Goal: Task Accomplishment & Management: Use online tool/utility

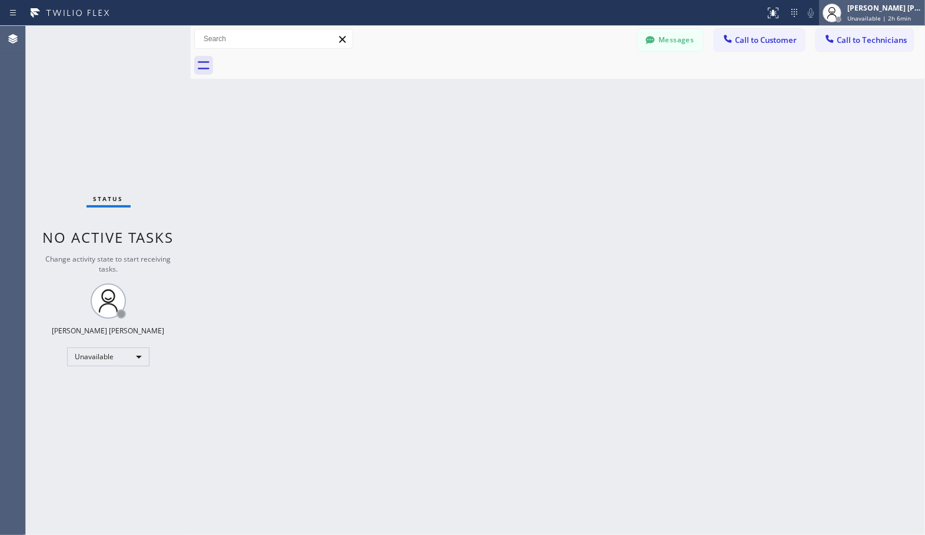
click at [869, 21] on span "Unavailable | 2h 6min" at bounding box center [879, 18] width 64 height 8
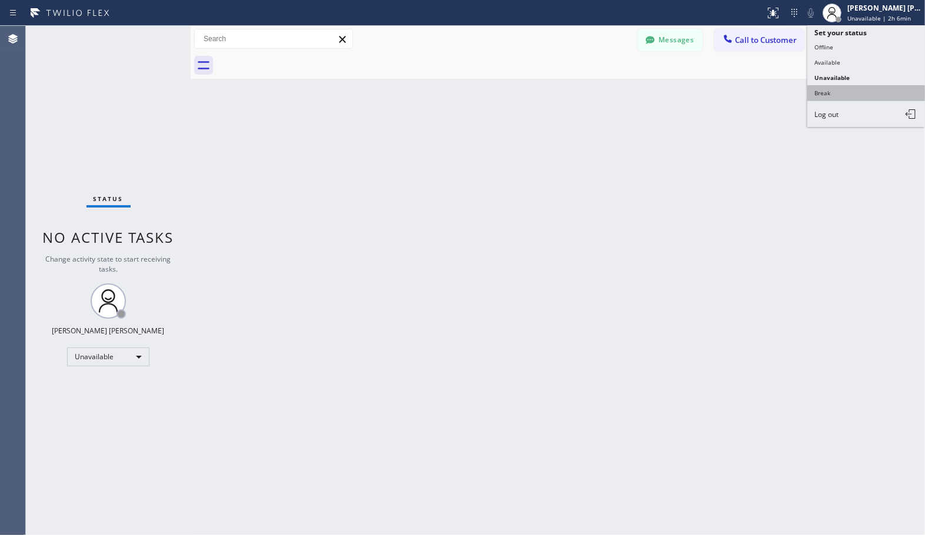
click at [852, 95] on button "Break" at bounding box center [866, 92] width 118 height 15
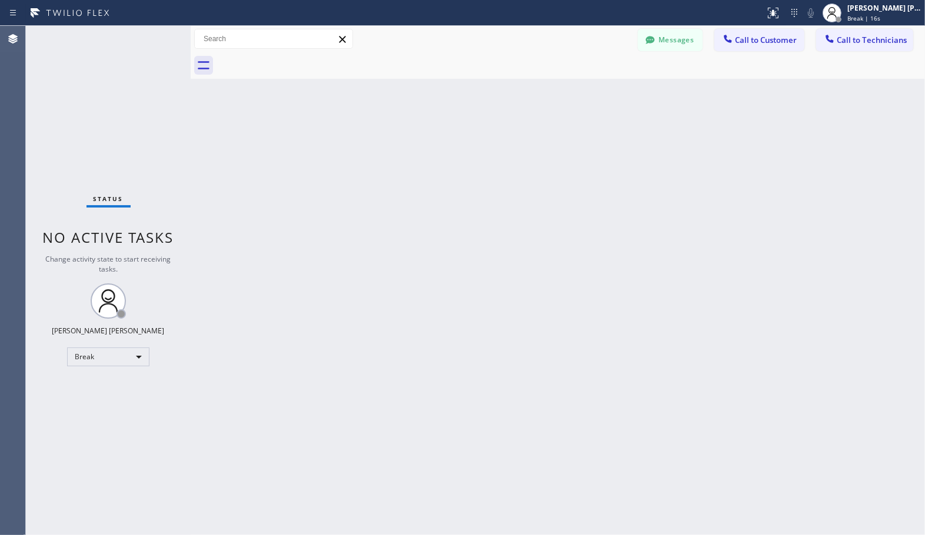
click at [774, 226] on div "Back to Dashboard Change Sender ID Customers Technicians Select a contact Outbo…" at bounding box center [558, 281] width 734 height 510
drag, startPoint x: 763, startPoint y: 384, endPoint x: 483, endPoint y: 521, distance: 311.6
click at [763, 384] on div "Back to Dashboard Change Sender ID Customers Technicians Select a contact Outbo…" at bounding box center [558, 281] width 734 height 510
click at [440, 221] on div "Back to Dashboard Change Sender ID Customers Technicians Select a contact Outbo…" at bounding box center [558, 281] width 734 height 510
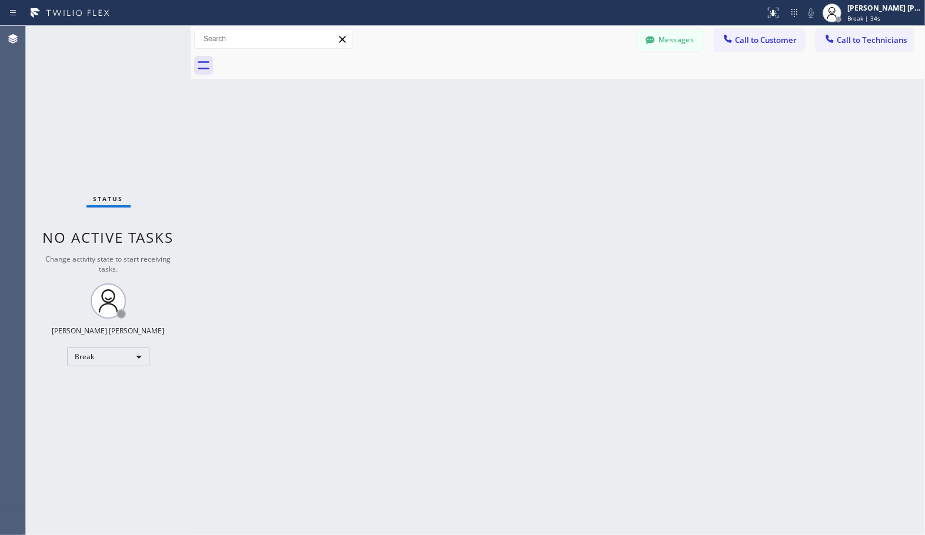
click at [442, 214] on div "Back to Dashboard Change Sender ID Customers Technicians Select a contact Outbo…" at bounding box center [558, 281] width 734 height 510
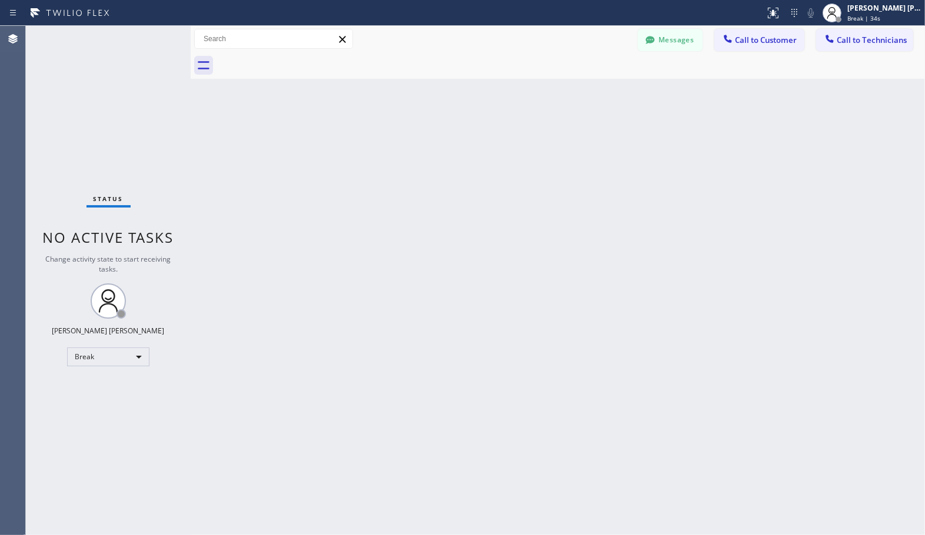
click at [442, 214] on div "Back to Dashboard Change Sender ID Customers Technicians Select a contact Outbo…" at bounding box center [558, 281] width 734 height 510
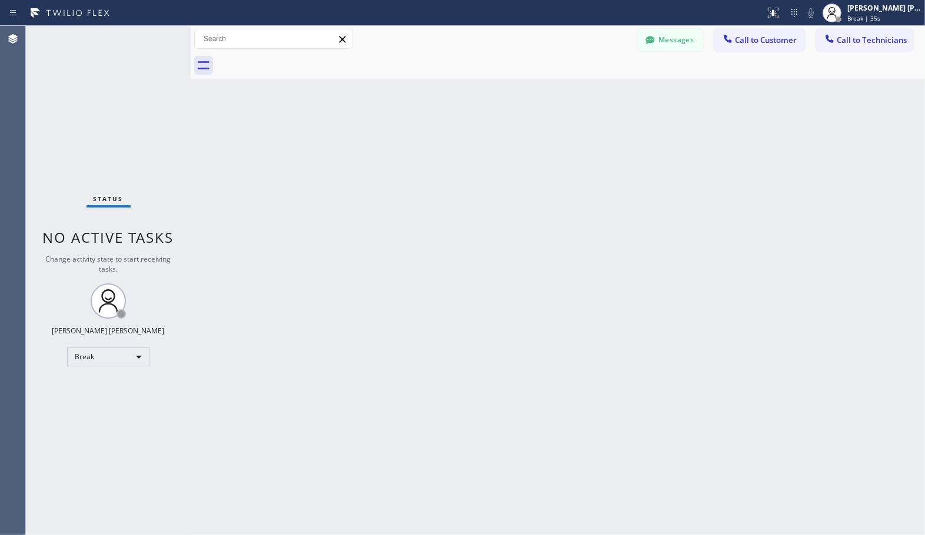
click at [442, 214] on div "Back to Dashboard Change Sender ID Customers Technicians Select a contact Outbo…" at bounding box center [558, 281] width 734 height 510
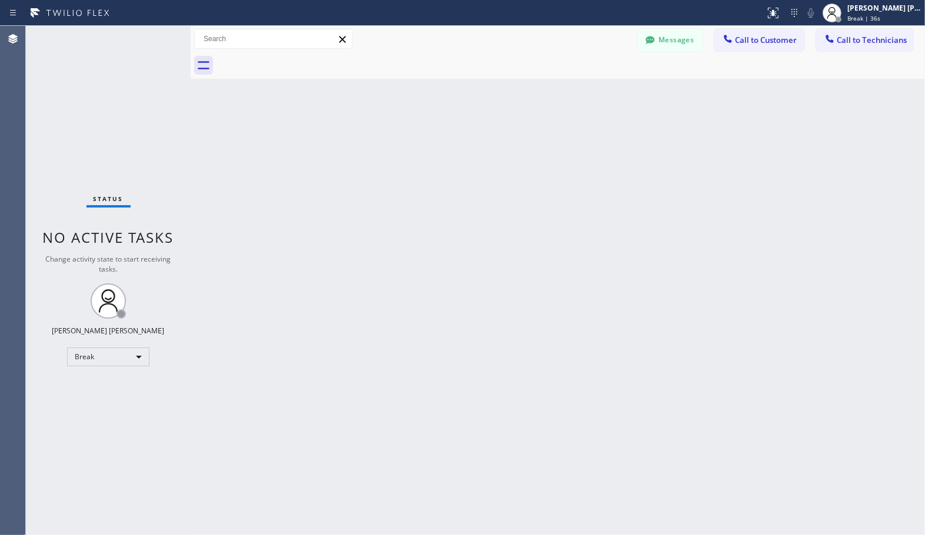
click at [442, 214] on div "Back to Dashboard Change Sender ID Customers Technicians Select a contact Outbo…" at bounding box center [558, 281] width 734 height 510
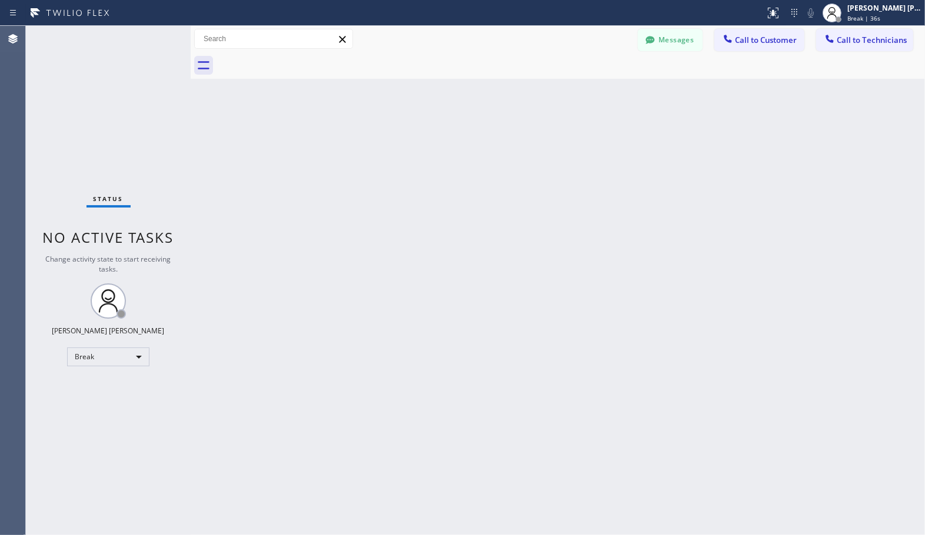
click at [442, 214] on div "Back to Dashboard Change Sender ID Customers Technicians Select a contact Outbo…" at bounding box center [558, 281] width 734 height 510
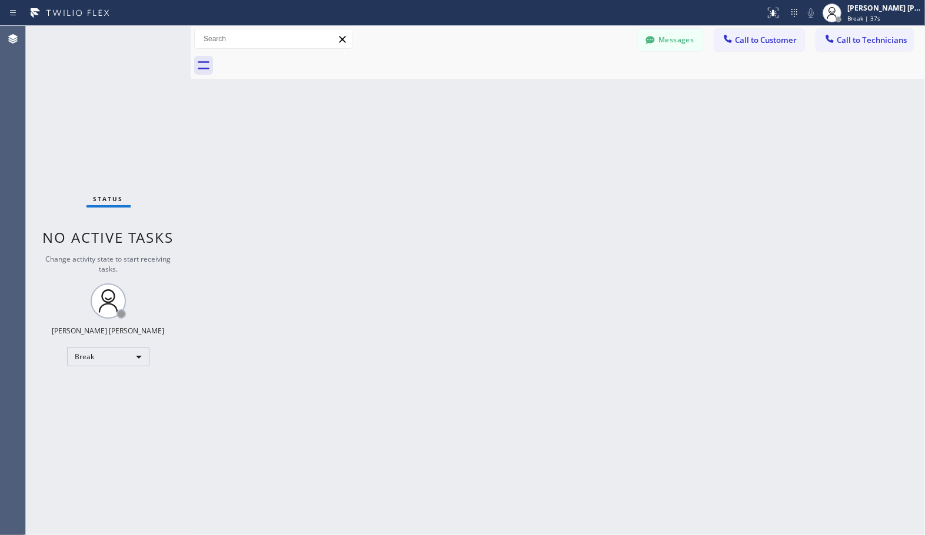
click at [442, 214] on div "Back to Dashboard Change Sender ID Customers Technicians Select a contact Outbo…" at bounding box center [558, 281] width 734 height 510
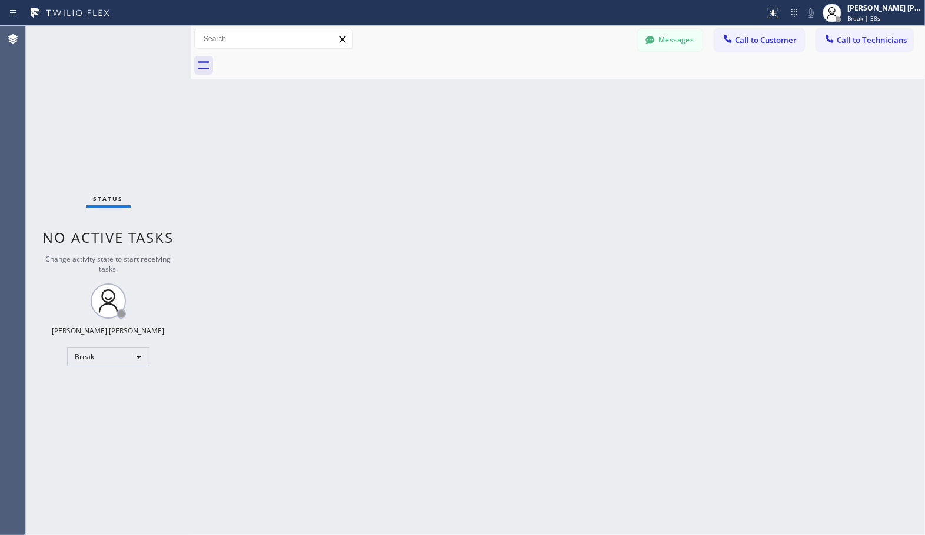
click at [442, 214] on div "Back to Dashboard Change Sender ID Customers Technicians Select a contact Outbo…" at bounding box center [558, 281] width 734 height 510
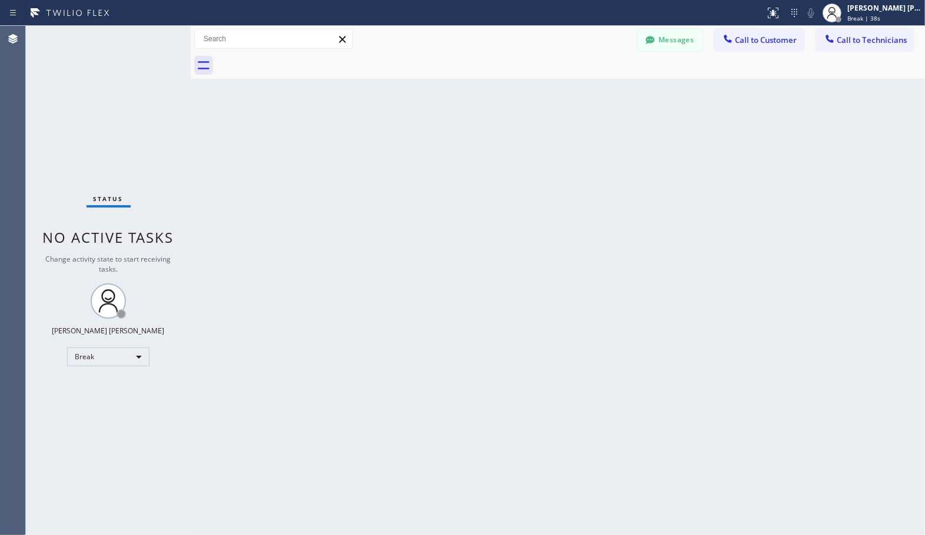
click at [442, 214] on div "Back to Dashboard Change Sender ID Customers Technicians Select a contact Outbo…" at bounding box center [558, 281] width 734 height 510
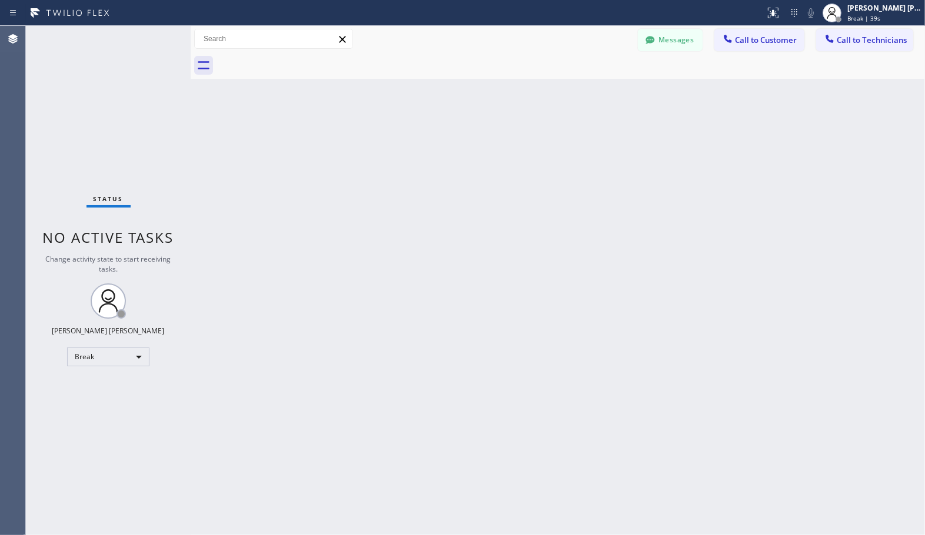
click at [442, 214] on div "Back to Dashboard Change Sender ID Customers Technicians Select a contact Outbo…" at bounding box center [558, 281] width 734 height 510
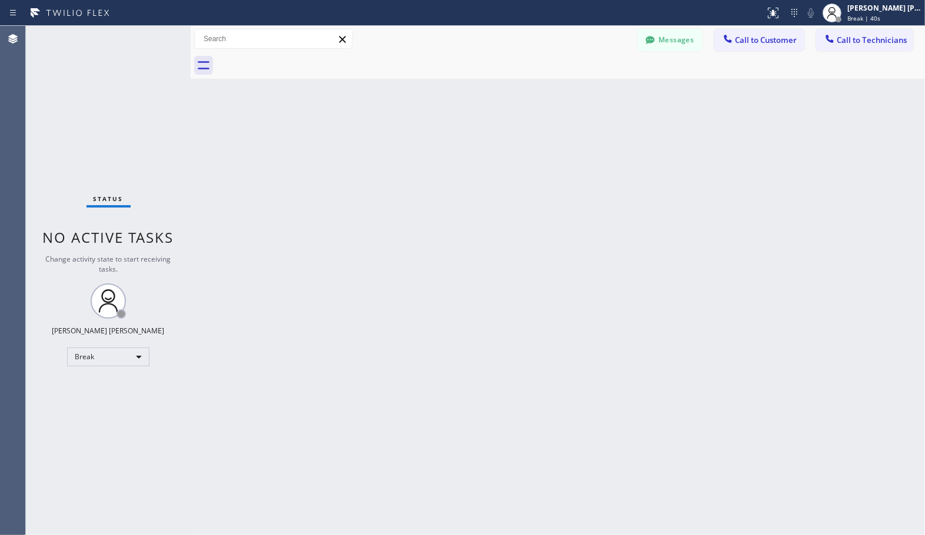
click at [442, 214] on div "Back to Dashboard Change Sender ID Customers Technicians Select a contact Outbo…" at bounding box center [558, 281] width 734 height 510
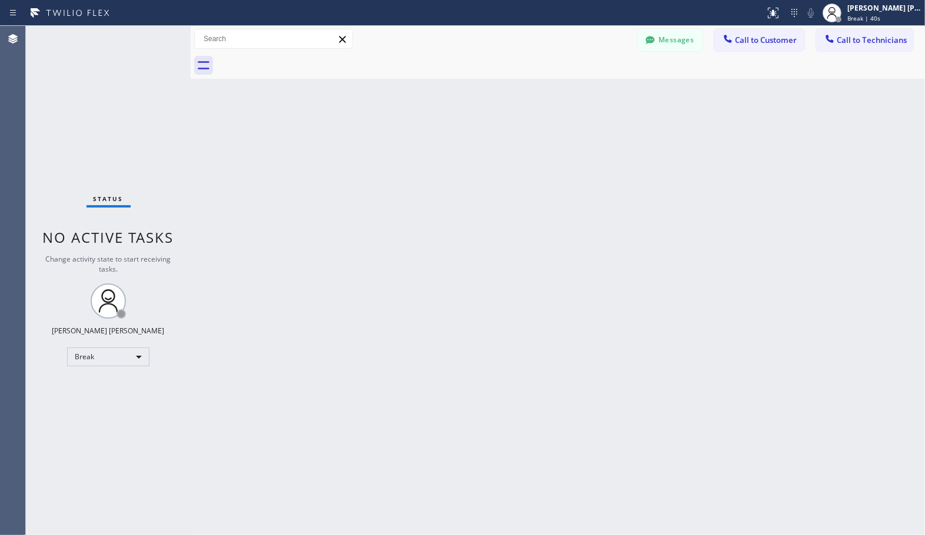
click at [442, 214] on div "Back to Dashboard Change Sender ID Customers Technicians Select a contact Outbo…" at bounding box center [558, 281] width 734 height 510
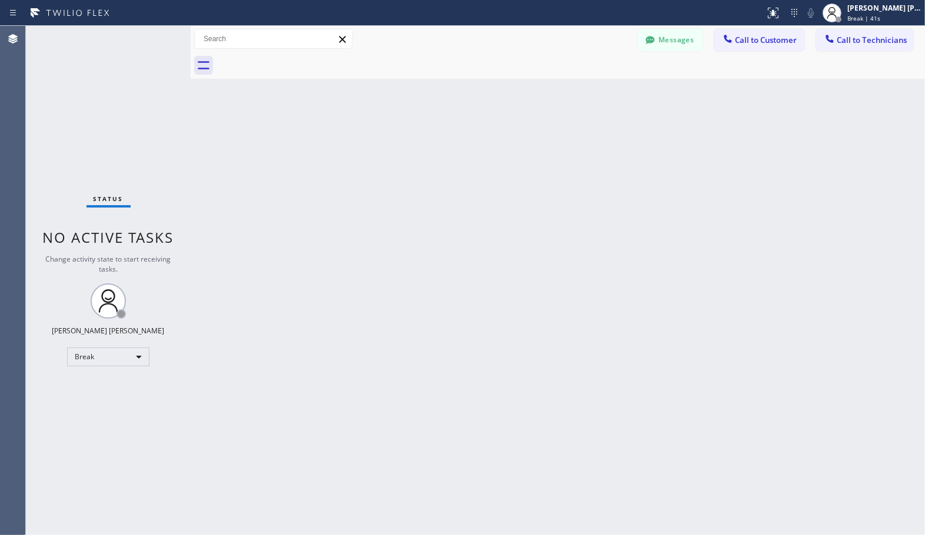
click at [442, 214] on div "Back to Dashboard Change Sender ID Customers Technicians Select a contact Outbo…" at bounding box center [558, 281] width 734 height 510
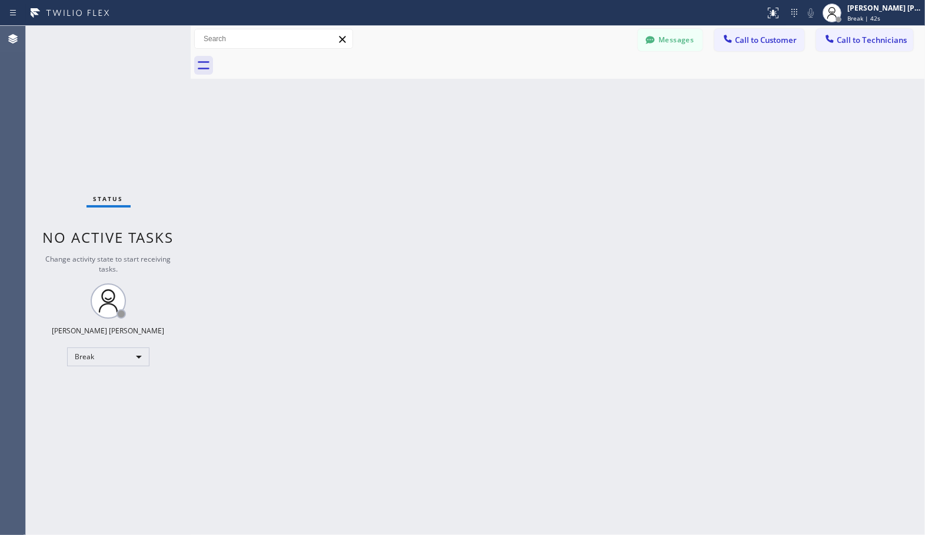
click at [442, 214] on div "Back to Dashboard Change Sender ID Customers Technicians Select a contact Outbo…" at bounding box center [558, 281] width 734 height 510
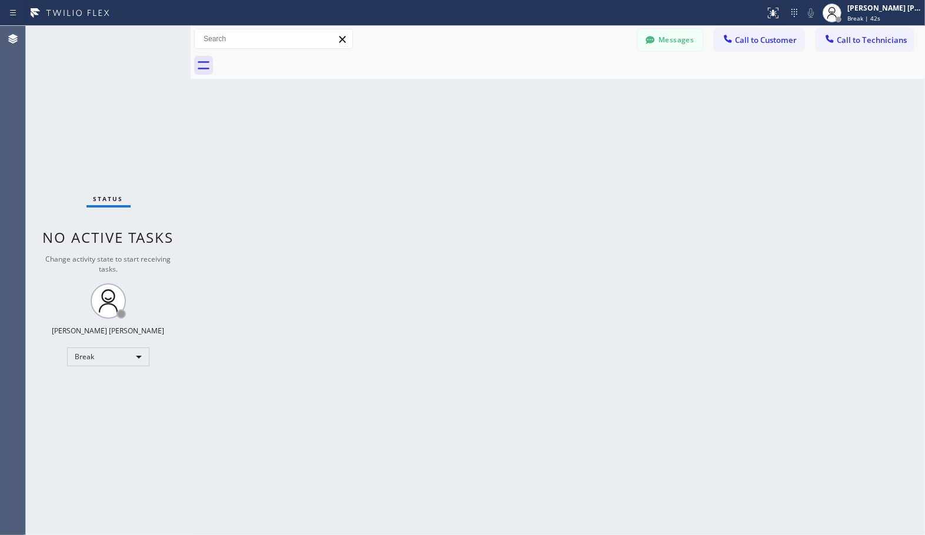
click at [442, 214] on div "Back to Dashboard Change Sender ID Customers Technicians Select a contact Outbo…" at bounding box center [558, 281] width 734 height 510
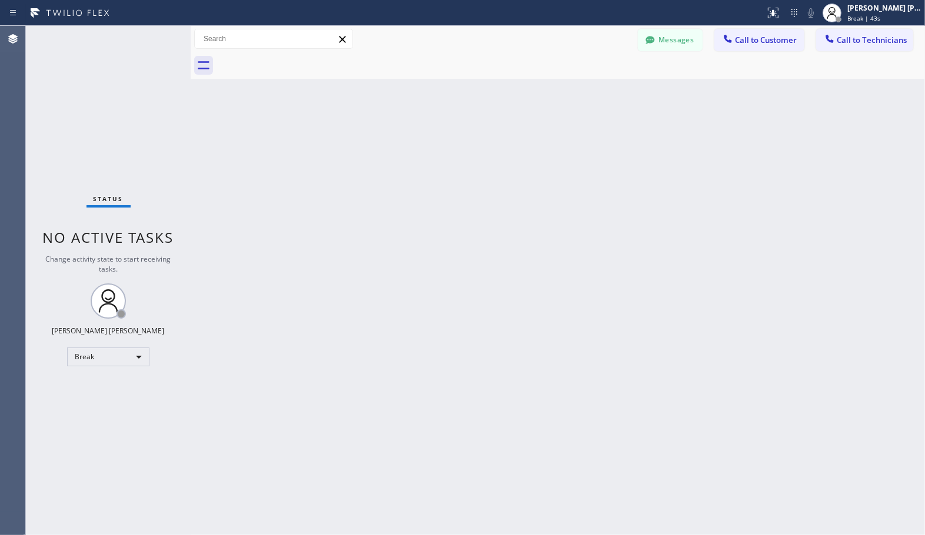
click at [442, 214] on div "Back to Dashboard Change Sender ID Customers Technicians Select a contact Outbo…" at bounding box center [558, 281] width 734 height 510
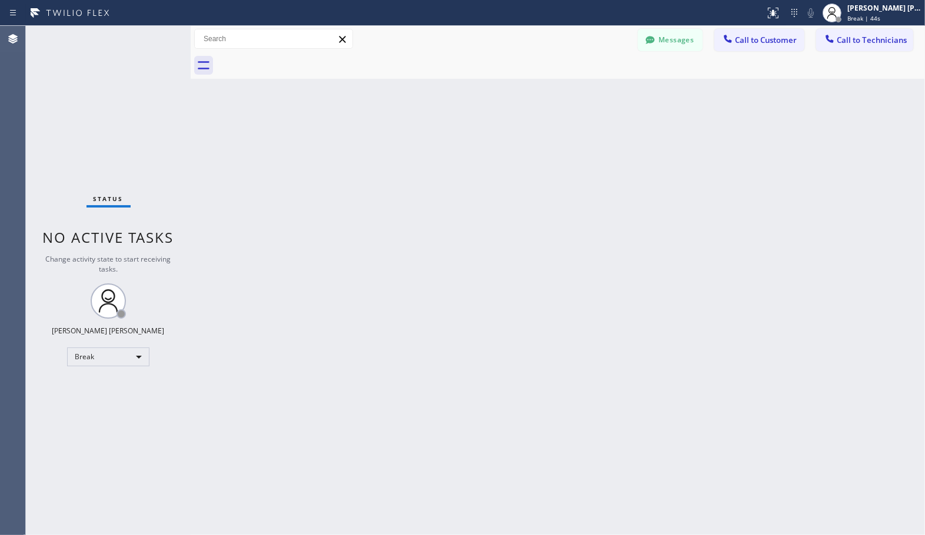
click at [442, 214] on div "Back to Dashboard Change Sender ID Customers Technicians Select a contact Outbo…" at bounding box center [558, 281] width 734 height 510
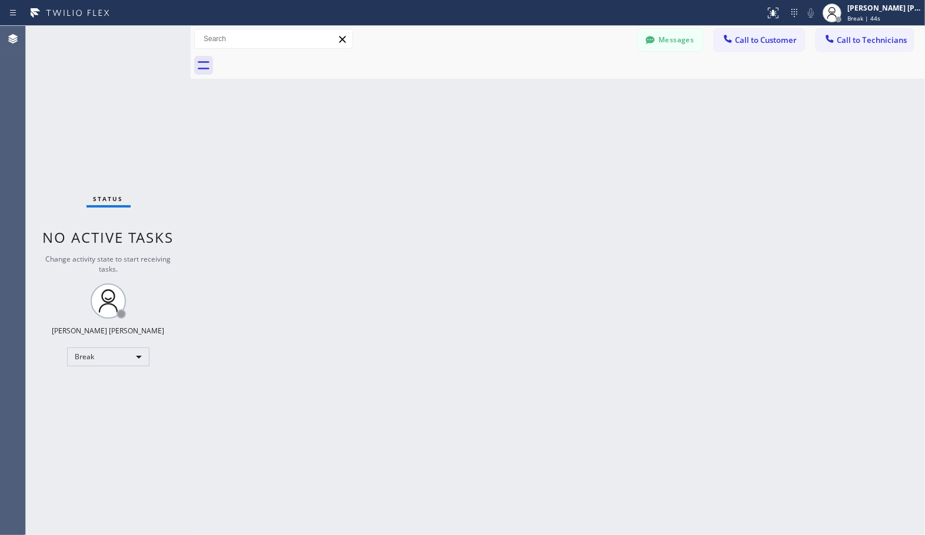
click at [442, 214] on div "Back to Dashboard Change Sender ID Customers Technicians Select a contact Outbo…" at bounding box center [558, 281] width 734 height 510
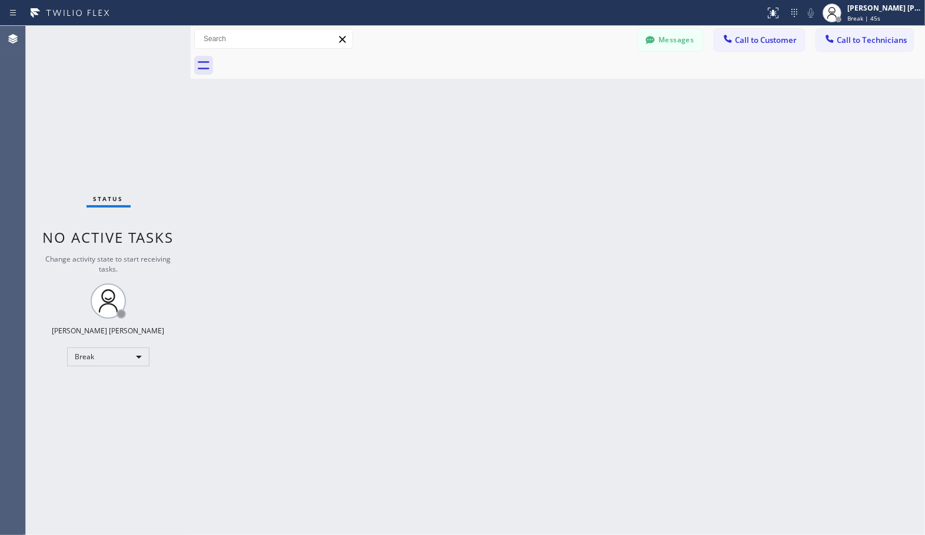
click at [442, 214] on div "Back to Dashboard Change Sender ID Customers Technicians Select a contact Outbo…" at bounding box center [558, 281] width 734 height 510
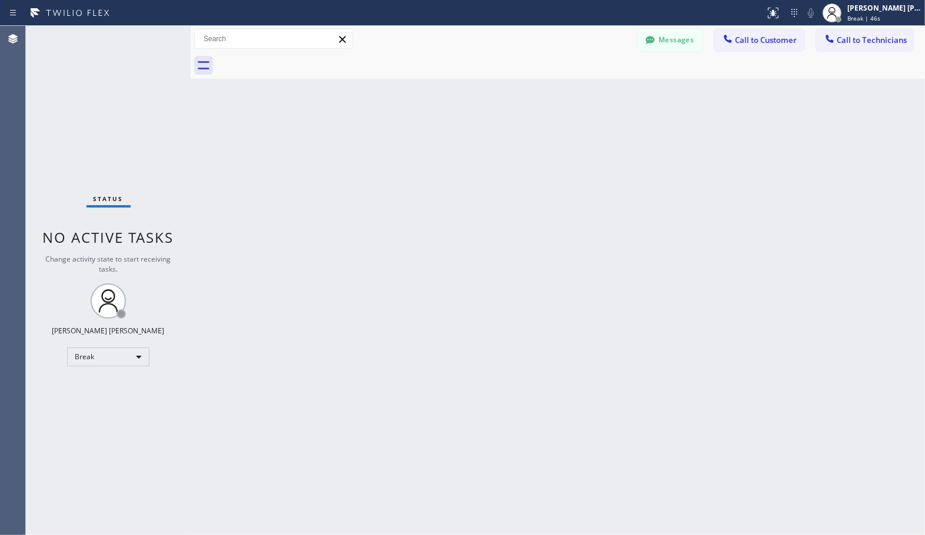
click at [442, 214] on div "Back to Dashboard Change Sender ID Customers Technicians Select a contact Outbo…" at bounding box center [558, 281] width 734 height 510
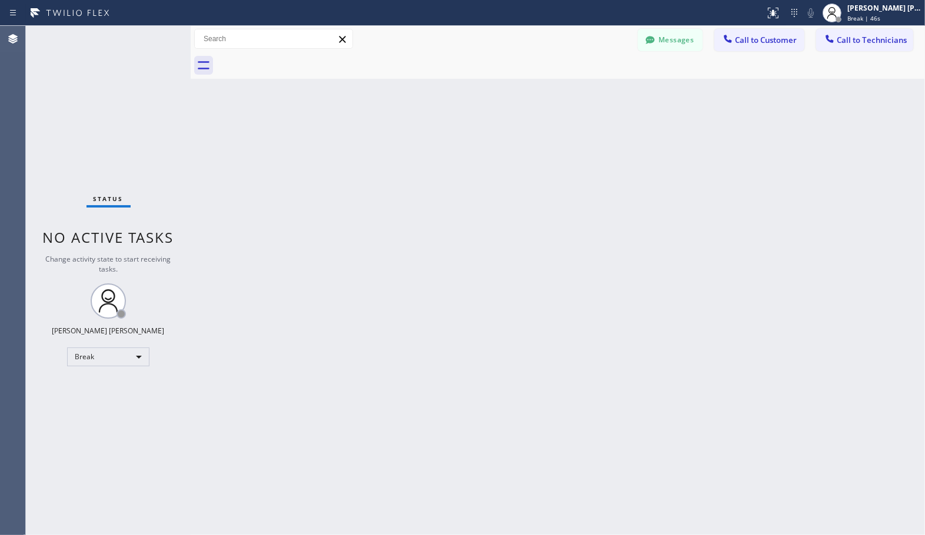
click at [442, 214] on div "Back to Dashboard Change Sender ID Customers Technicians Select a contact Outbo…" at bounding box center [558, 281] width 734 height 510
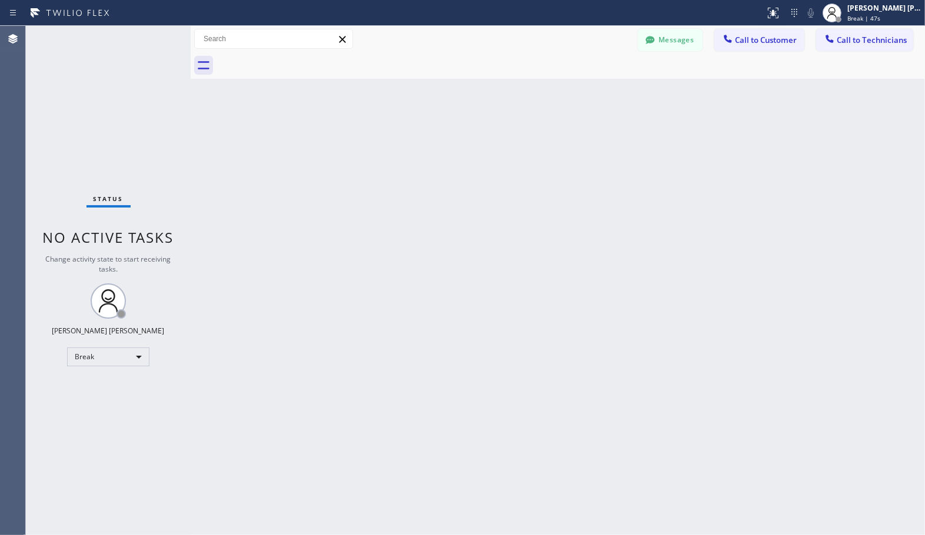
click at [442, 214] on div "Back to Dashboard Change Sender ID Customers Technicians Select a contact Outbo…" at bounding box center [558, 281] width 734 height 510
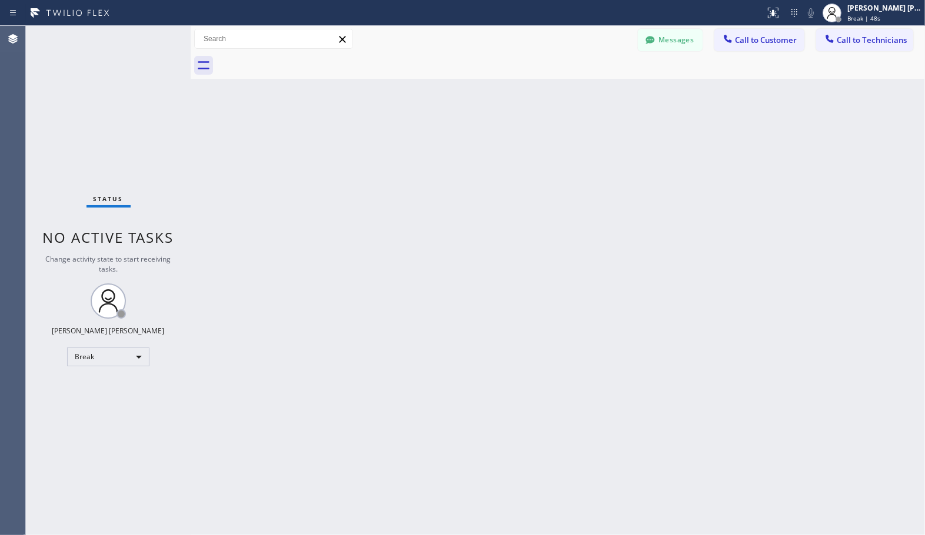
click at [442, 214] on div "Back to Dashboard Change Sender ID Customers Technicians Select a contact Outbo…" at bounding box center [558, 281] width 734 height 510
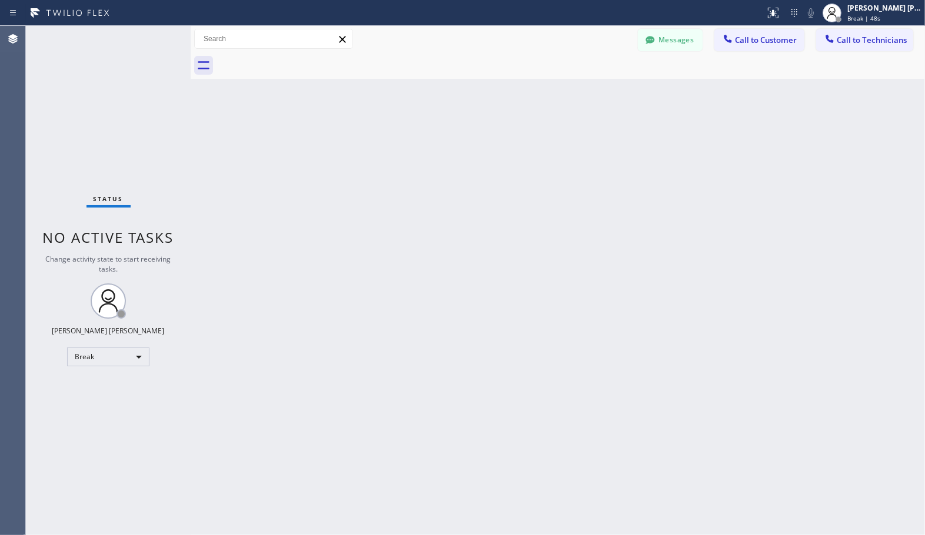
click at [442, 214] on div "Back to Dashboard Change Sender ID Customers Technicians Select a contact Outbo…" at bounding box center [558, 281] width 734 height 510
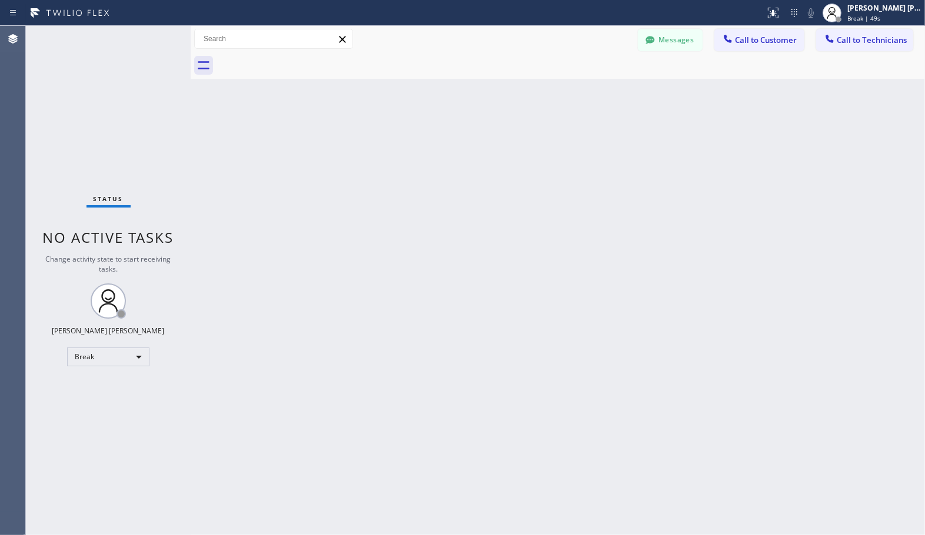
click at [442, 214] on div "Back to Dashboard Change Sender ID Customers Technicians Select a contact Outbo…" at bounding box center [558, 281] width 734 height 510
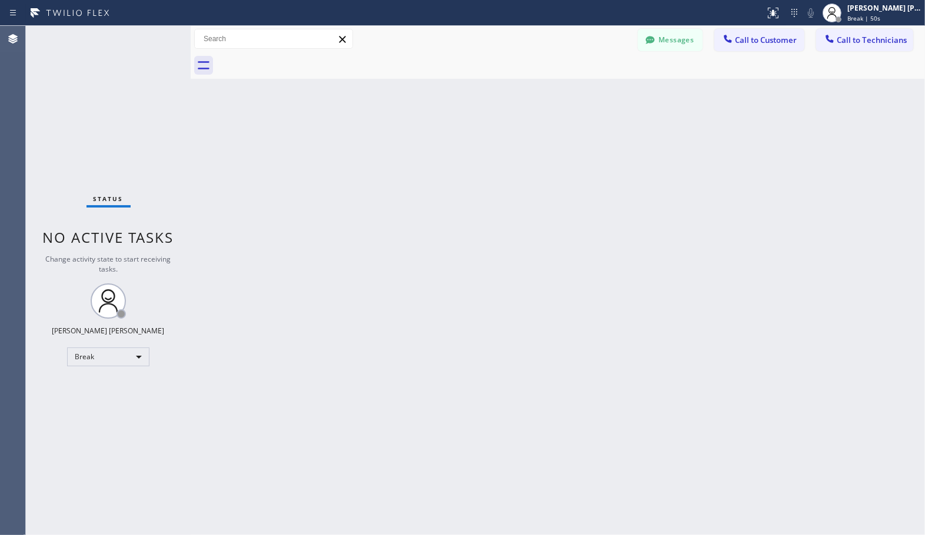
click at [442, 214] on div "Back to Dashboard Change Sender ID Customers Technicians Select a contact Outbo…" at bounding box center [558, 281] width 734 height 510
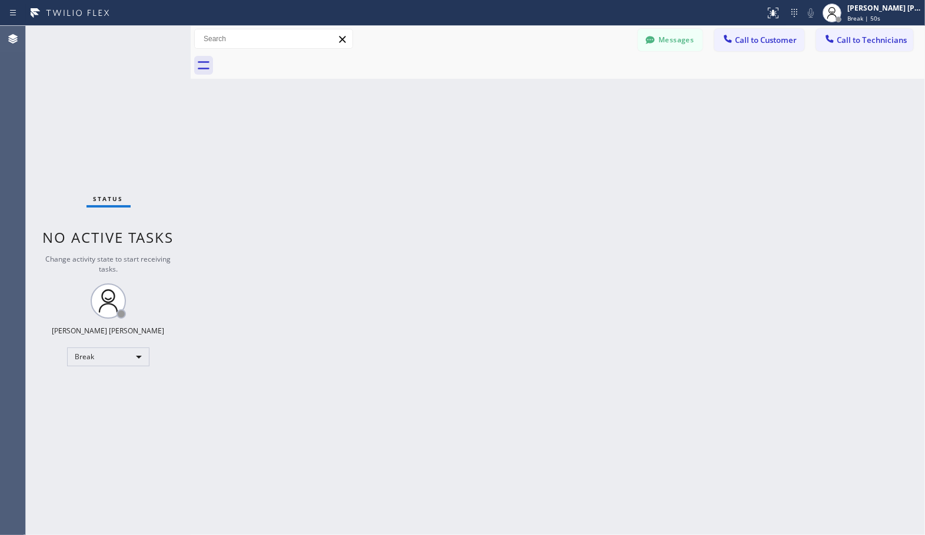
click at [442, 214] on div "Back to Dashboard Change Sender ID Customers Technicians Select a contact Outbo…" at bounding box center [558, 281] width 734 height 510
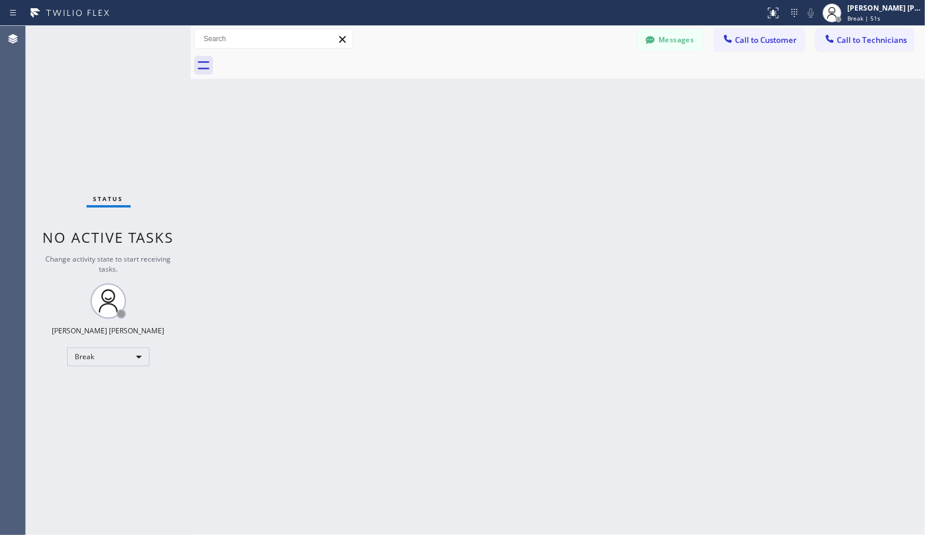
click at [442, 214] on div "Back to Dashboard Change Sender ID Customers Technicians Select a contact Outbo…" at bounding box center [558, 281] width 734 height 510
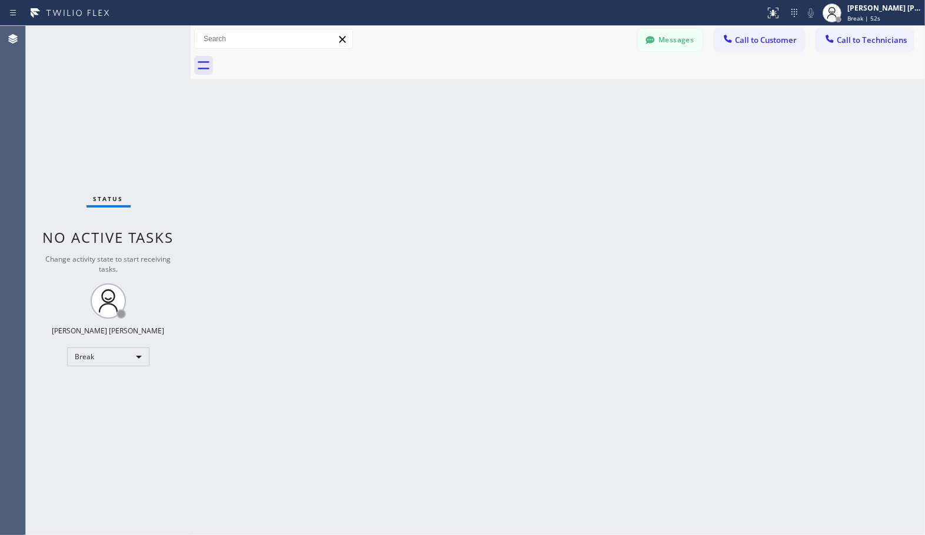
click at [442, 214] on div "Back to Dashboard Change Sender ID Customers Technicians Select a contact Outbo…" at bounding box center [558, 281] width 734 height 510
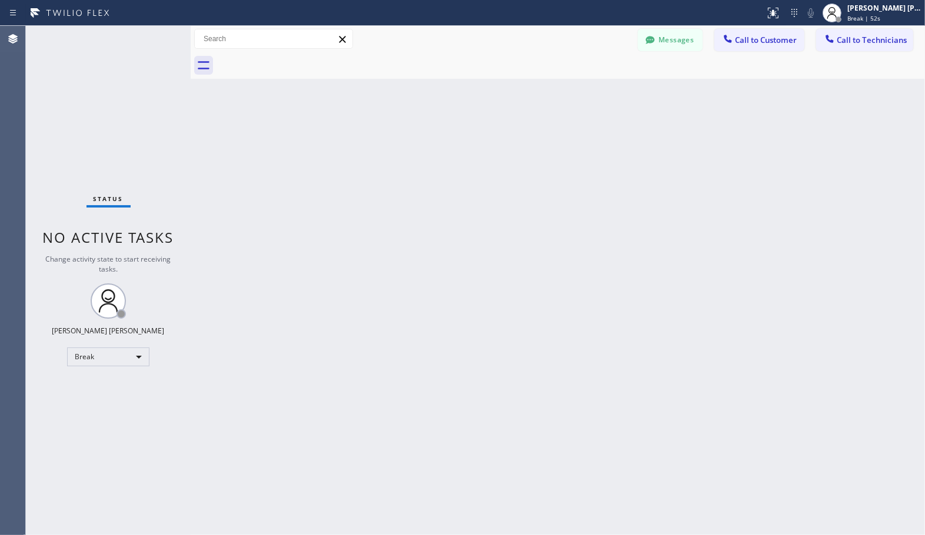
click at [442, 214] on div "Back to Dashboard Change Sender ID Customers Technicians Select a contact Outbo…" at bounding box center [558, 281] width 734 height 510
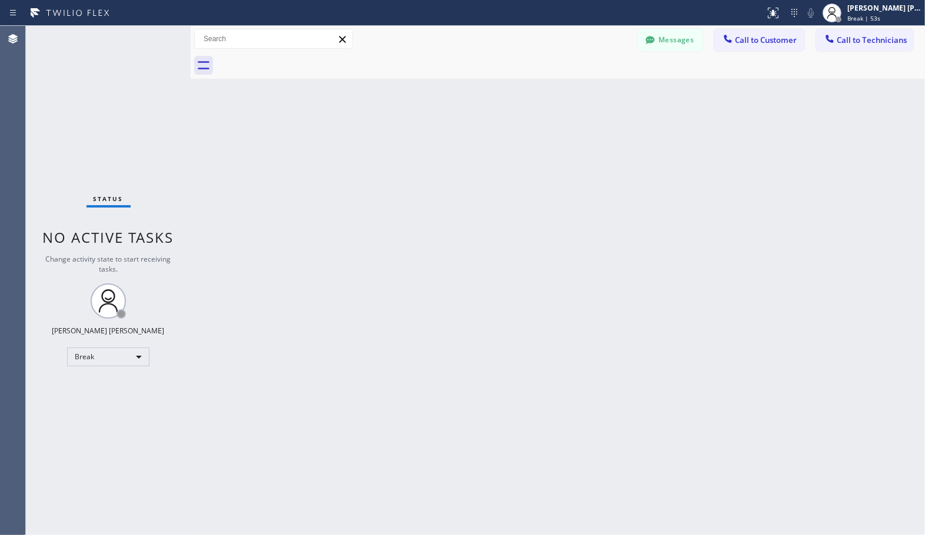
click at [442, 214] on div "Back to Dashboard Change Sender ID Customers Technicians Select a contact Outbo…" at bounding box center [558, 281] width 734 height 510
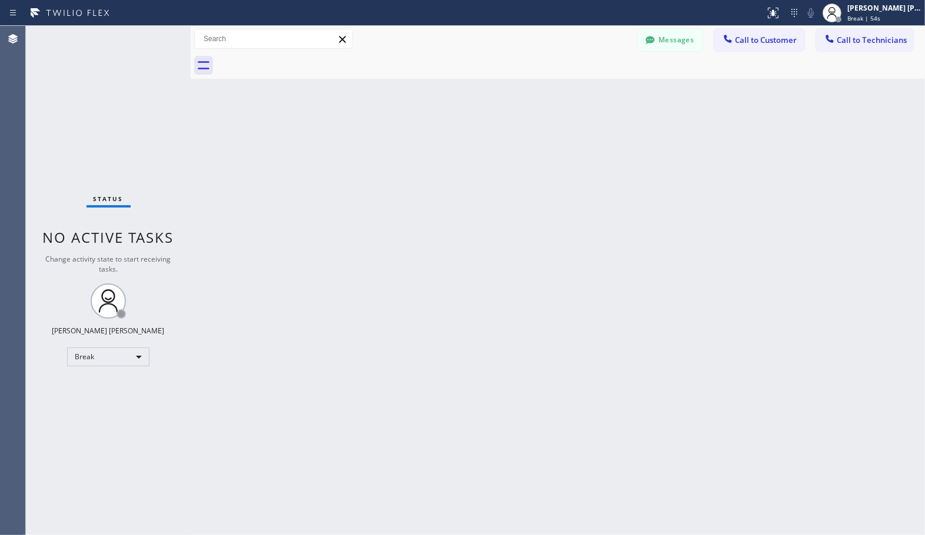
click at [442, 214] on div "Back to Dashboard Change Sender ID Customers Technicians Select a contact Outbo…" at bounding box center [558, 281] width 734 height 510
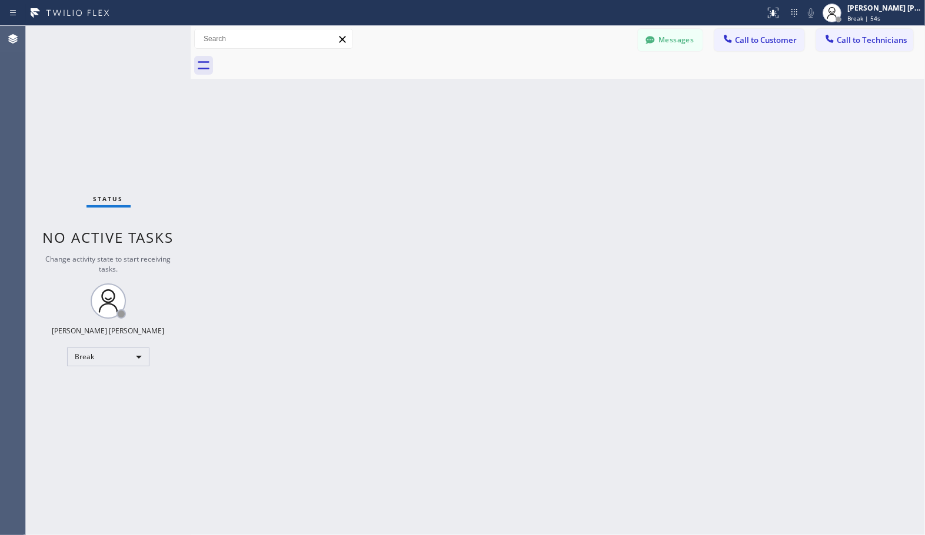
click at [442, 214] on div "Back to Dashboard Change Sender ID Customers Technicians Select a contact Outbo…" at bounding box center [558, 281] width 734 height 510
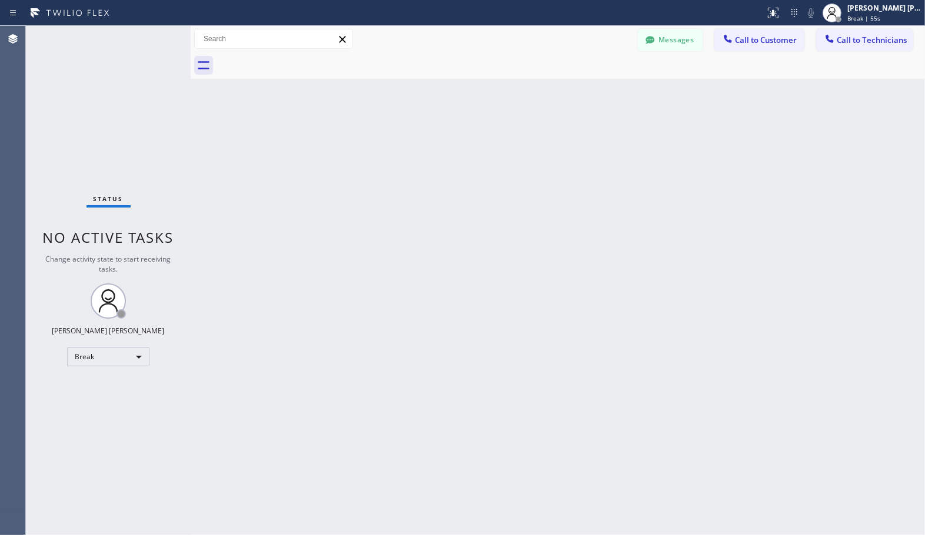
click at [442, 214] on div "Back to Dashboard Change Sender ID Customers Technicians Select a contact Outbo…" at bounding box center [558, 281] width 734 height 510
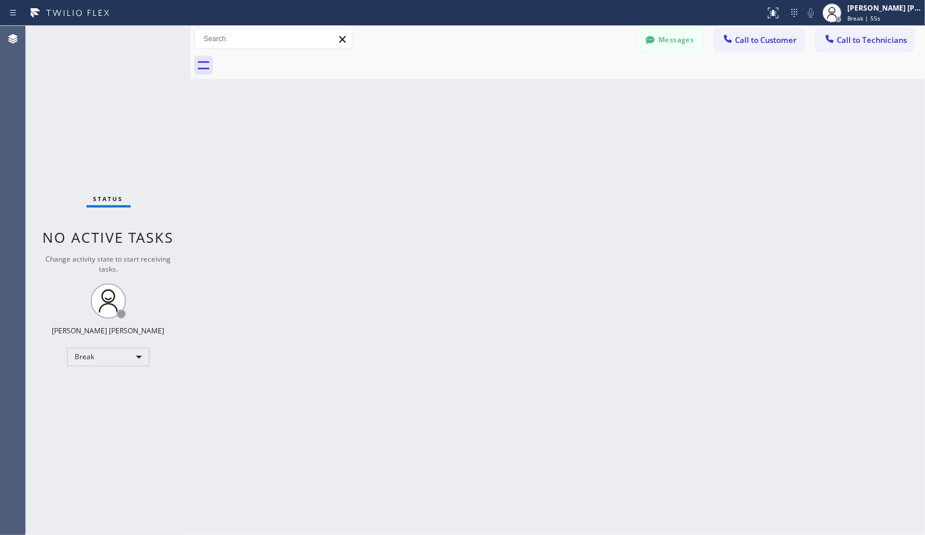
click at [442, 214] on div "Back to Dashboard Change Sender ID Customers Technicians Select a contact Outbo…" at bounding box center [558, 281] width 734 height 510
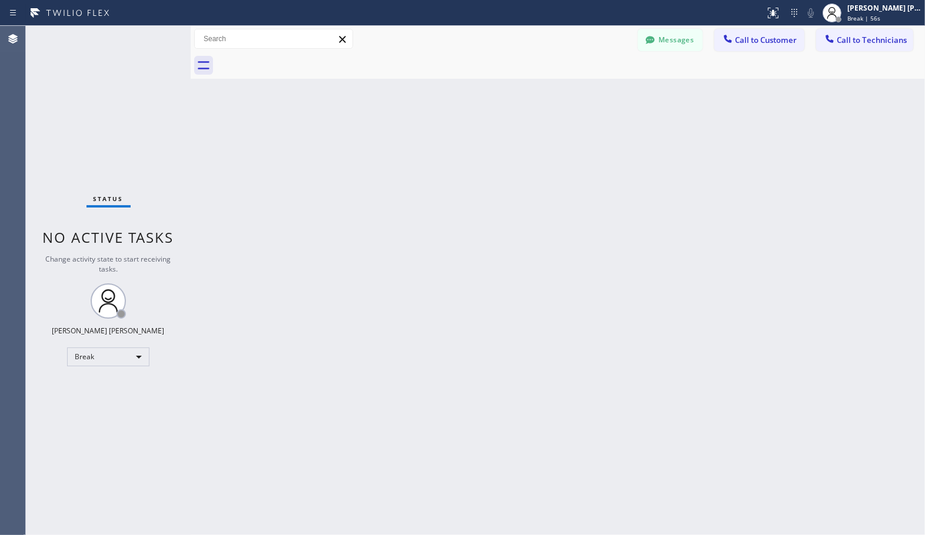
click at [442, 214] on div "Back to Dashboard Change Sender ID Customers Technicians Select a contact Outbo…" at bounding box center [558, 281] width 734 height 510
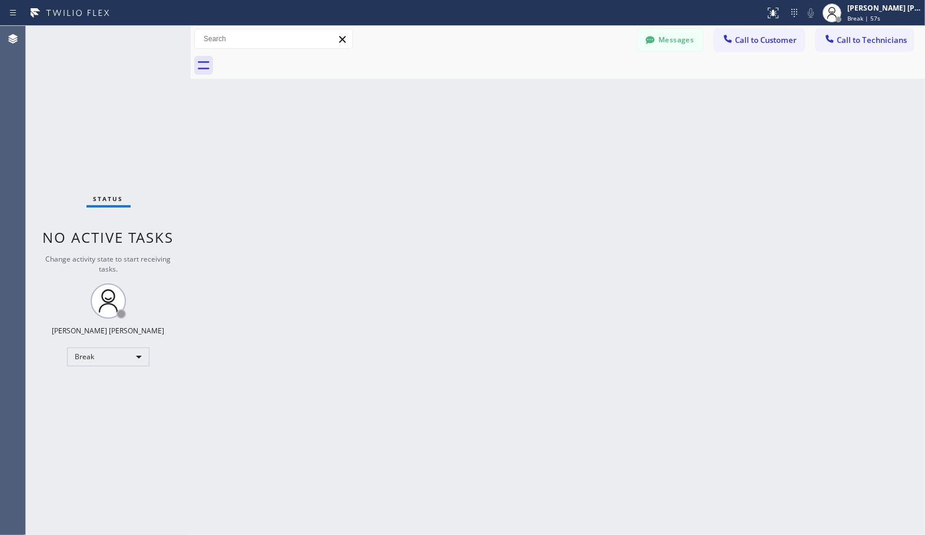
click at [442, 214] on div "Back to Dashboard Change Sender ID Customers Technicians Select a contact Outbo…" at bounding box center [558, 281] width 734 height 510
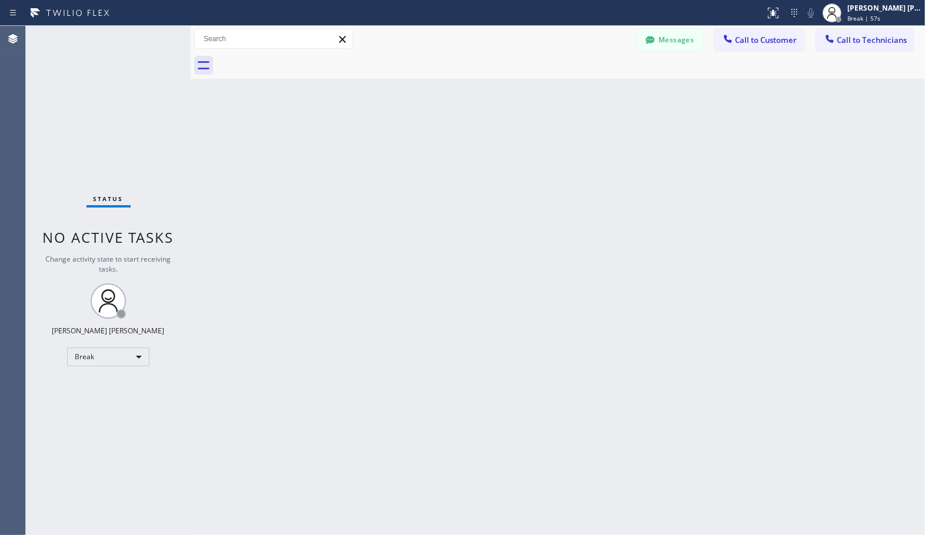
click at [442, 214] on div "Back to Dashboard Change Sender ID Customers Technicians Select a contact Outbo…" at bounding box center [558, 281] width 734 height 510
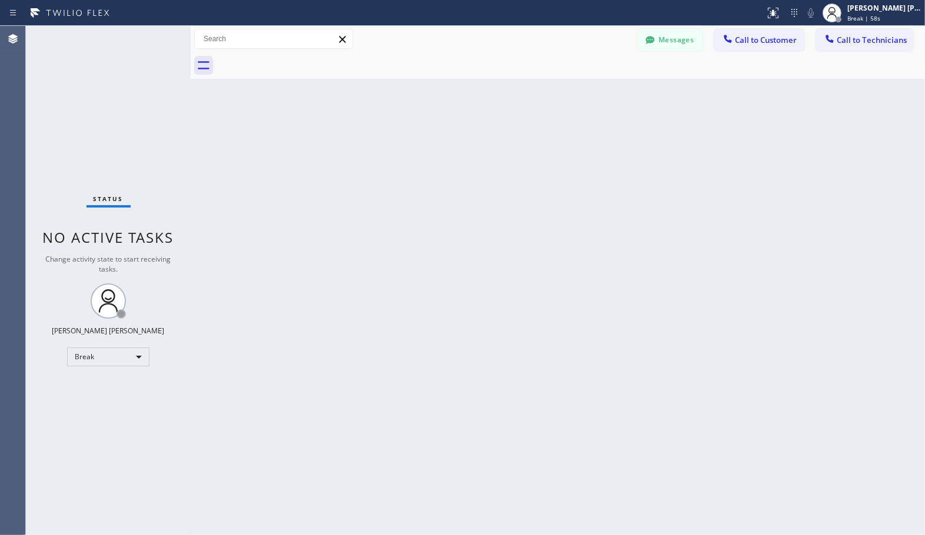
click at [442, 214] on div "Back to Dashboard Change Sender ID Customers Technicians Select a contact Outbo…" at bounding box center [558, 281] width 734 height 510
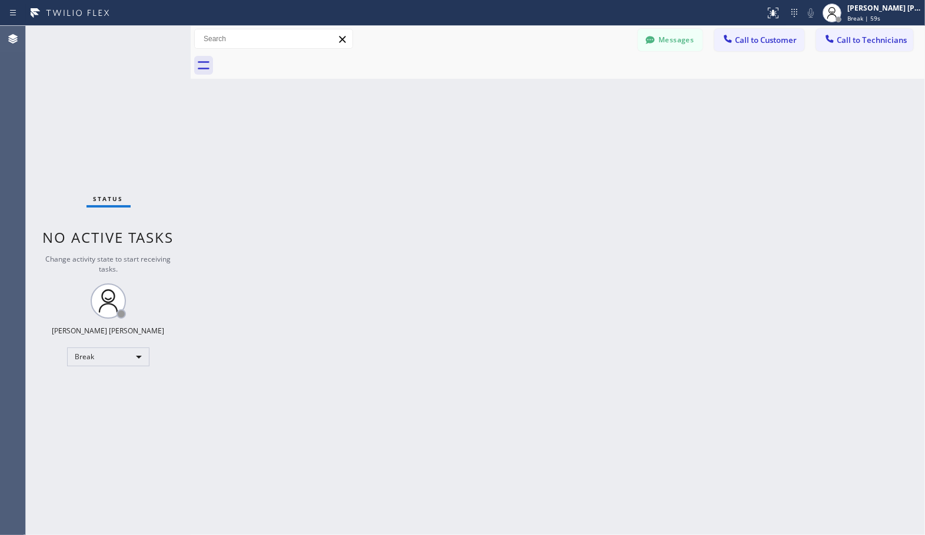
click at [442, 214] on div "Back to Dashboard Change Sender ID Customers Technicians Select a contact Outbo…" at bounding box center [558, 281] width 734 height 510
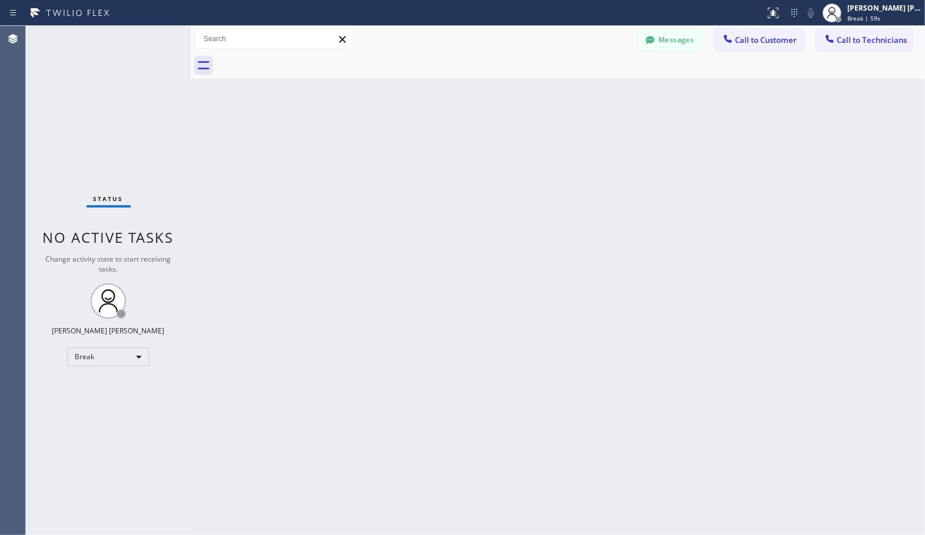
click at [442, 214] on div "Back to Dashboard Change Sender ID Customers Technicians Select a contact Outbo…" at bounding box center [558, 281] width 734 height 510
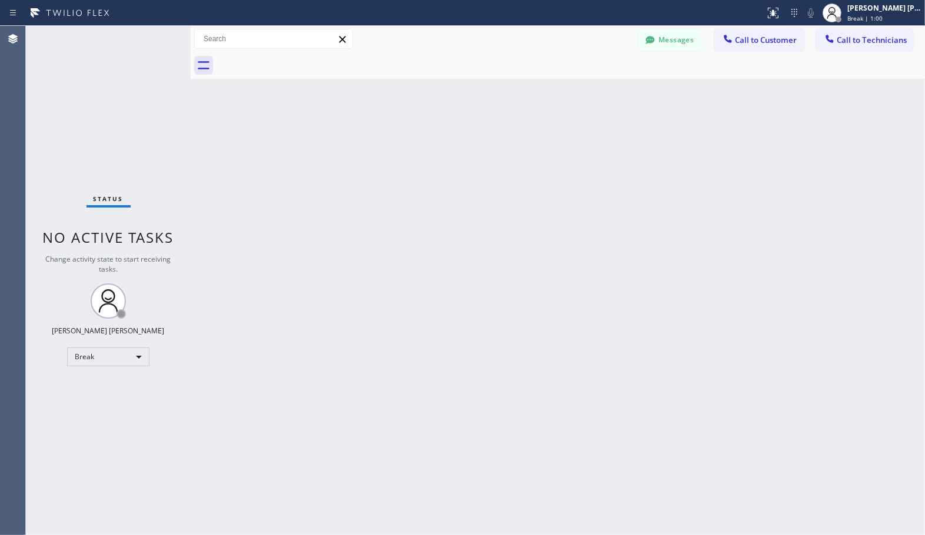
click at [442, 214] on div "Back to Dashboard Change Sender ID Customers Technicians Select a contact Outbo…" at bounding box center [558, 281] width 734 height 510
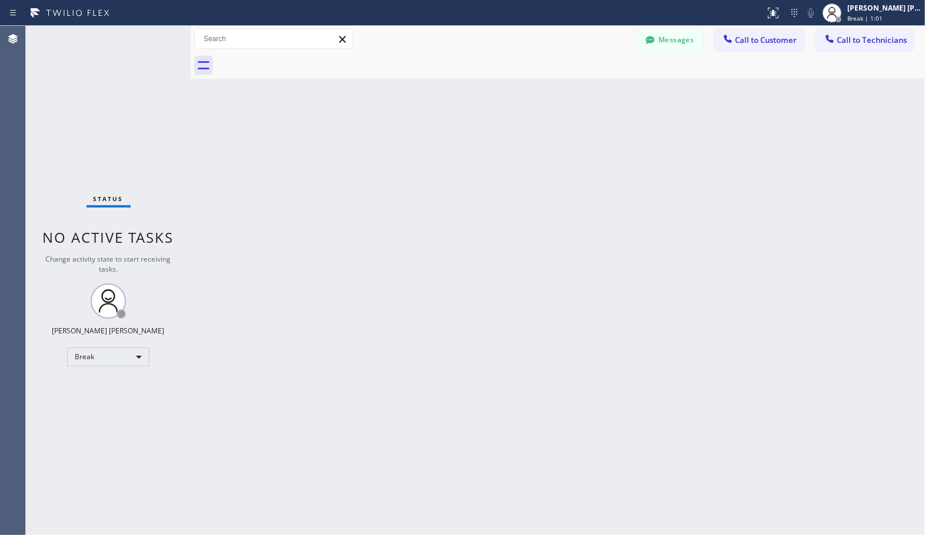
click at [442, 214] on div "Back to Dashboard Change Sender ID Customers Technicians Select a contact Outbo…" at bounding box center [558, 281] width 734 height 510
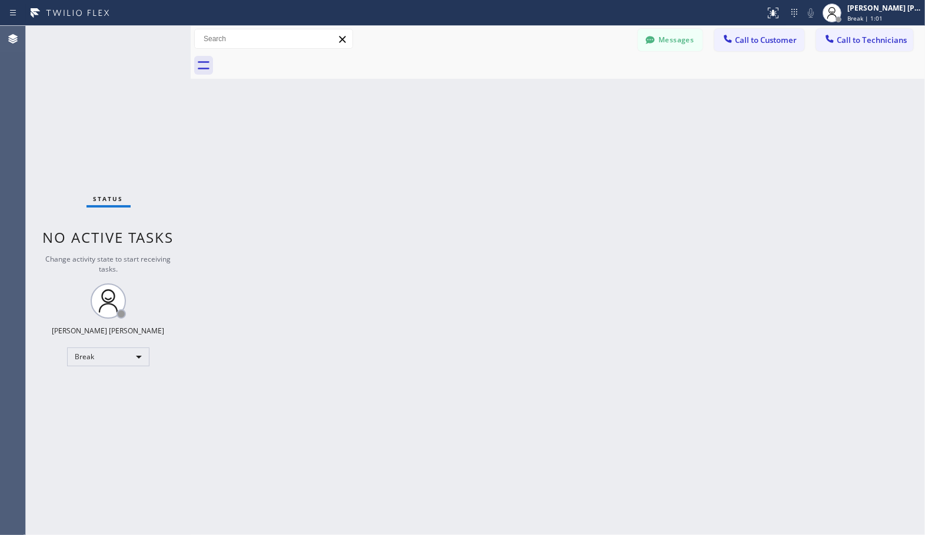
click at [442, 214] on div "Back to Dashboard Change Sender ID Customers Technicians Select a contact Outbo…" at bounding box center [558, 281] width 734 height 510
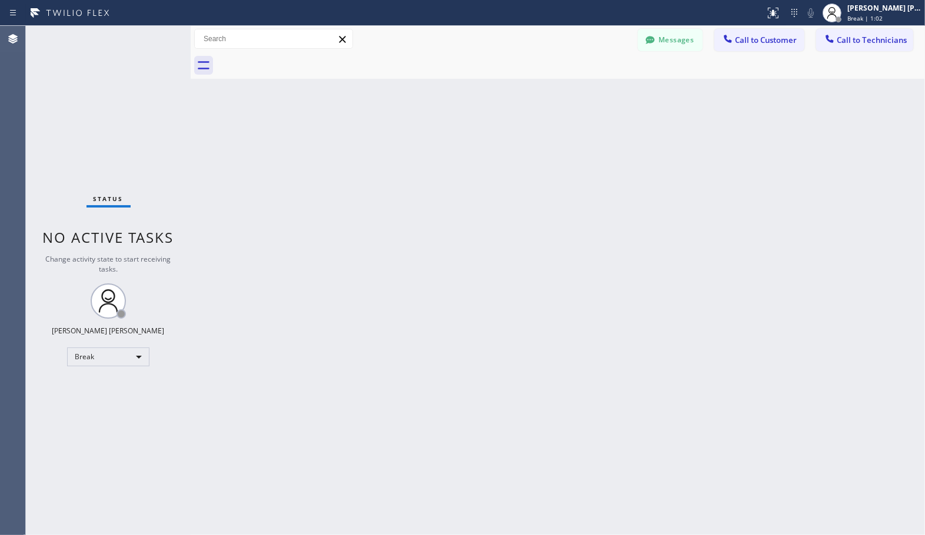
click at [442, 214] on div "Back to Dashboard Change Sender ID Customers Technicians Select a contact Outbo…" at bounding box center [558, 281] width 734 height 510
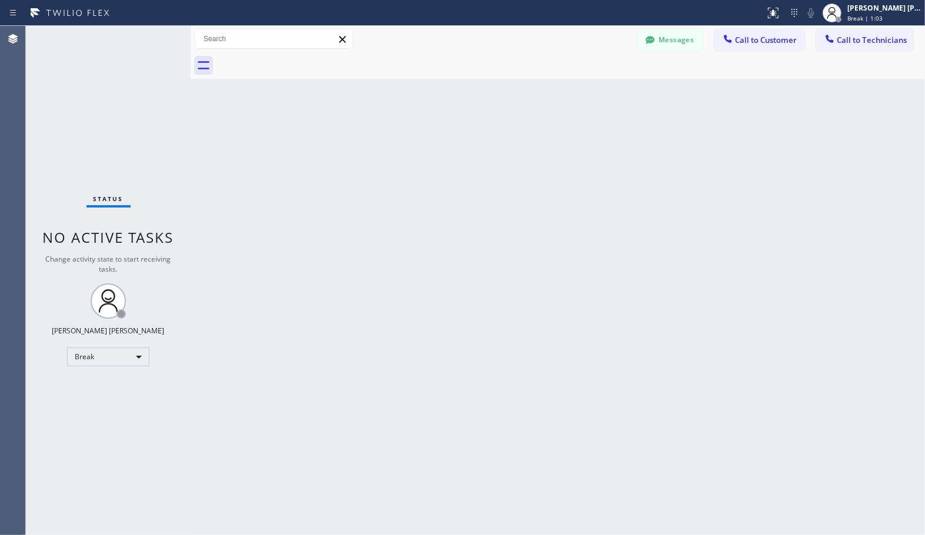
click at [442, 214] on div "Back to Dashboard Change Sender ID Customers Technicians Select a contact Outbo…" at bounding box center [558, 281] width 734 height 510
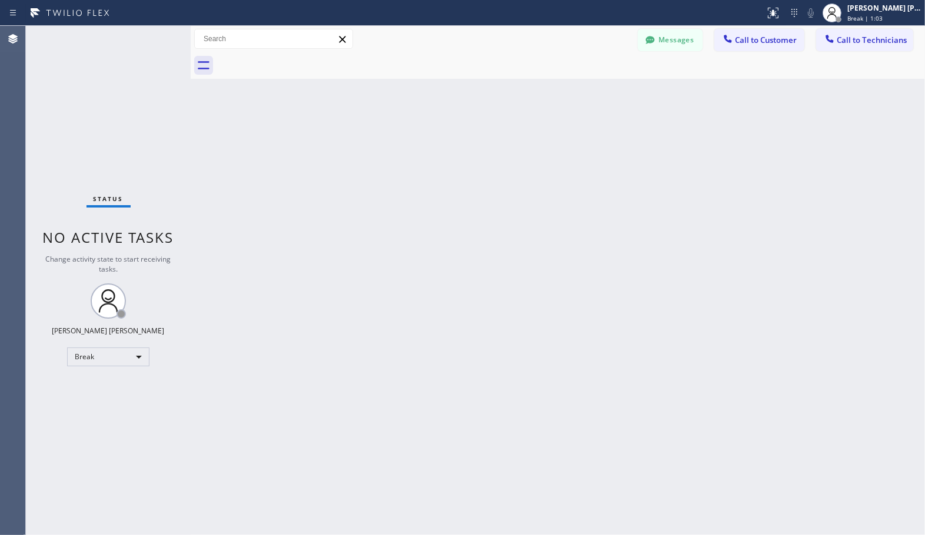
click at [442, 214] on div "Back to Dashboard Change Sender ID Customers Technicians Select a contact Outbo…" at bounding box center [558, 281] width 734 height 510
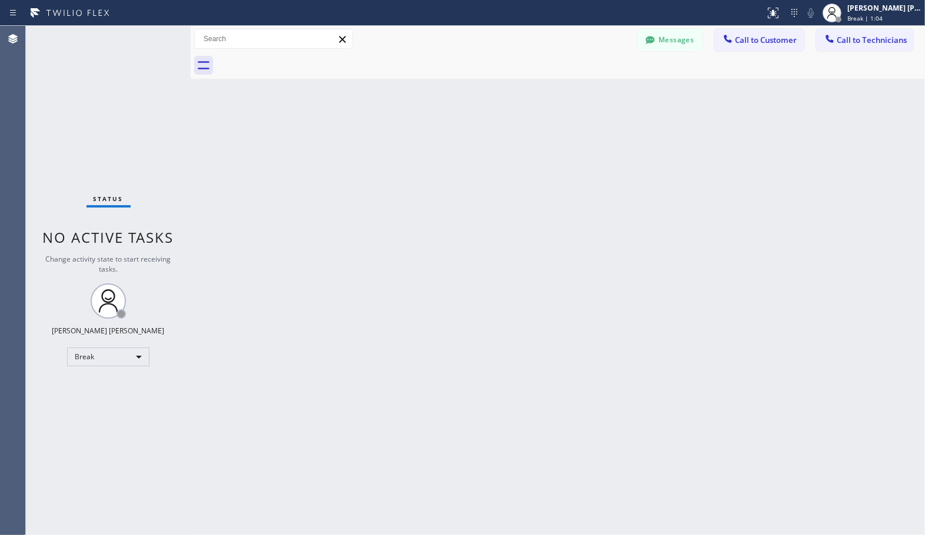
click at [442, 214] on div "Back to Dashboard Change Sender ID Customers Technicians Select a contact Outbo…" at bounding box center [558, 281] width 734 height 510
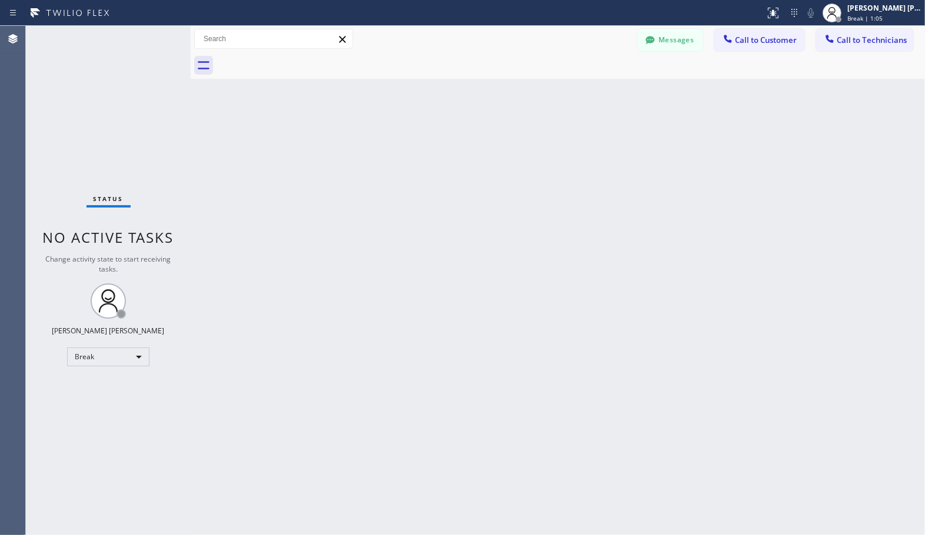
click at [442, 214] on div "Back to Dashboard Change Sender ID Customers Technicians Select a contact Outbo…" at bounding box center [558, 281] width 734 height 510
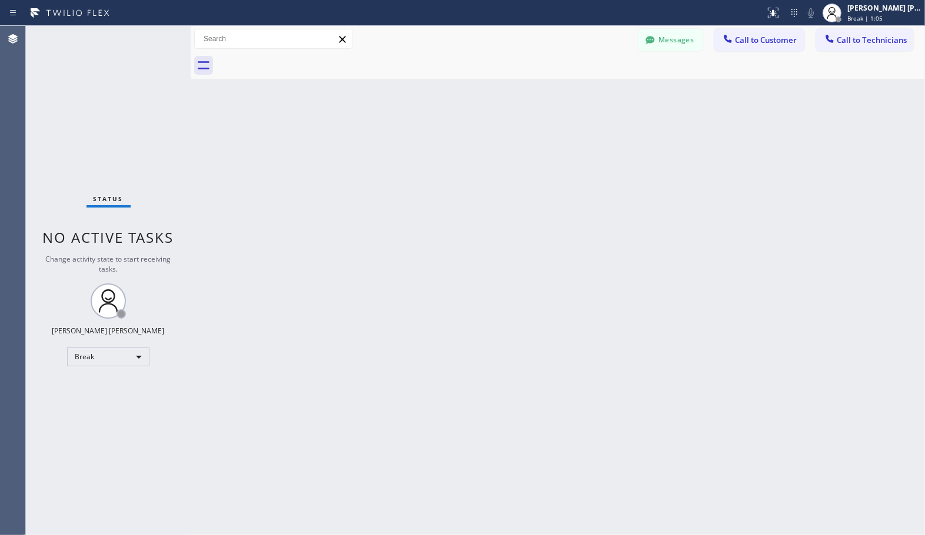
click at [442, 214] on div "Back to Dashboard Change Sender ID Customers Technicians Select a contact Outbo…" at bounding box center [558, 281] width 734 height 510
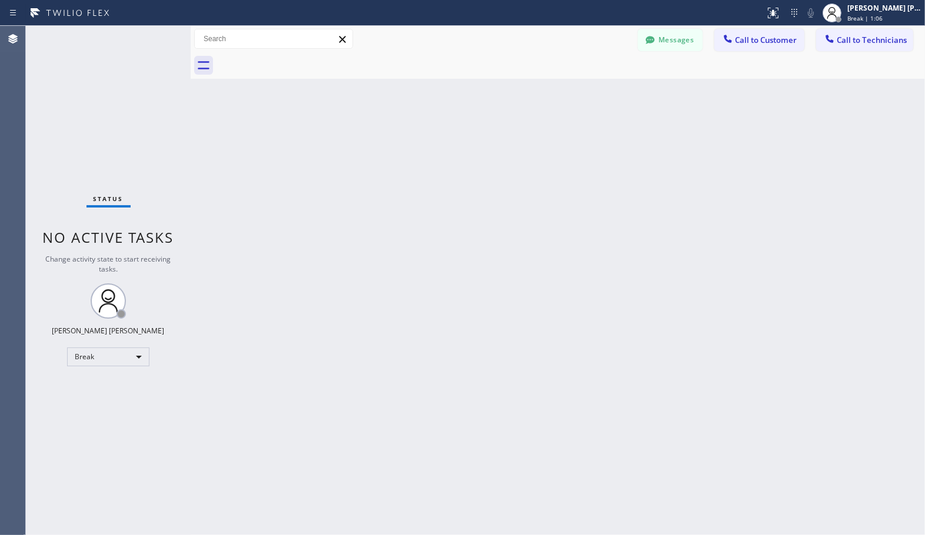
click at [442, 214] on div "Back to Dashboard Change Sender ID Customers Technicians Select a contact Outbo…" at bounding box center [558, 281] width 734 height 510
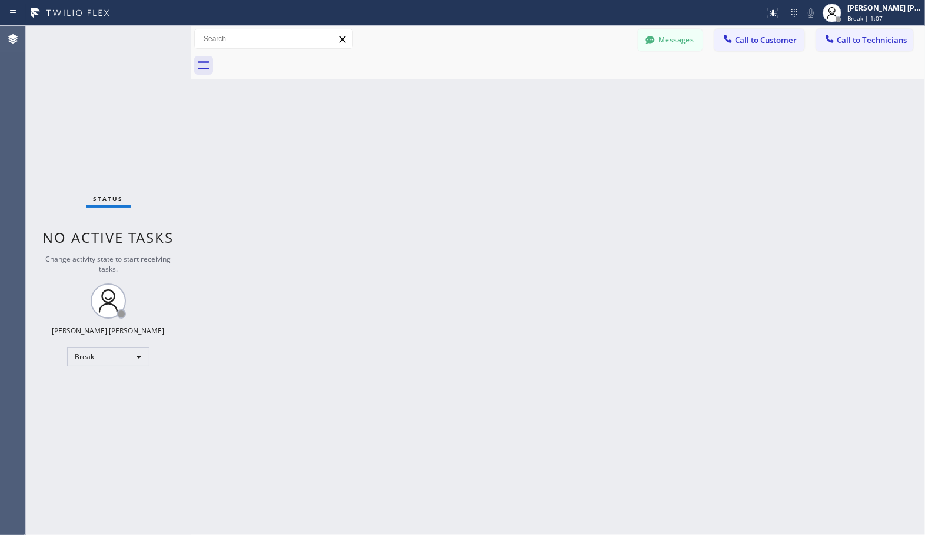
click at [442, 214] on div "Back to Dashboard Change Sender ID Customers Technicians Select a contact Outbo…" at bounding box center [558, 281] width 734 height 510
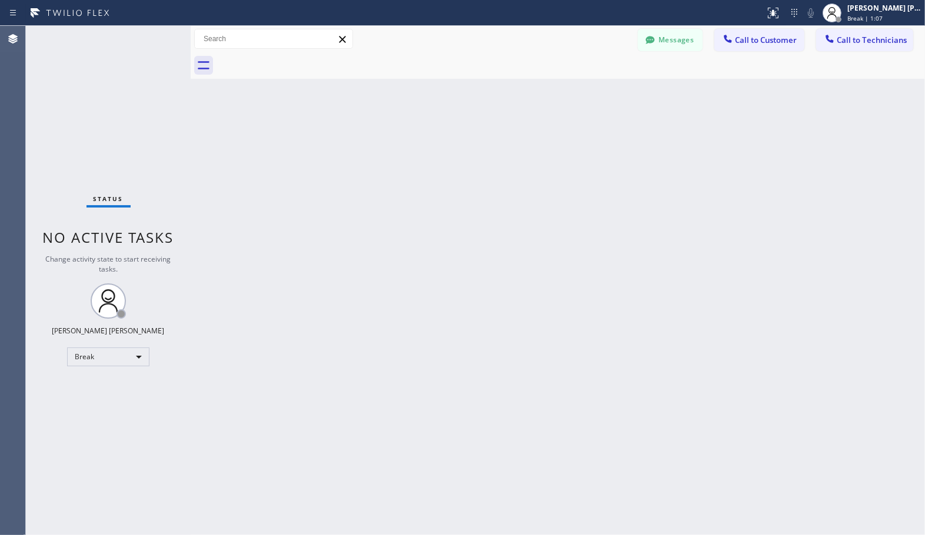
click at [442, 214] on div "Back to Dashboard Change Sender ID Customers Technicians Select a contact Outbo…" at bounding box center [558, 281] width 734 height 510
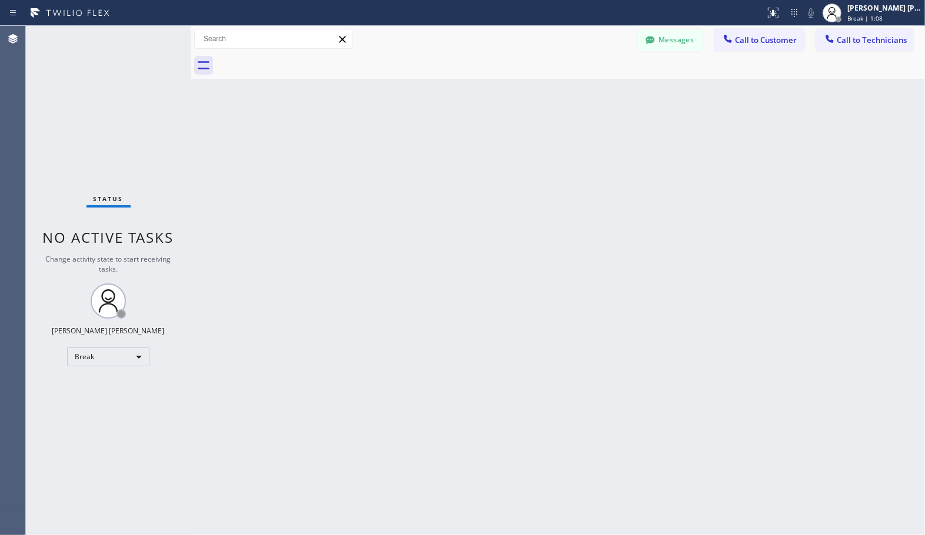
click at [442, 214] on div "Back to Dashboard Change Sender ID Customers Technicians Select a contact Outbo…" at bounding box center [558, 281] width 734 height 510
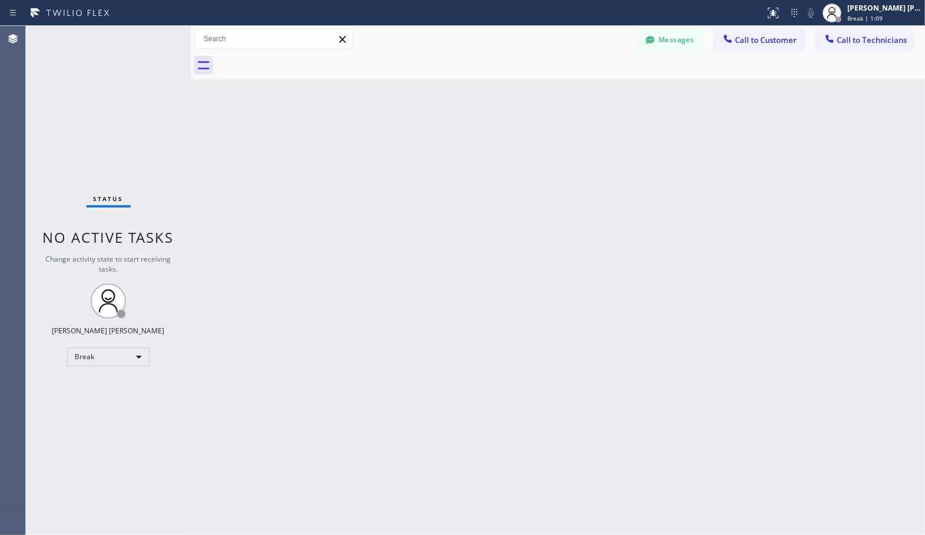
click at [442, 214] on div "Back to Dashboard Change Sender ID Customers Technicians Select a contact Outbo…" at bounding box center [558, 281] width 734 height 510
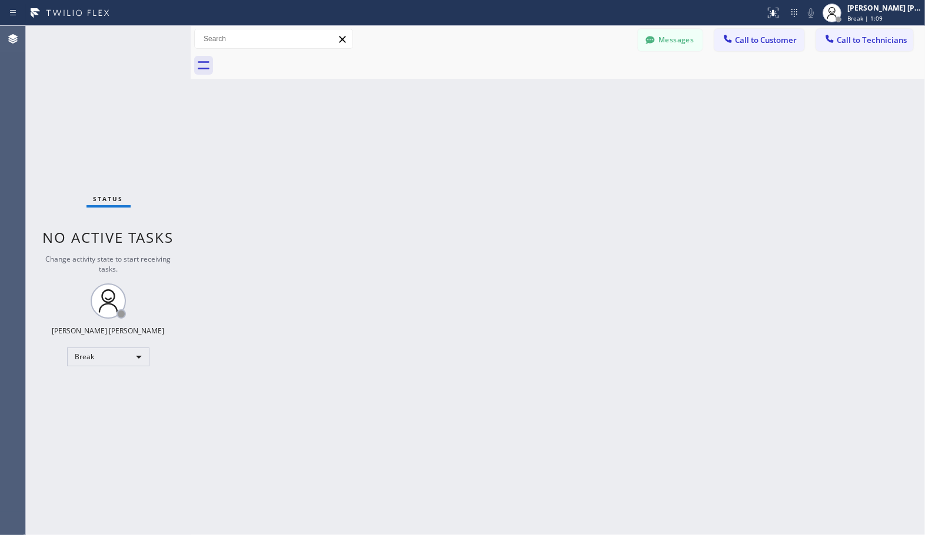
click at [442, 214] on div "Back to Dashboard Change Sender ID Customers Technicians Select a contact Outbo…" at bounding box center [558, 281] width 734 height 510
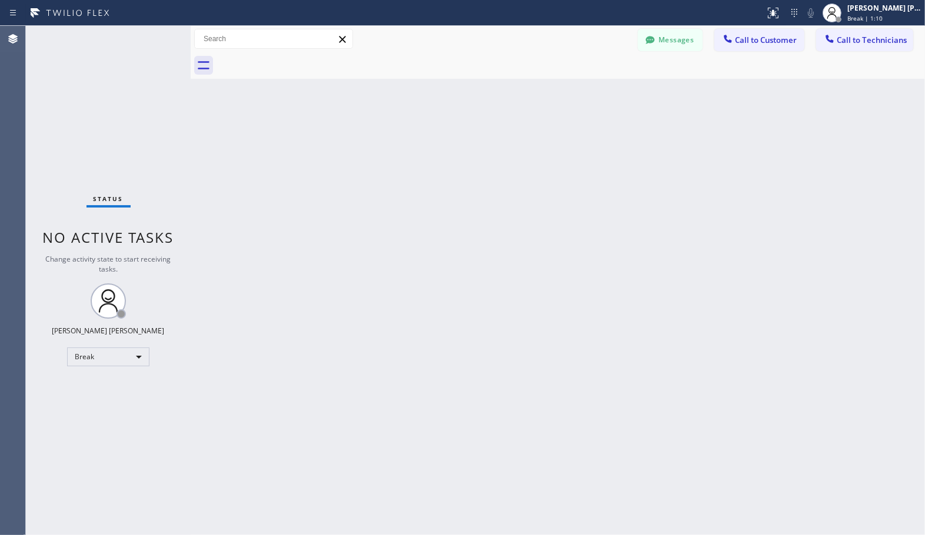
click at [442, 214] on div "Back to Dashboard Change Sender ID Customers Technicians Select a contact Outbo…" at bounding box center [558, 281] width 734 height 510
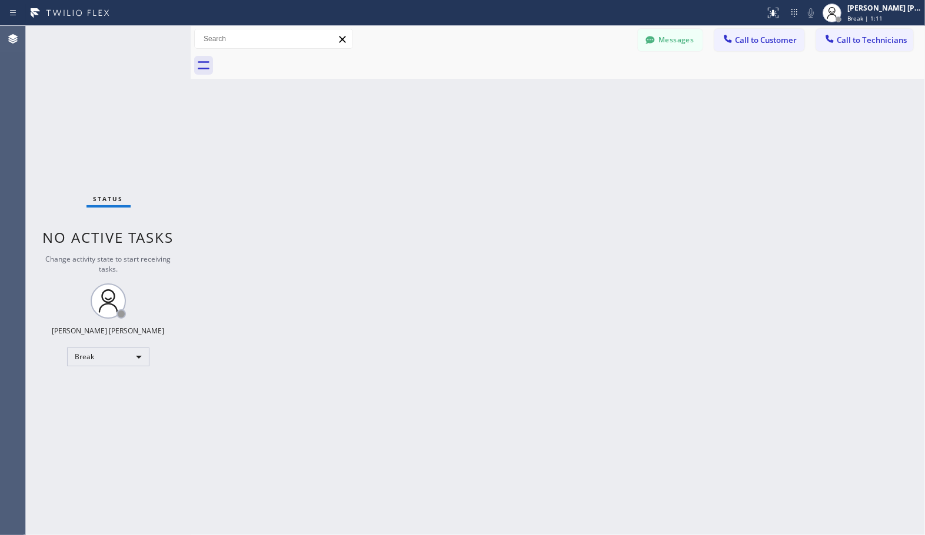
click at [442, 214] on div "Back to Dashboard Change Sender ID Customers Technicians Select a contact Outbo…" at bounding box center [558, 281] width 734 height 510
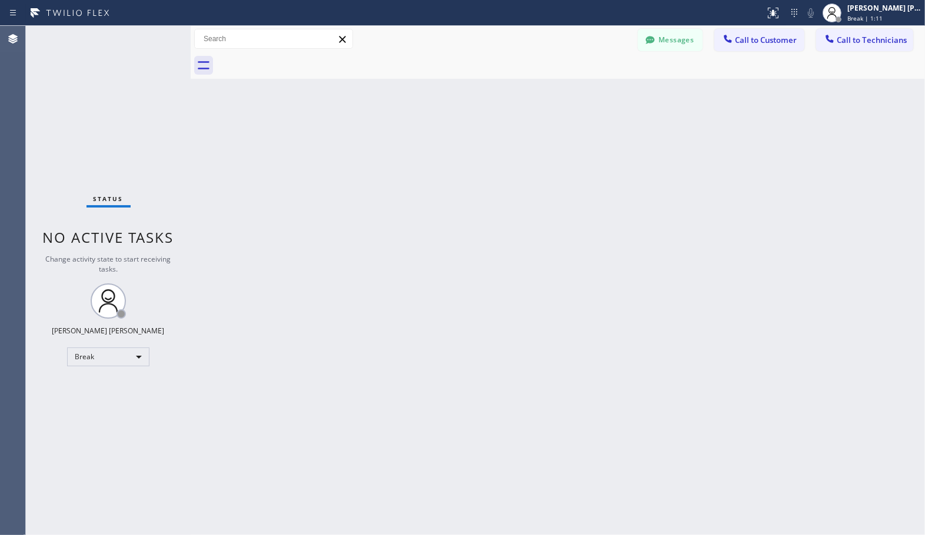
click at [442, 214] on div "Back to Dashboard Change Sender ID Customers Technicians Select a contact Outbo…" at bounding box center [558, 281] width 734 height 510
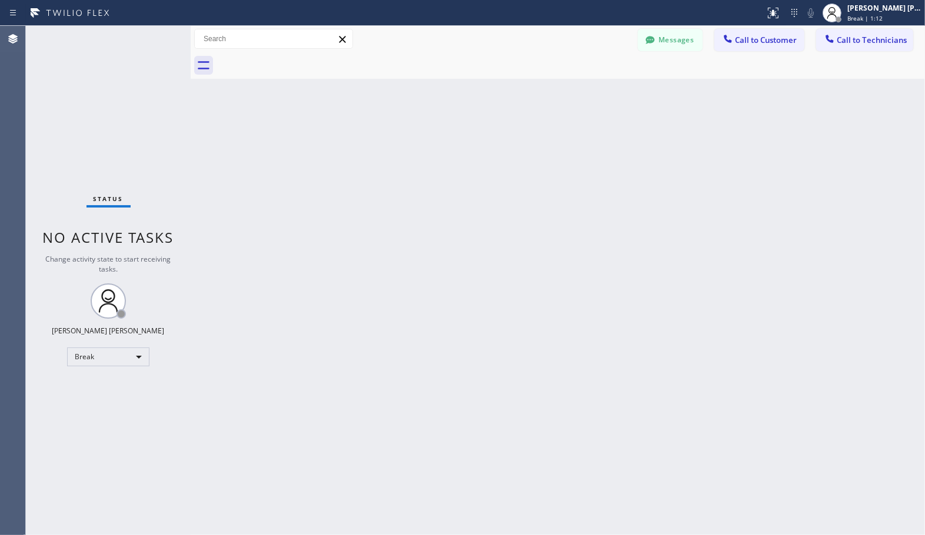
click at [442, 214] on div "Back to Dashboard Change Sender ID Customers Technicians Select a contact Outbo…" at bounding box center [558, 281] width 734 height 510
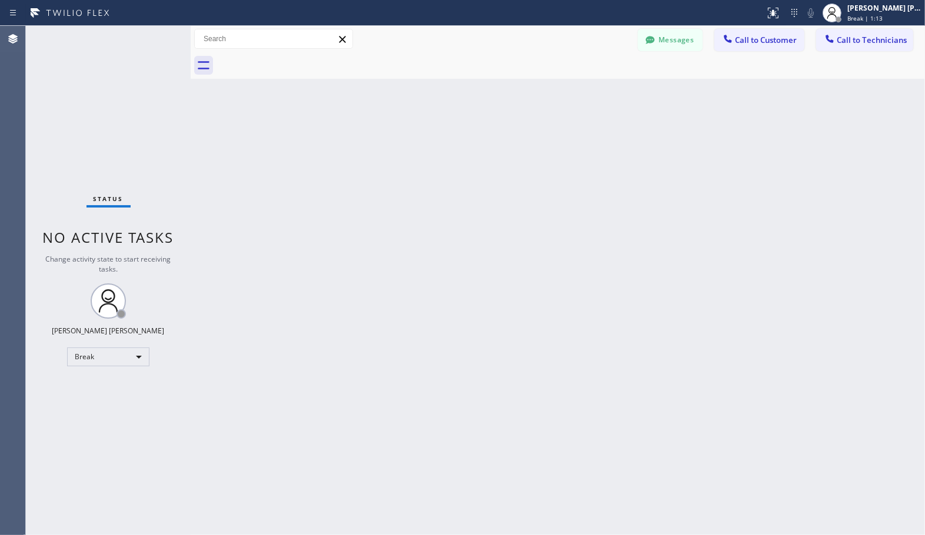
click at [442, 214] on div "Back to Dashboard Change Sender ID Customers Technicians Select a contact Outbo…" at bounding box center [558, 281] width 734 height 510
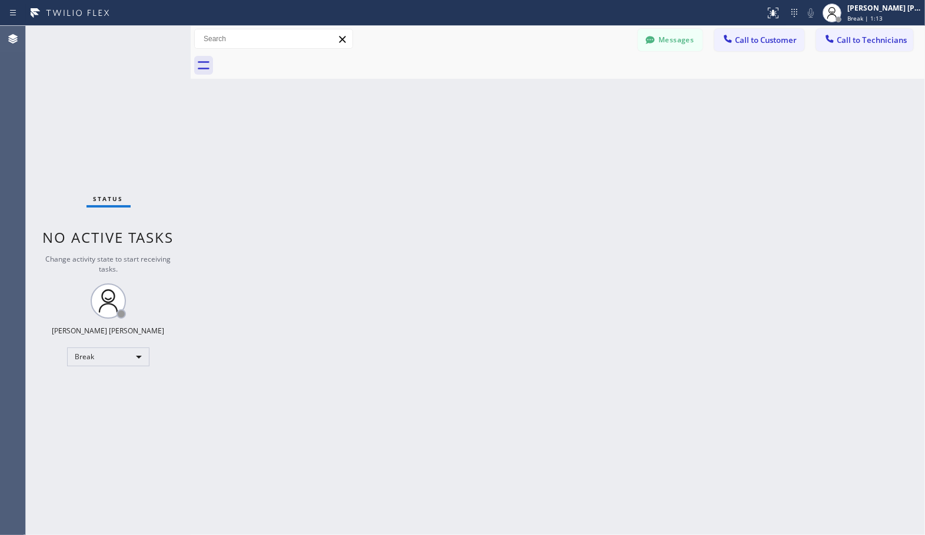
click at [442, 214] on div "Back to Dashboard Change Sender ID Customers Technicians Select a contact Outbo…" at bounding box center [558, 281] width 734 height 510
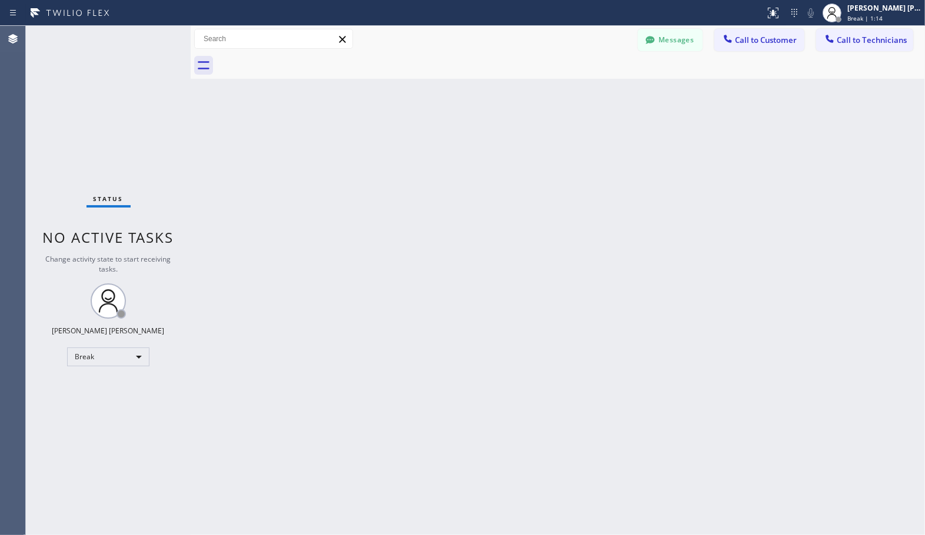
click at [442, 214] on div "Back to Dashboard Change Sender ID Customers Technicians Select a contact Outbo…" at bounding box center [558, 281] width 734 height 510
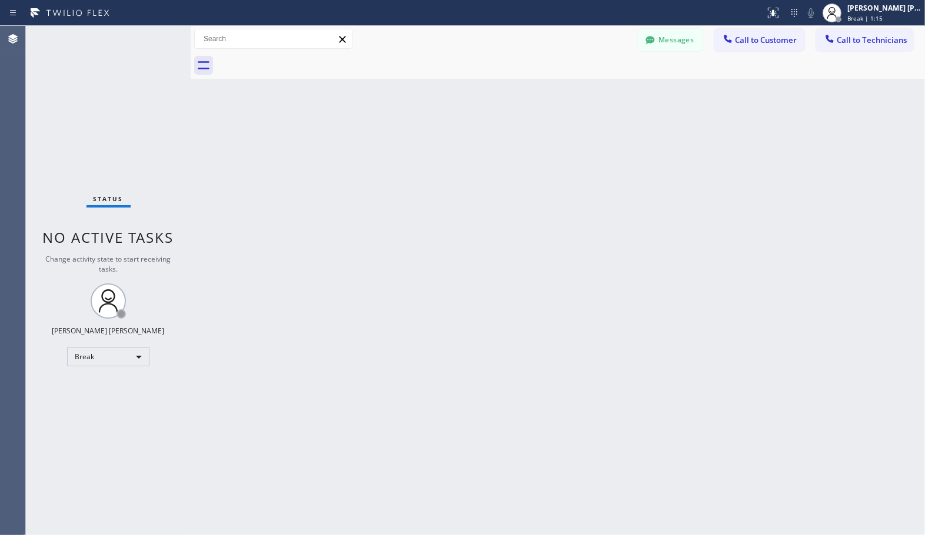
click at [442, 214] on div "Back to Dashboard Change Sender ID Customers Technicians Select a contact Outbo…" at bounding box center [558, 281] width 734 height 510
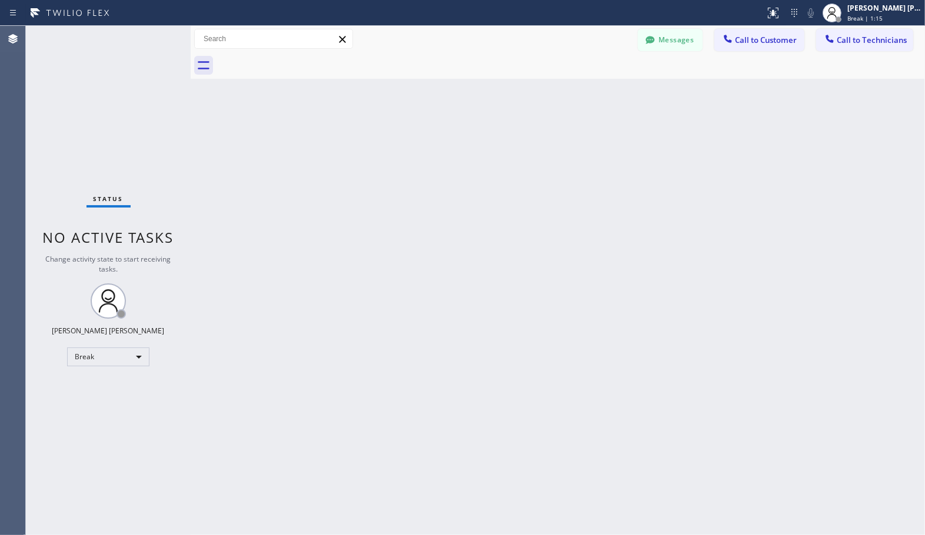
click at [442, 214] on div "Back to Dashboard Change Sender ID Customers Technicians Select a contact Outbo…" at bounding box center [558, 281] width 734 height 510
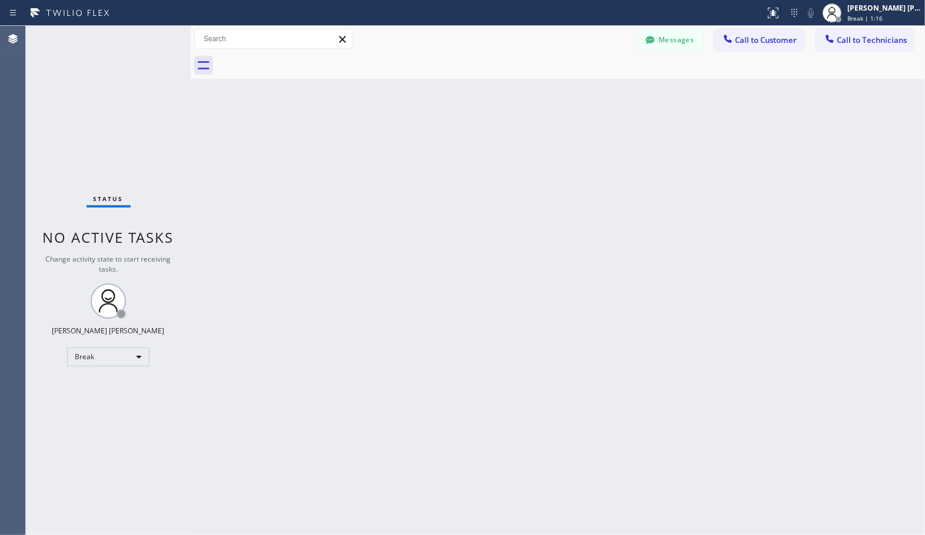
click at [442, 214] on div "Back to Dashboard Change Sender ID Customers Technicians Select a contact Outbo…" at bounding box center [558, 281] width 734 height 510
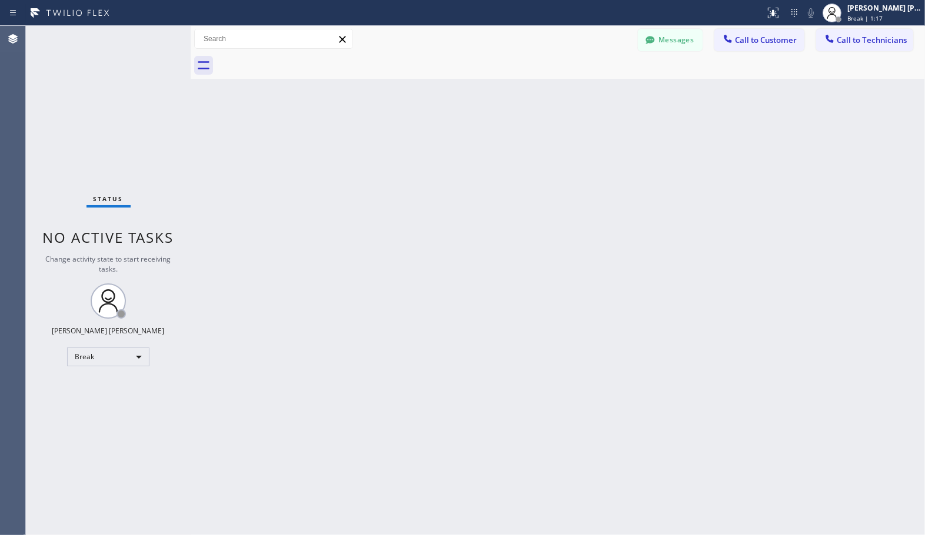
click at [442, 214] on div "Back to Dashboard Change Sender ID Customers Technicians Select a contact Outbo…" at bounding box center [558, 281] width 734 height 510
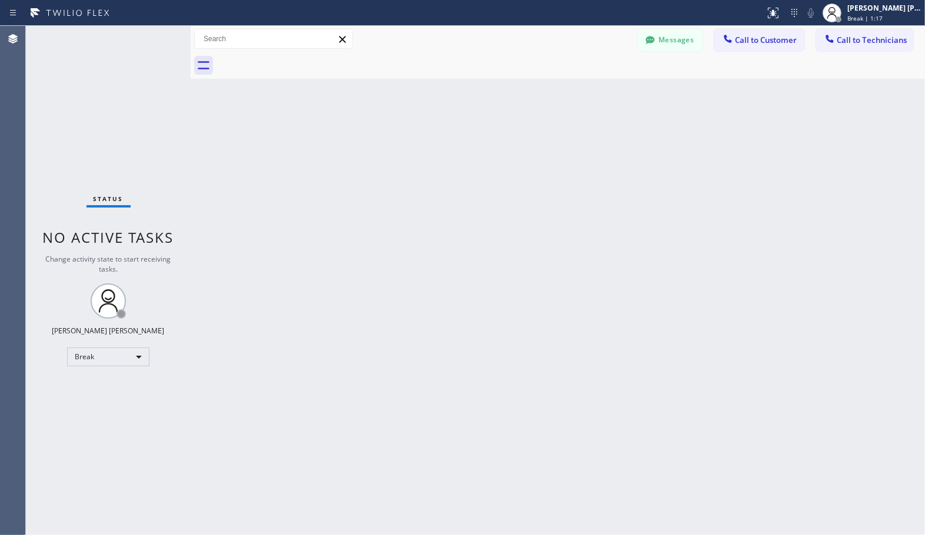
click at [442, 214] on div "Back to Dashboard Change Sender ID Customers Technicians Select a contact Outbo…" at bounding box center [558, 281] width 734 height 510
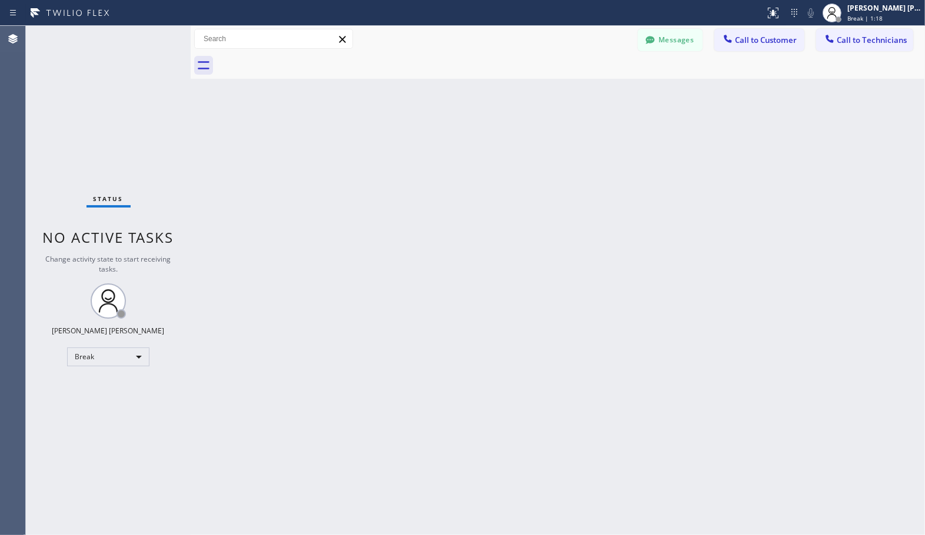
click at [442, 214] on div "Back to Dashboard Change Sender ID Customers Technicians Select a contact Outbo…" at bounding box center [558, 281] width 734 height 510
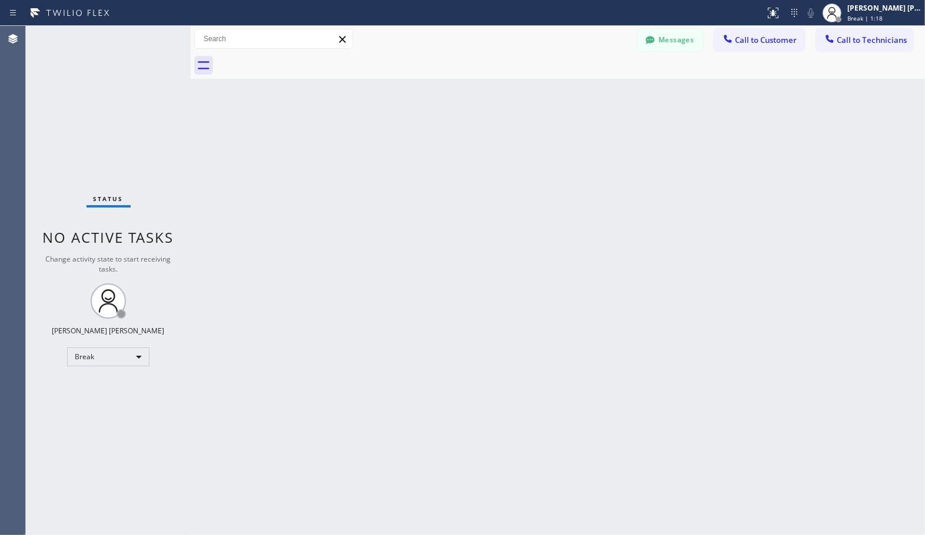
click at [442, 214] on div "Back to Dashboard Change Sender ID Customers Technicians Select a contact Outbo…" at bounding box center [558, 281] width 734 height 510
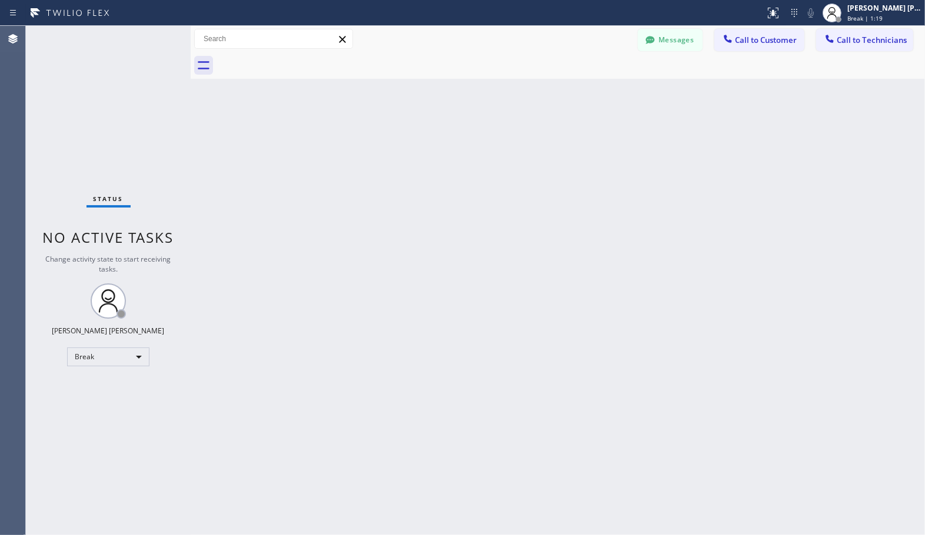
click at [442, 214] on div "Back to Dashboard Change Sender ID Customers Technicians Select a contact Outbo…" at bounding box center [558, 281] width 734 height 510
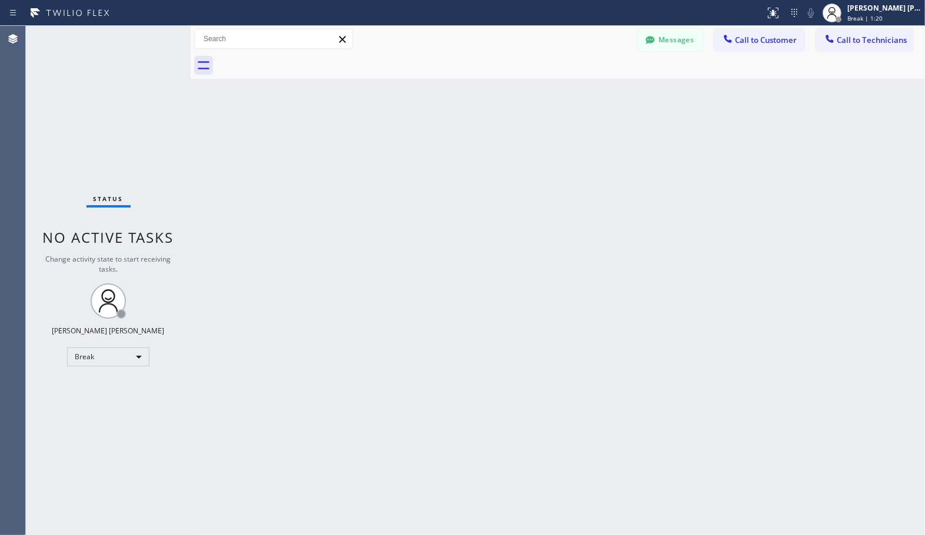
click at [442, 214] on div "Back to Dashboard Change Sender ID Customers Technicians Select a contact Outbo…" at bounding box center [558, 281] width 734 height 510
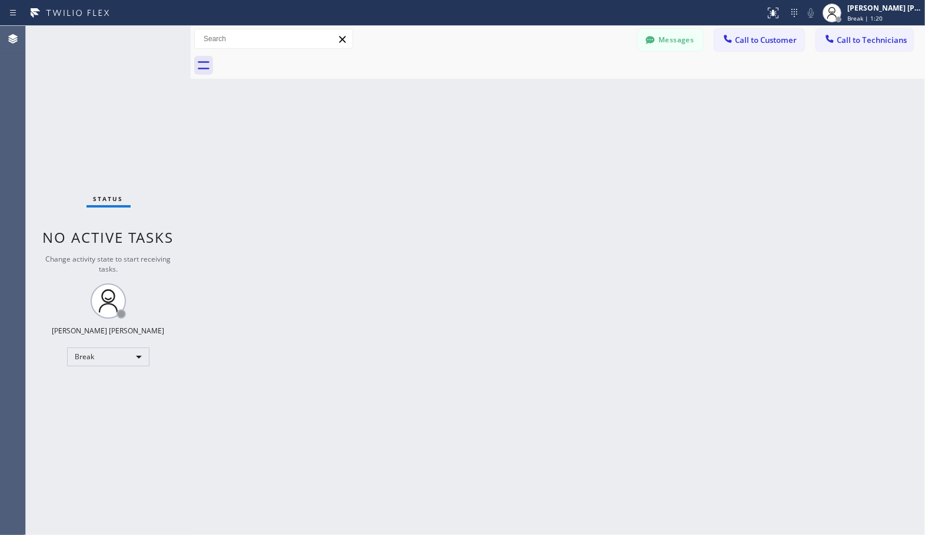
click at [442, 214] on div "Back to Dashboard Change Sender ID Customers Technicians Select a contact Outbo…" at bounding box center [558, 281] width 734 height 510
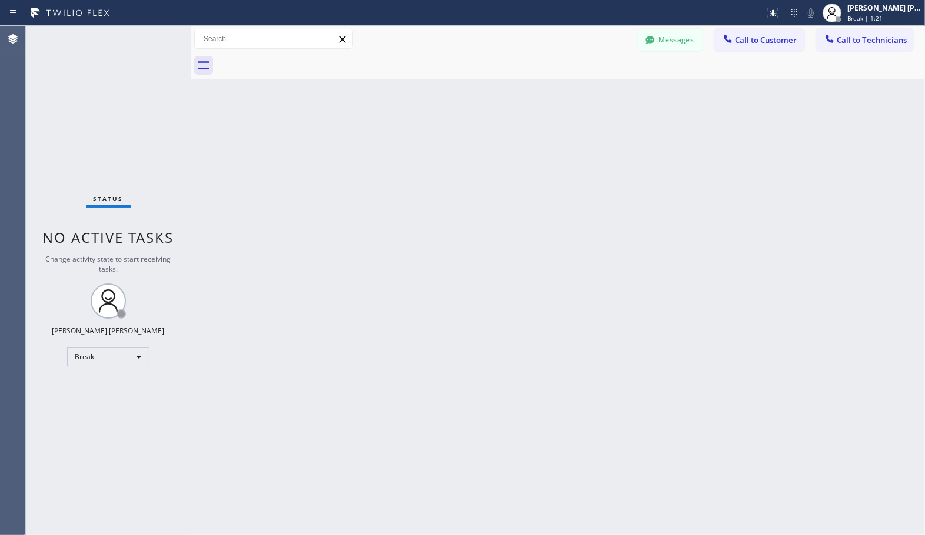
click at [442, 214] on div "Back to Dashboard Change Sender ID Customers Technicians Select a contact Outbo…" at bounding box center [558, 281] width 734 height 510
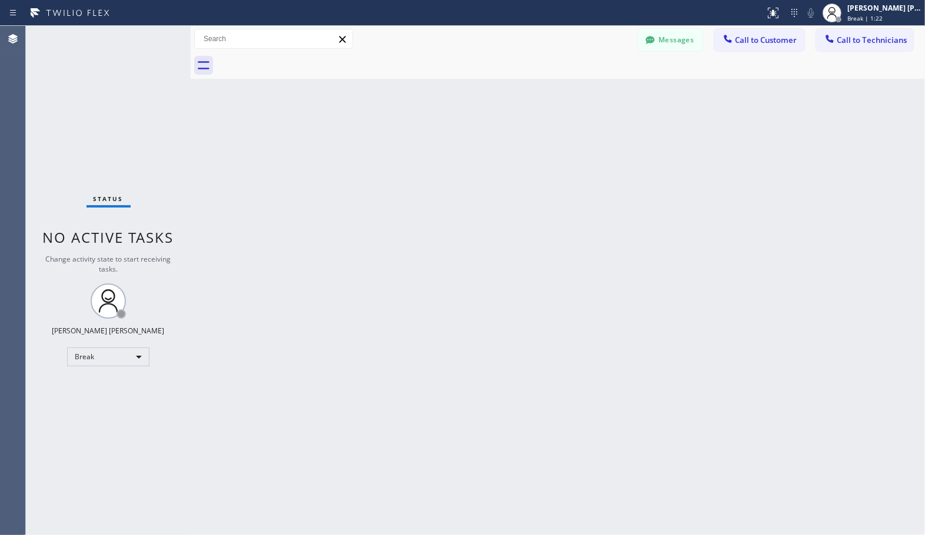
click at [442, 214] on div "Back to Dashboard Change Sender ID Customers Technicians Select a contact Outbo…" at bounding box center [558, 281] width 734 height 510
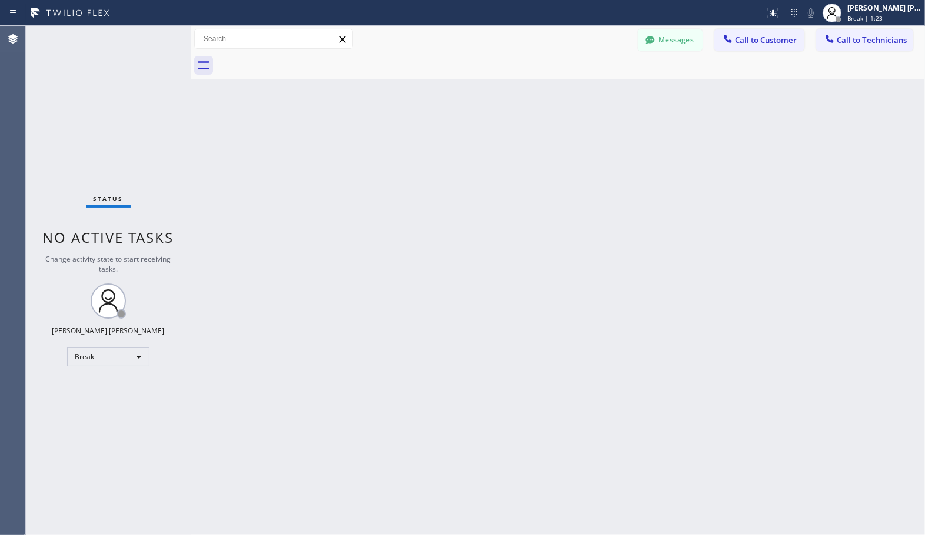
click at [442, 214] on div "Back to Dashboard Change Sender ID Customers Technicians Select a contact Outbo…" at bounding box center [558, 281] width 734 height 510
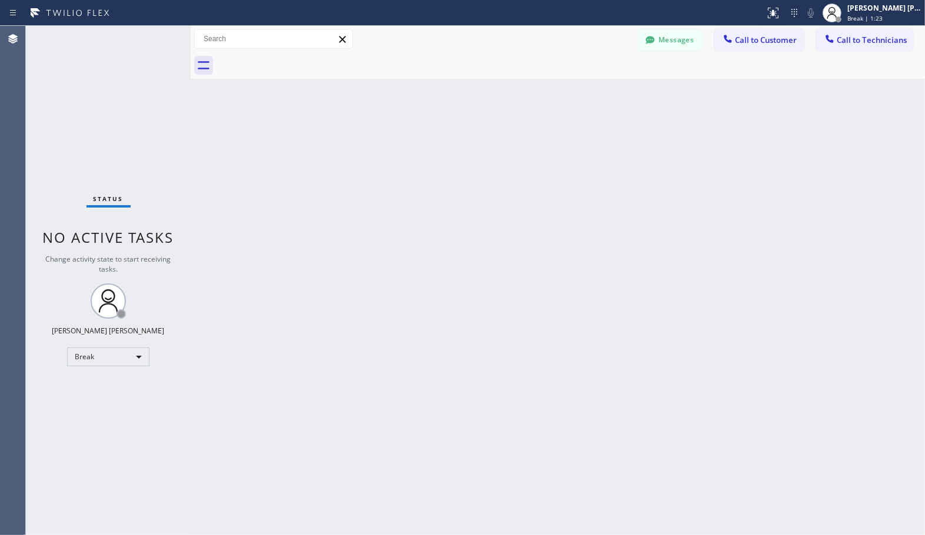
click at [442, 214] on div "Back to Dashboard Change Sender ID Customers Technicians Select a contact Outbo…" at bounding box center [558, 281] width 734 height 510
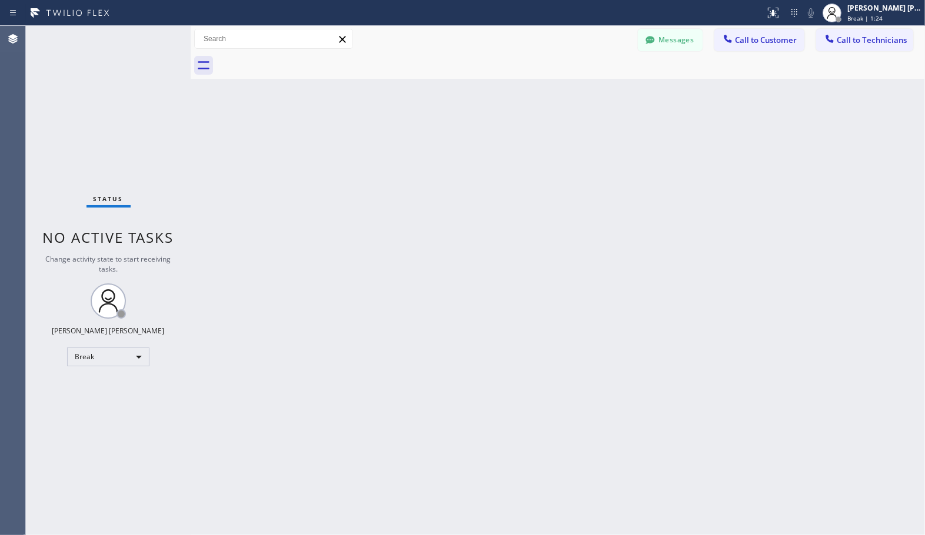
click at [442, 214] on div "Back to Dashboard Change Sender ID Customers Technicians Select a contact Outbo…" at bounding box center [558, 281] width 734 height 510
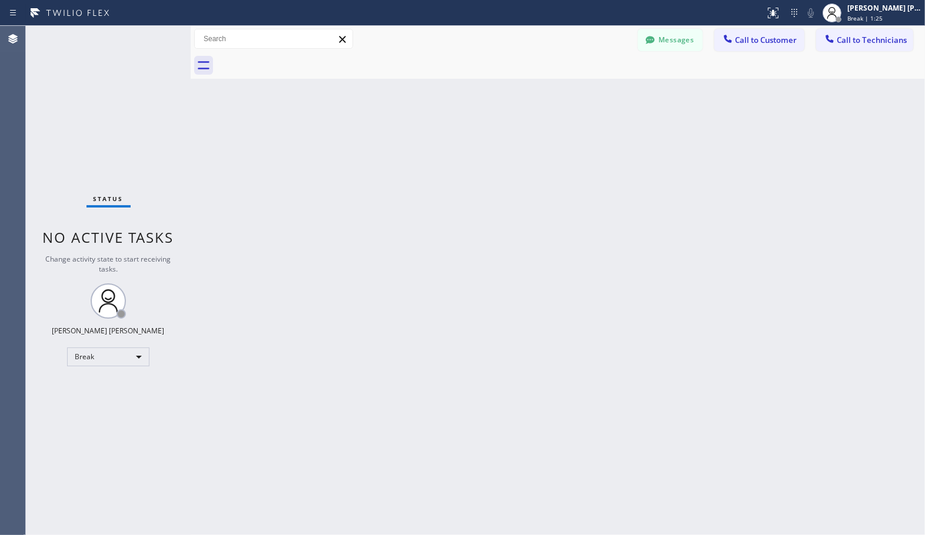
click at [442, 214] on div "Back to Dashboard Change Sender ID Customers Technicians Select a contact Outbo…" at bounding box center [558, 281] width 734 height 510
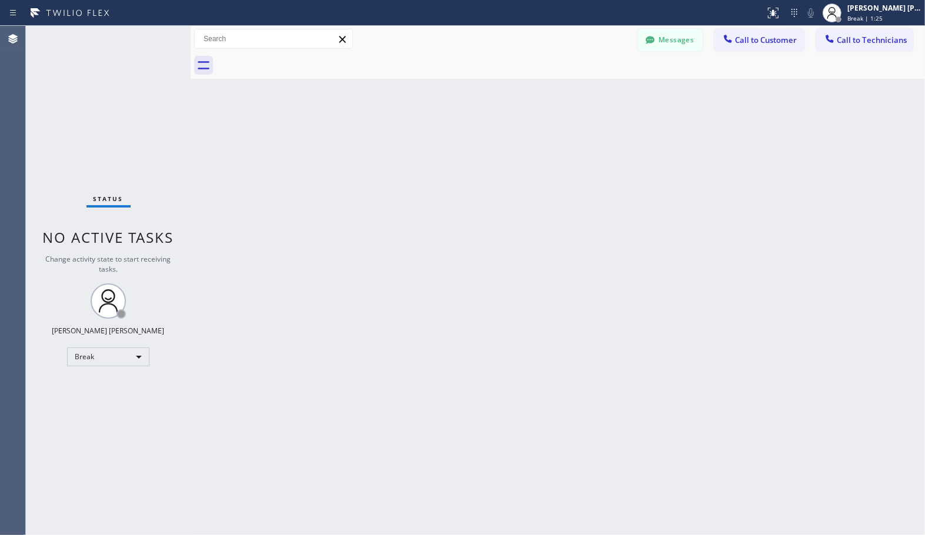
click at [442, 214] on div "Back to Dashboard Change Sender ID Customers Technicians Select a contact Outbo…" at bounding box center [558, 281] width 734 height 510
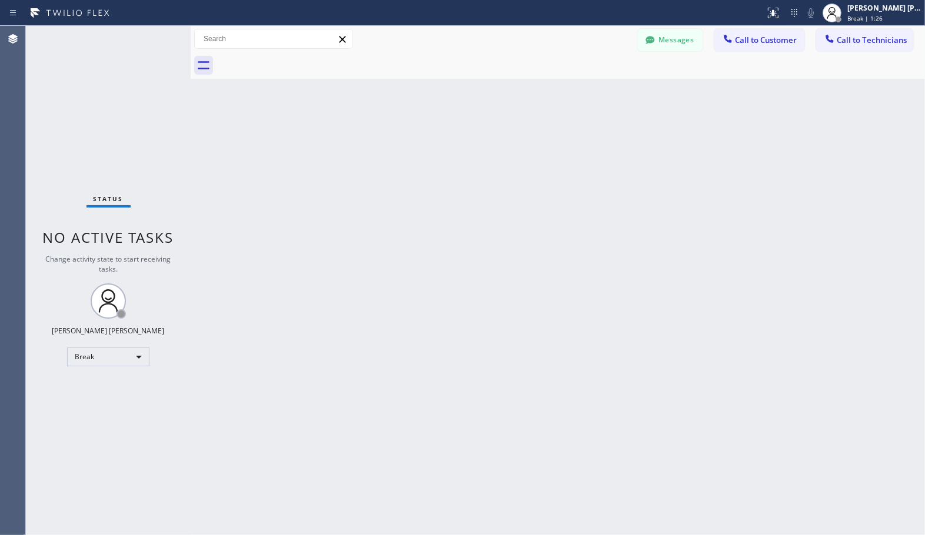
click at [442, 214] on div "Back to Dashboard Change Sender ID Customers Technicians Select a contact Outbo…" at bounding box center [558, 281] width 734 height 510
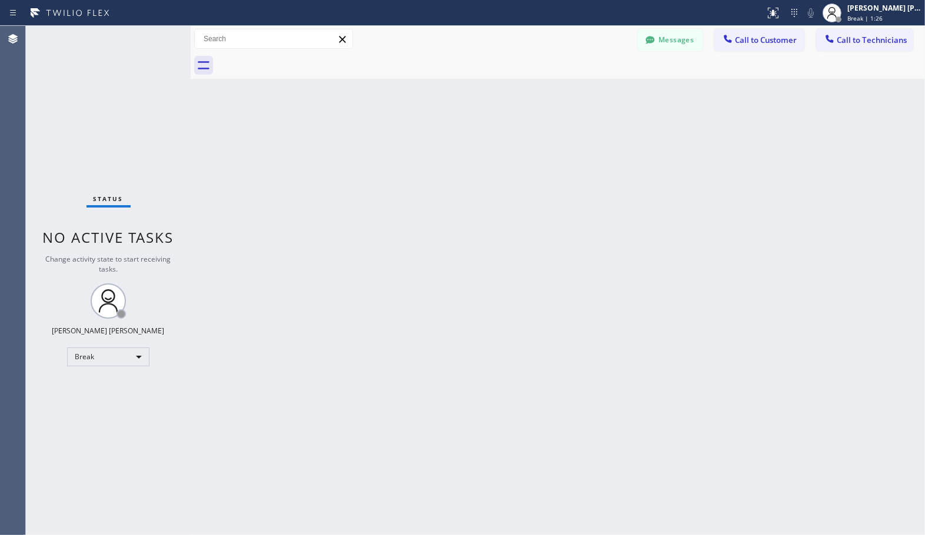
click at [442, 214] on div "Back to Dashboard Change Sender ID Customers Technicians Select a contact Outbo…" at bounding box center [558, 281] width 734 height 510
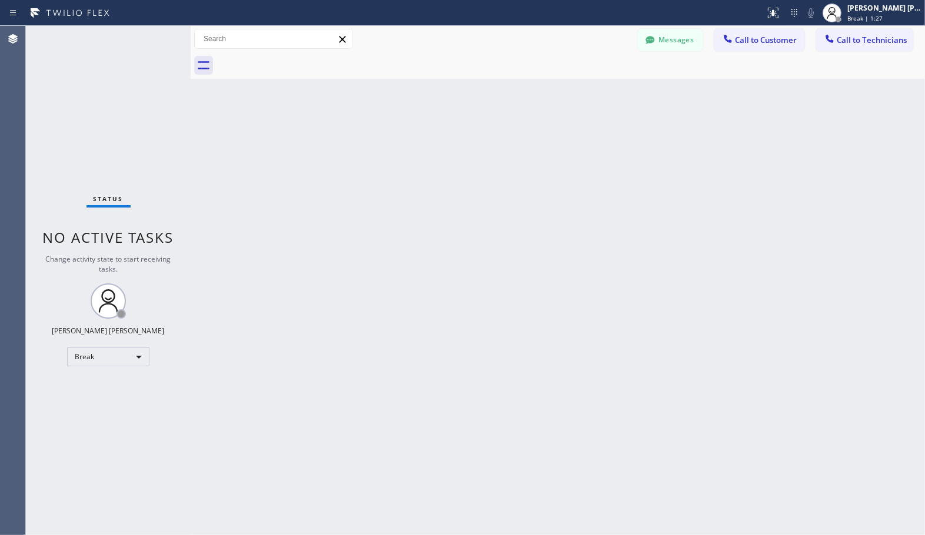
click at [442, 214] on div "Back to Dashboard Change Sender ID Customers Technicians Select a contact Outbo…" at bounding box center [558, 281] width 734 height 510
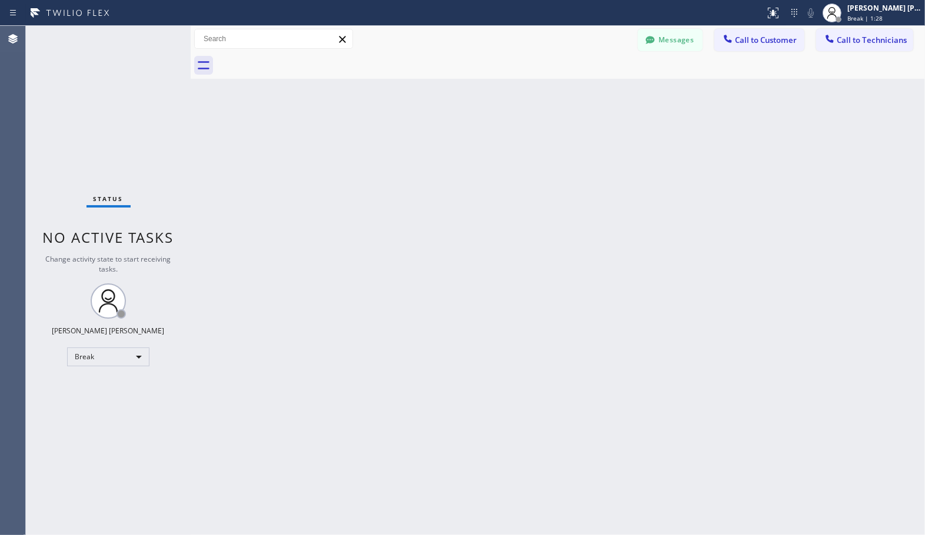
click at [442, 214] on div "Back to Dashboard Change Sender ID Customers Technicians Select a contact Outbo…" at bounding box center [558, 281] width 734 height 510
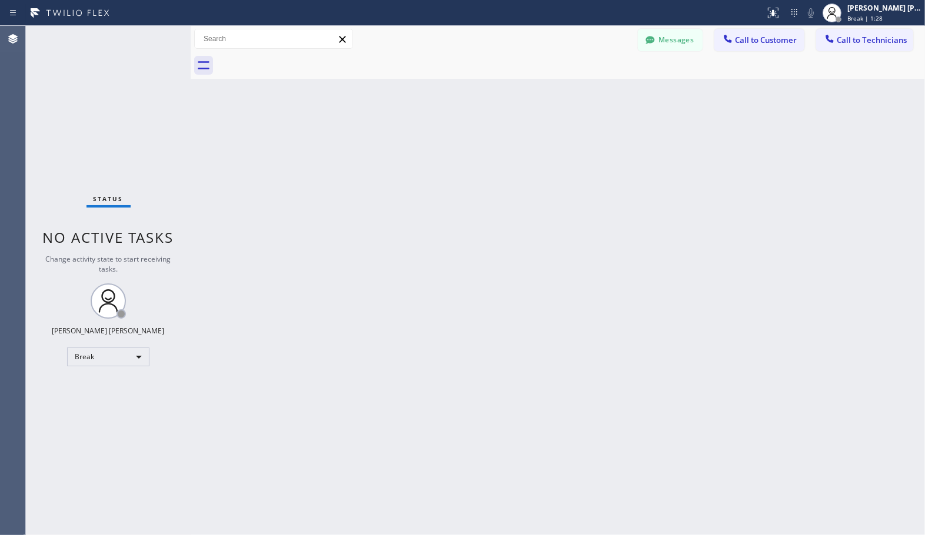
click at [442, 214] on div "Back to Dashboard Change Sender ID Customers Technicians Select a contact Outbo…" at bounding box center [558, 281] width 734 height 510
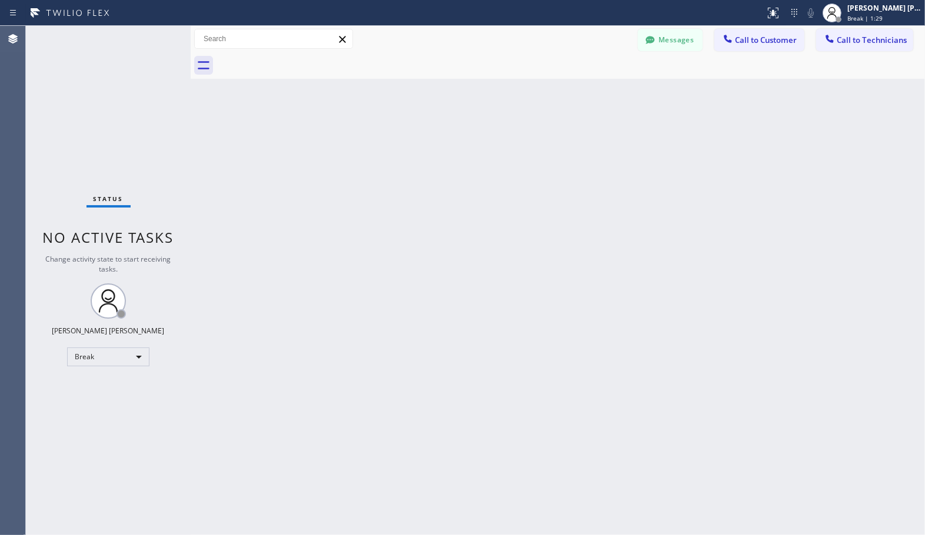
click at [442, 214] on div "Back to Dashboard Change Sender ID Customers Technicians Select a contact Outbo…" at bounding box center [558, 281] width 734 height 510
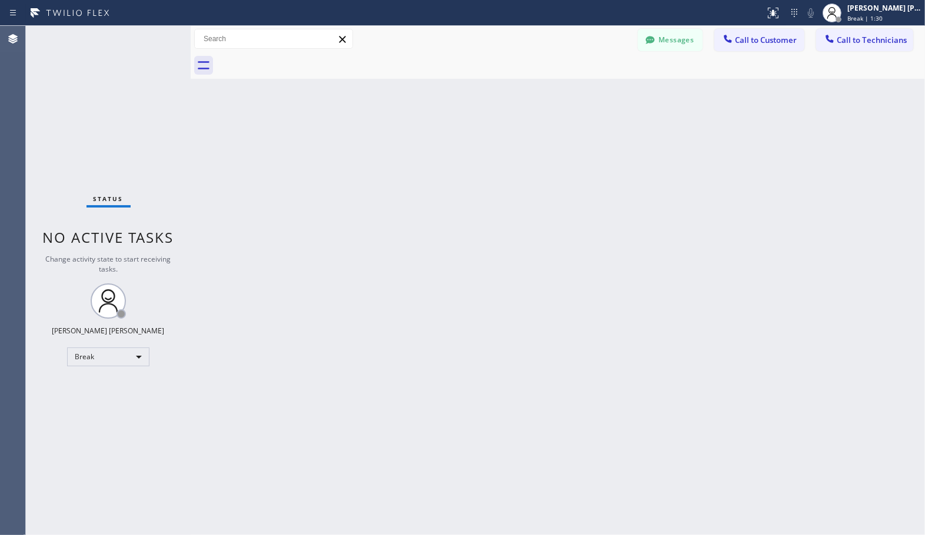
click at [442, 214] on div "Back to Dashboard Change Sender ID Customers Technicians Select a contact Outbo…" at bounding box center [558, 281] width 734 height 510
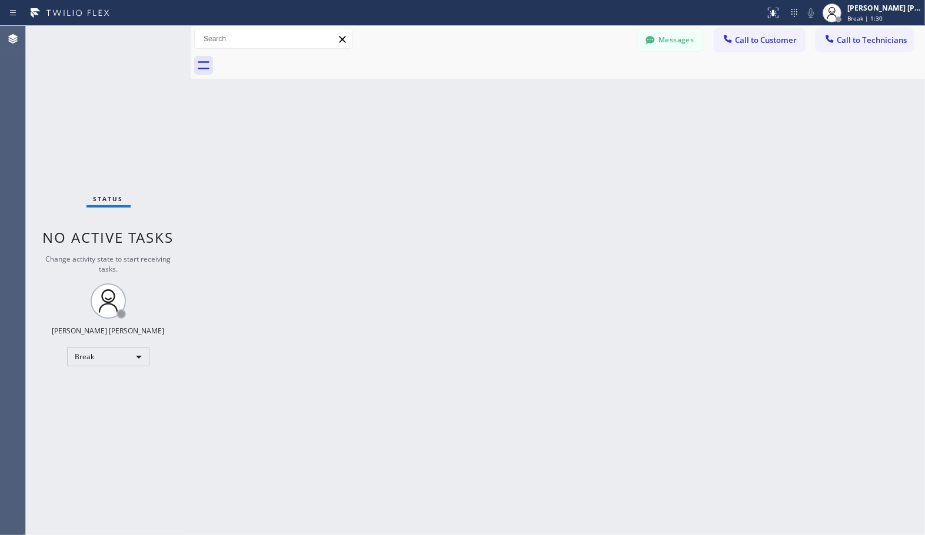
click at [442, 214] on div "Back to Dashboard Change Sender ID Customers Technicians Select a contact Outbo…" at bounding box center [558, 281] width 734 height 510
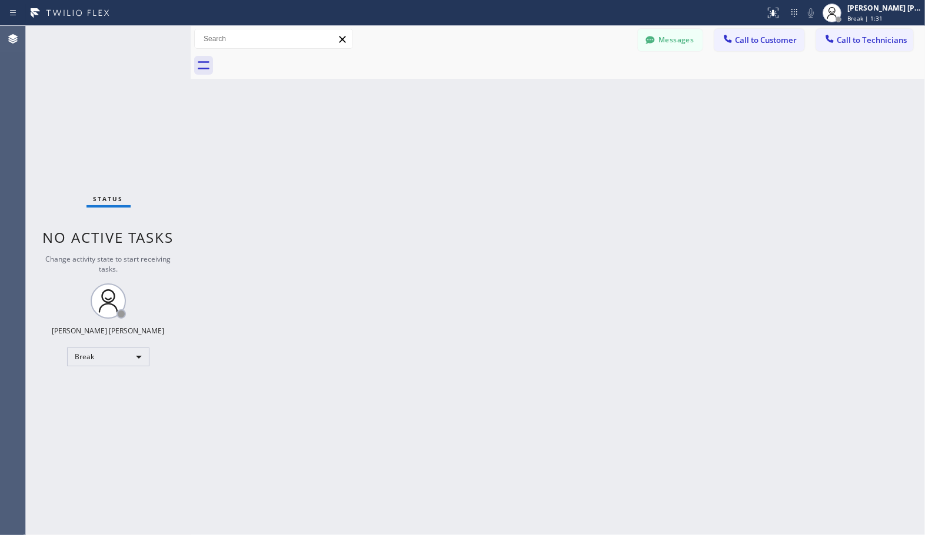
click at [442, 214] on div "Back to Dashboard Change Sender ID Customers Technicians Select a contact Outbo…" at bounding box center [558, 281] width 734 height 510
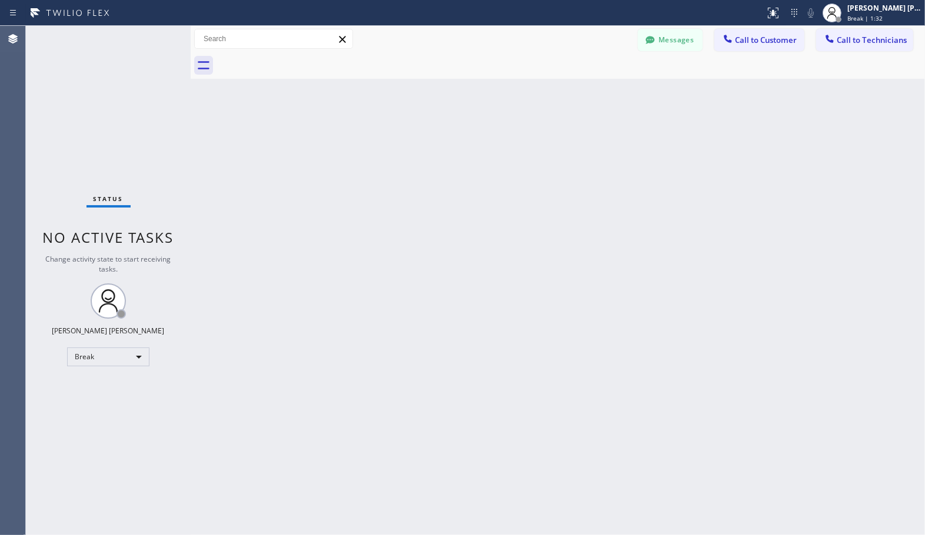
click at [442, 214] on div "Back to Dashboard Change Sender ID Customers Technicians Select a contact Outbo…" at bounding box center [558, 281] width 734 height 510
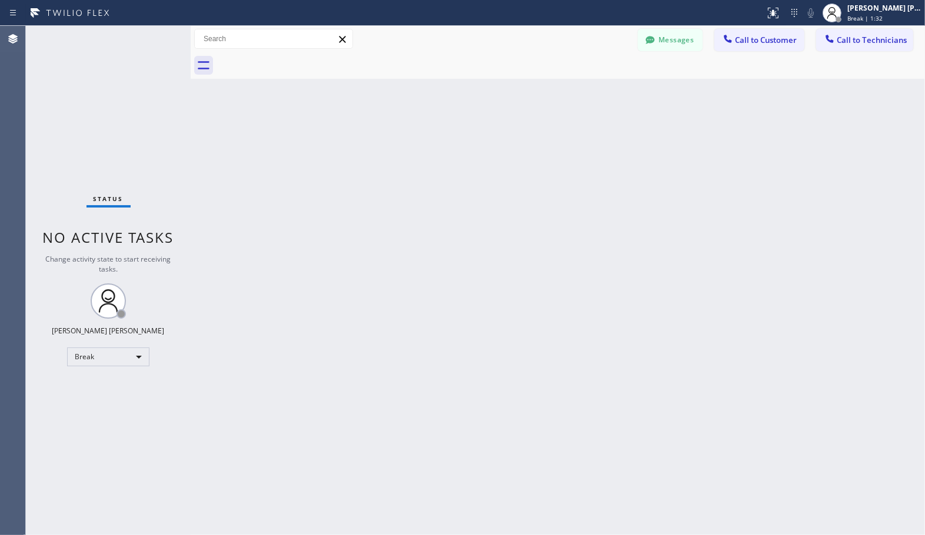
click at [442, 214] on div "Back to Dashboard Change Sender ID Customers Technicians Select a contact Outbo…" at bounding box center [558, 281] width 734 height 510
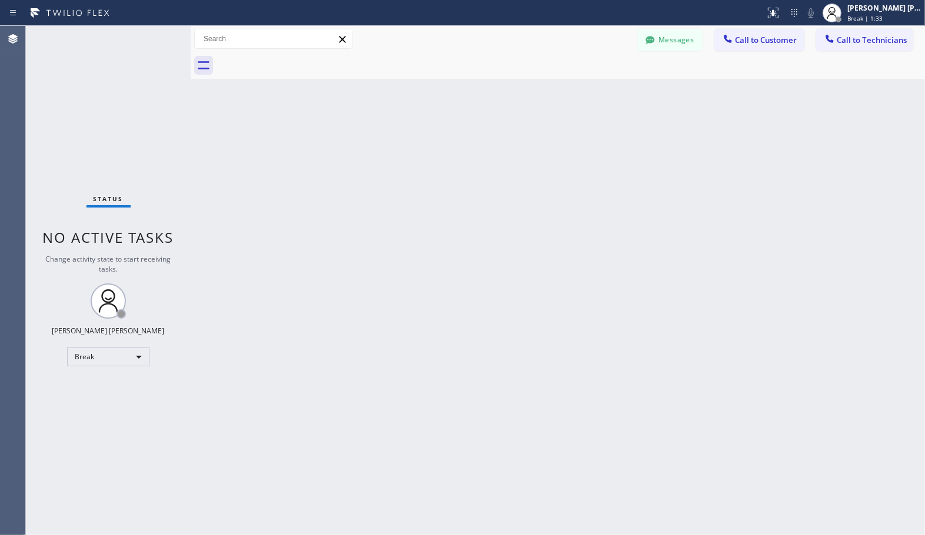
click at [442, 214] on div "Back to Dashboard Change Sender ID Customers Technicians Select a contact Outbo…" at bounding box center [558, 281] width 734 height 510
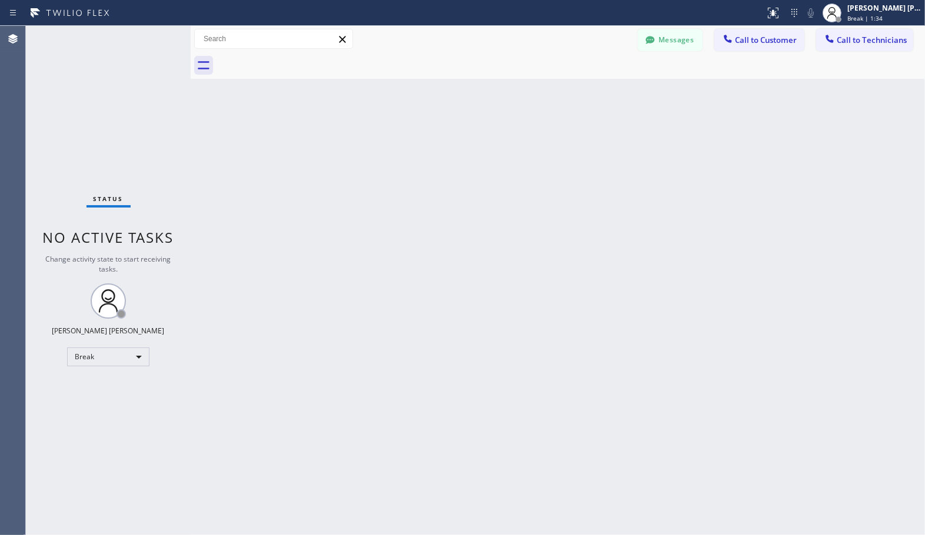
click at [442, 214] on div "Back to Dashboard Change Sender ID Customers Technicians Select a contact Outbo…" at bounding box center [558, 281] width 734 height 510
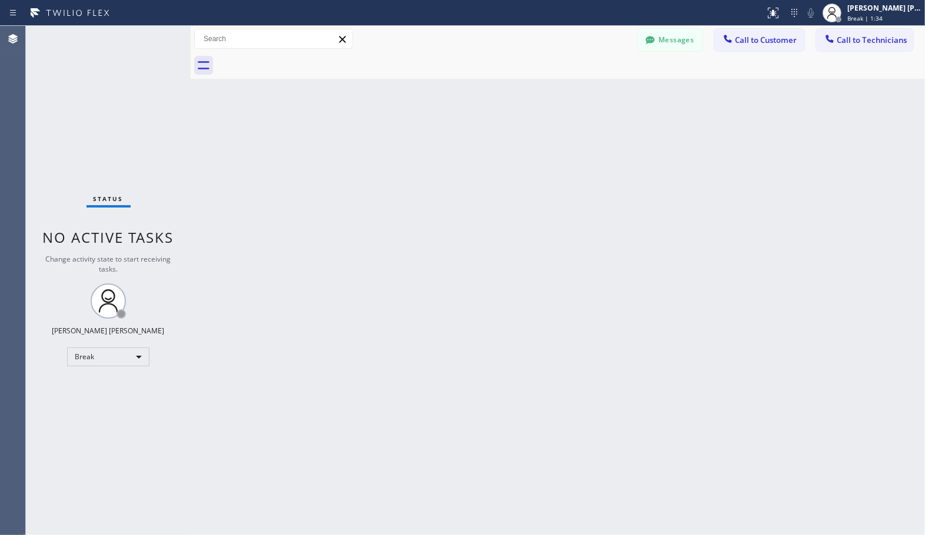
click at [442, 214] on div "Back to Dashboard Change Sender ID Customers Technicians Select a contact Outbo…" at bounding box center [558, 281] width 734 height 510
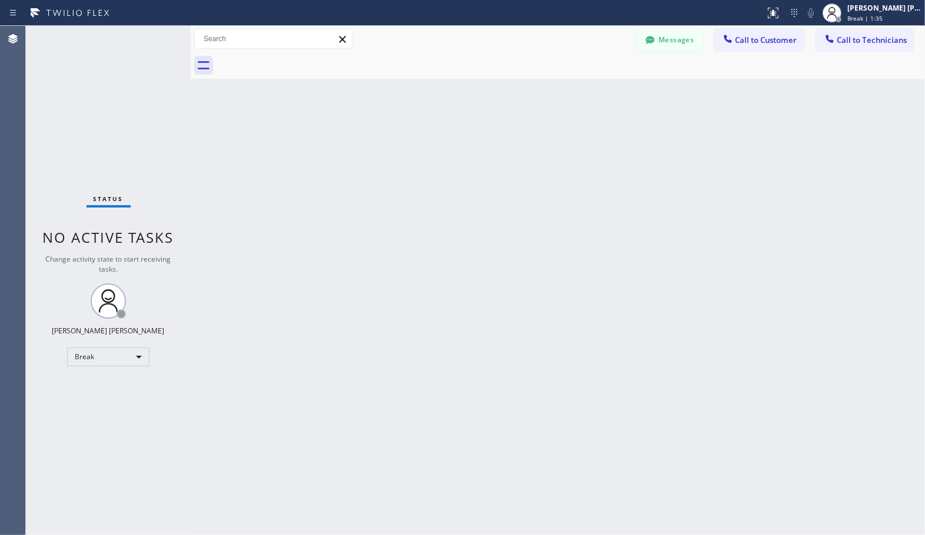
click at [442, 214] on div "Back to Dashboard Change Sender ID Customers Technicians Select a contact Outbo…" at bounding box center [558, 281] width 734 height 510
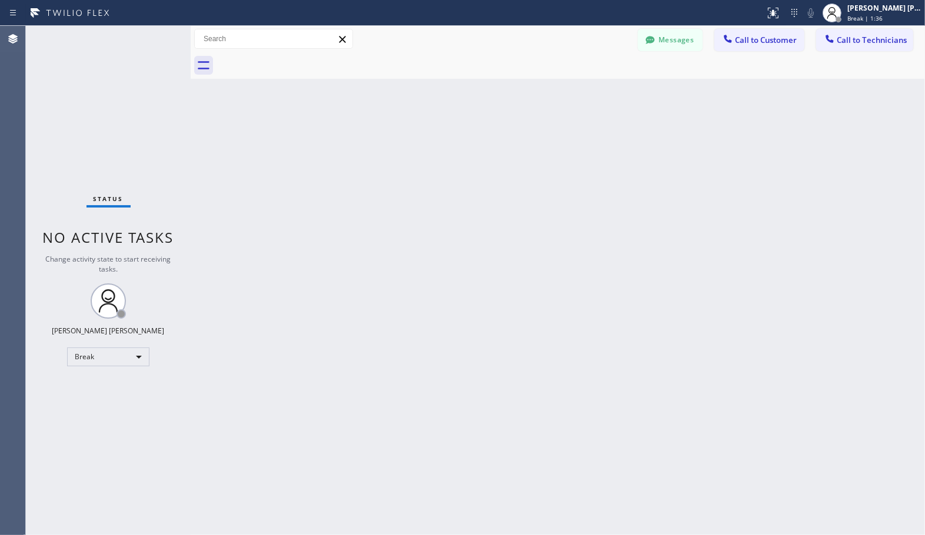
click at [442, 214] on div "Back to Dashboard Change Sender ID Customers Technicians Select a contact Outbo…" at bounding box center [558, 281] width 734 height 510
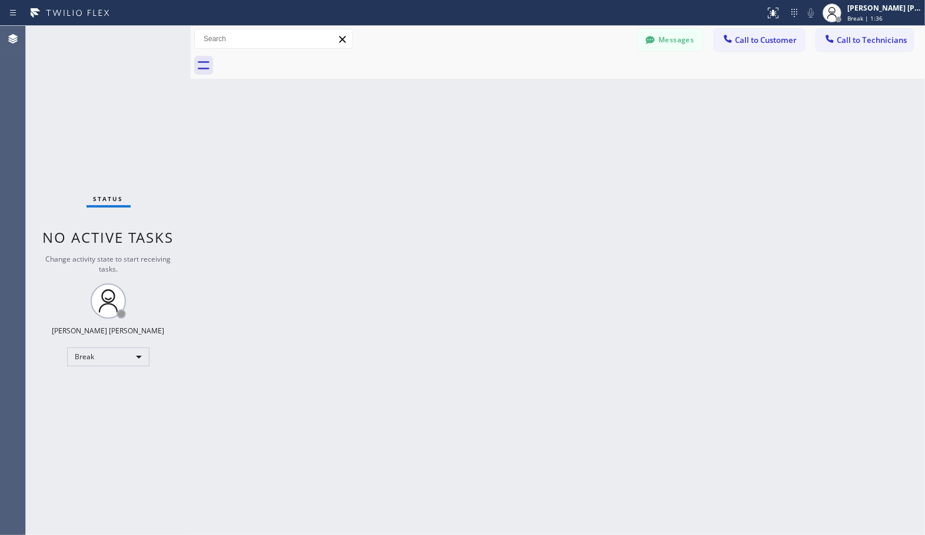
click at [442, 214] on div "Back to Dashboard Change Sender ID Customers Technicians Select a contact Outbo…" at bounding box center [558, 281] width 734 height 510
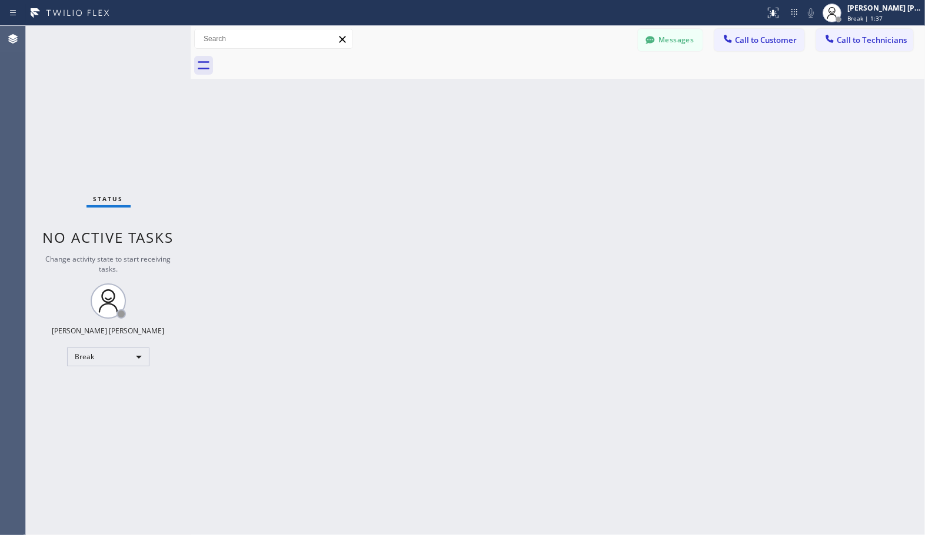
click at [442, 214] on div "Back to Dashboard Change Sender ID Customers Technicians Select a contact Outbo…" at bounding box center [558, 281] width 734 height 510
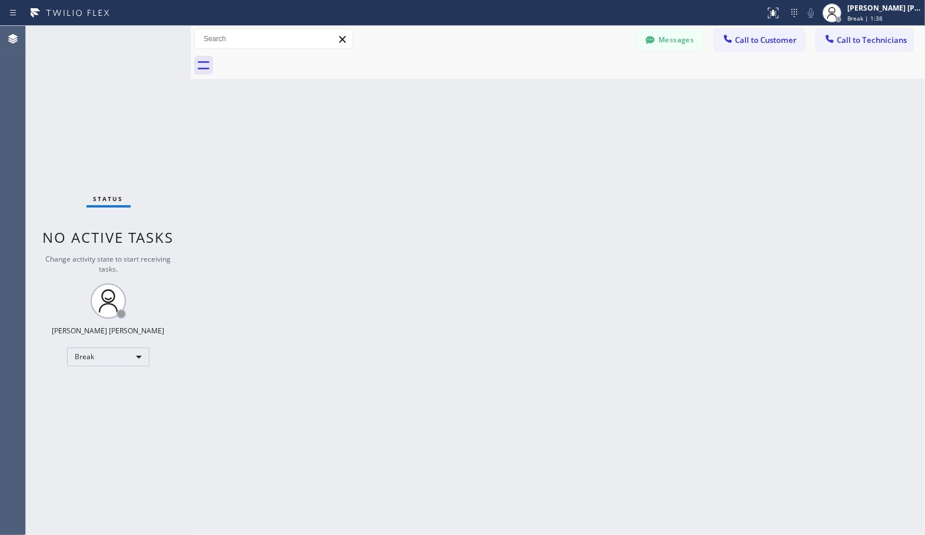
click at [442, 214] on div "Back to Dashboard Change Sender ID Customers Technicians Select a contact Outbo…" at bounding box center [558, 281] width 734 height 510
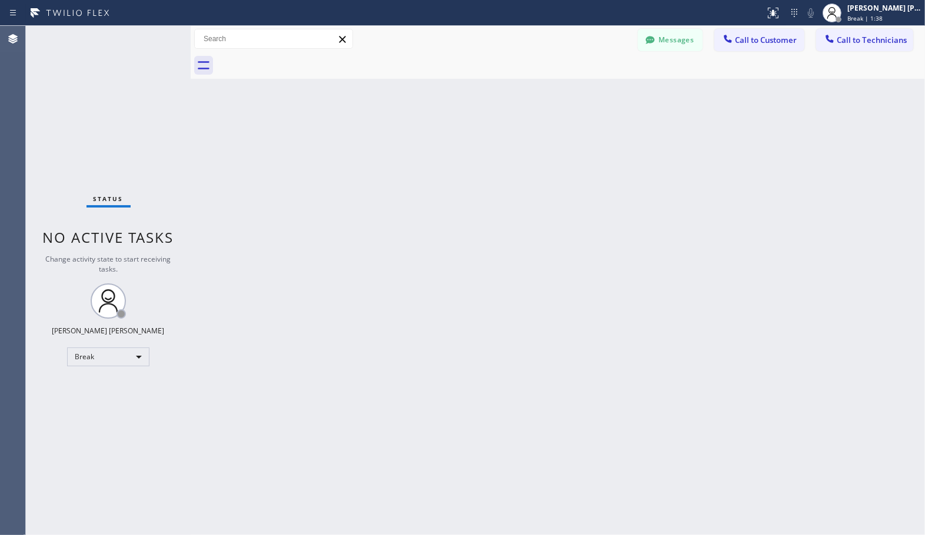
click at [442, 214] on div "Back to Dashboard Change Sender ID Customers Technicians Select a contact Outbo…" at bounding box center [558, 281] width 734 height 510
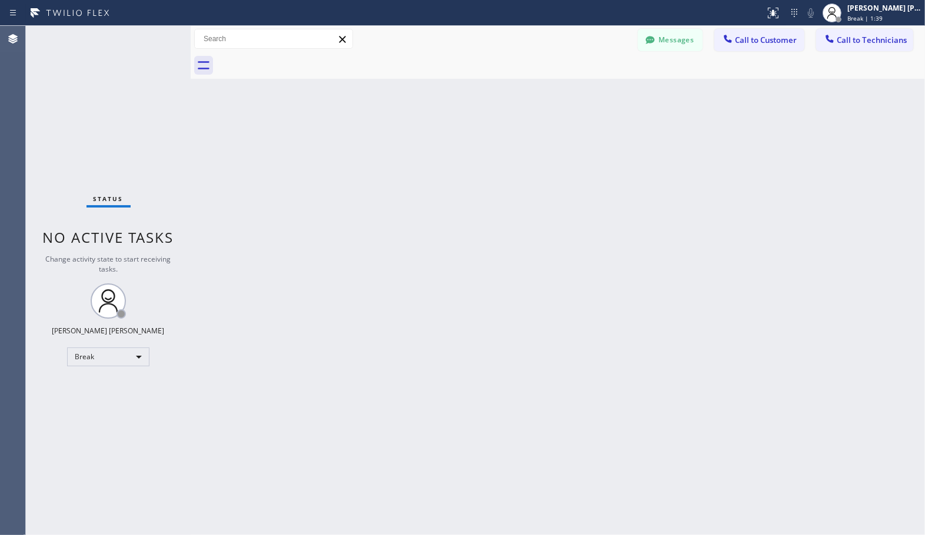
click at [442, 214] on div "Back to Dashboard Change Sender ID Customers Technicians Select a contact Outbo…" at bounding box center [558, 281] width 734 height 510
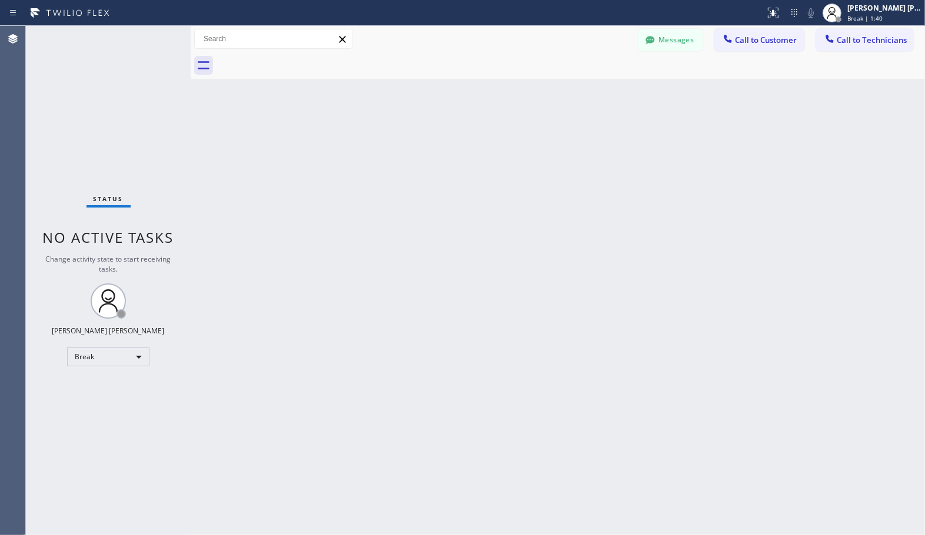
click at [442, 214] on div "Back to Dashboard Change Sender ID Customers Technicians Select a contact Outbo…" at bounding box center [558, 281] width 734 height 510
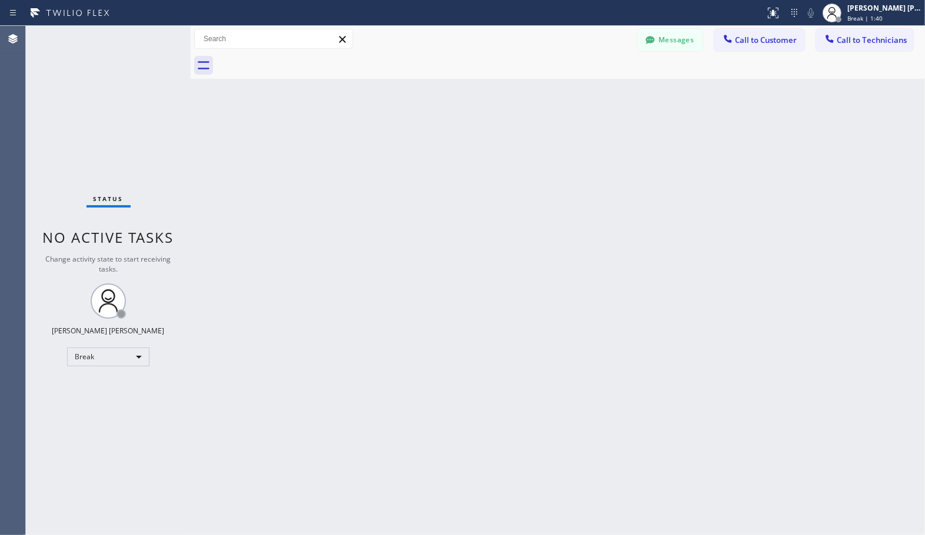
click at [442, 214] on div "Back to Dashboard Change Sender ID Customers Technicians Select a contact Outbo…" at bounding box center [558, 281] width 734 height 510
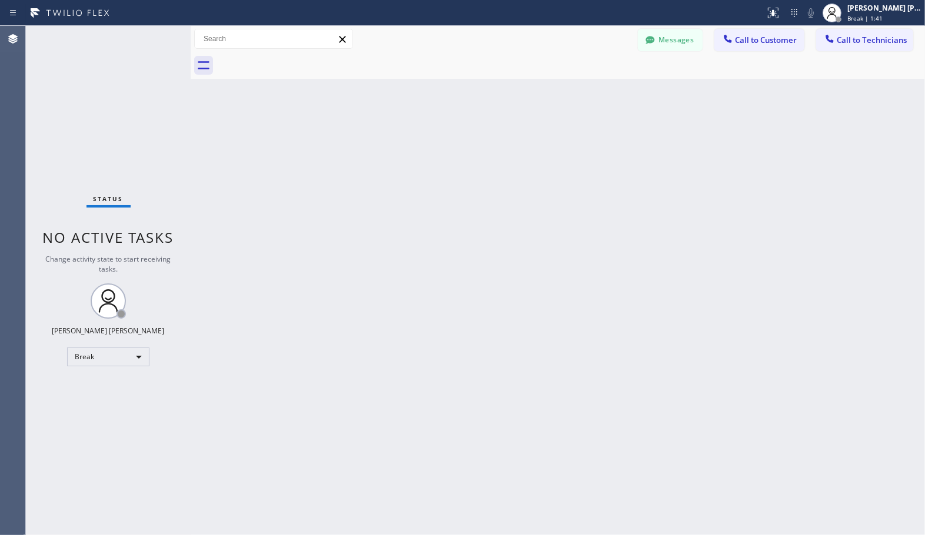
click at [442, 214] on div "Back to Dashboard Change Sender ID Customers Technicians Select a contact Outbo…" at bounding box center [558, 281] width 734 height 510
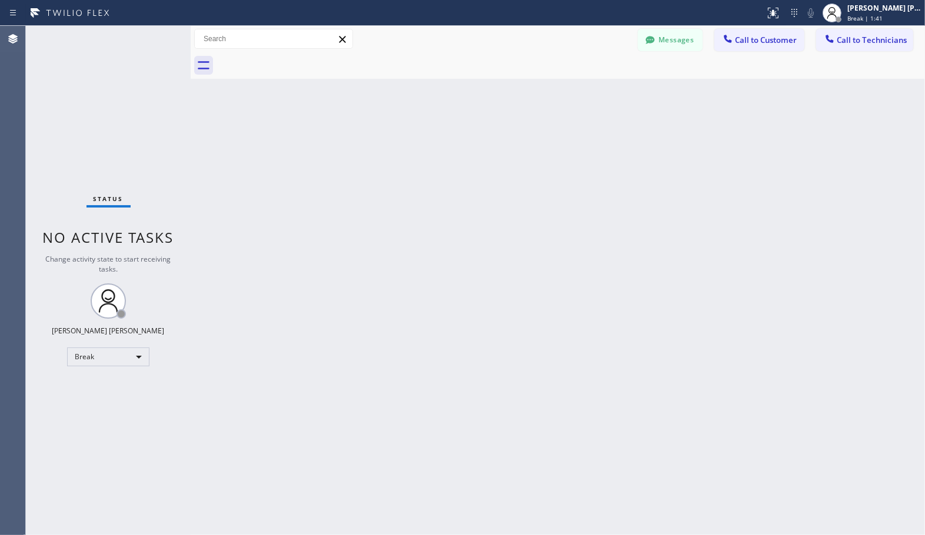
click at [442, 214] on div "Back to Dashboard Change Sender ID Customers Technicians Select a contact Outbo…" at bounding box center [558, 281] width 734 height 510
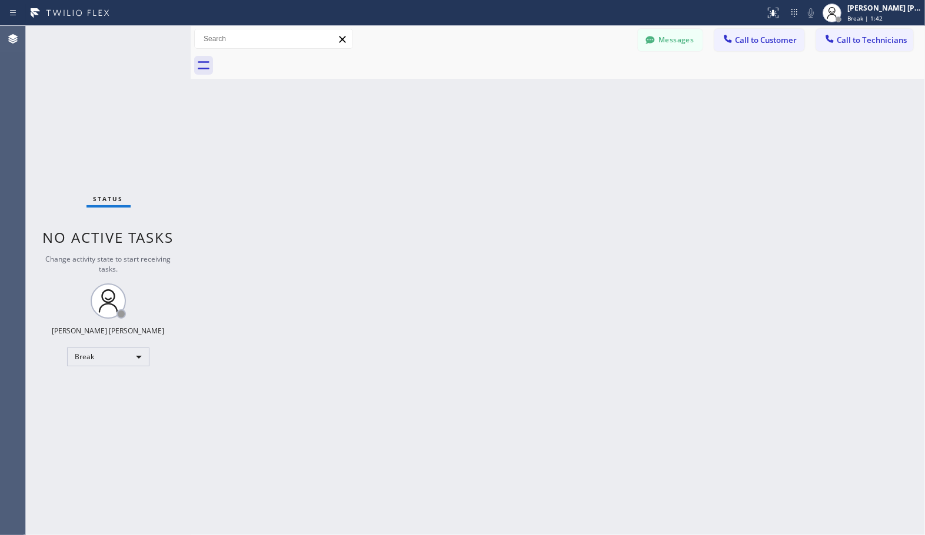
click at [442, 214] on div "Back to Dashboard Change Sender ID Customers Technicians Select a contact Outbo…" at bounding box center [558, 281] width 734 height 510
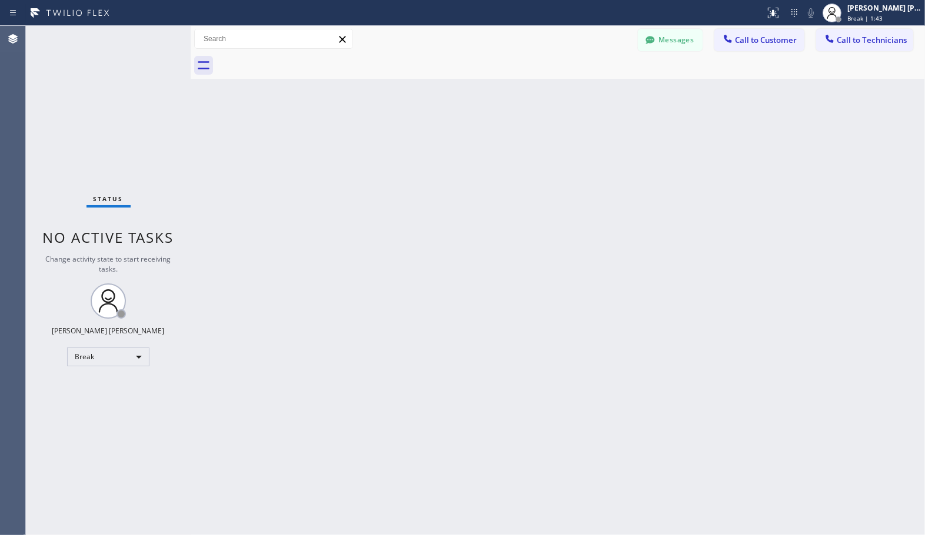
click at [442, 214] on div "Back to Dashboard Change Sender ID Customers Technicians Select a contact Outbo…" at bounding box center [558, 281] width 734 height 510
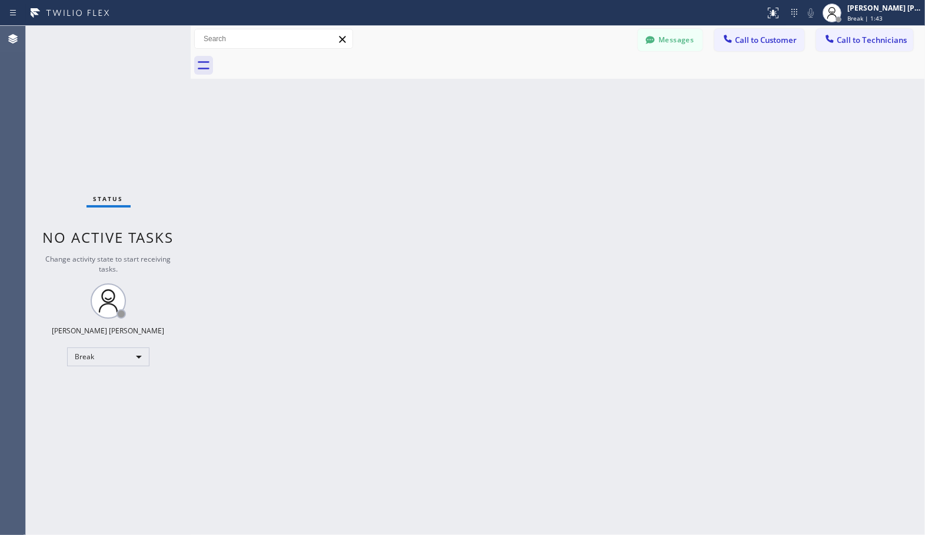
click at [442, 214] on div "Back to Dashboard Change Sender ID Customers Technicians Select a contact Outbo…" at bounding box center [558, 281] width 734 height 510
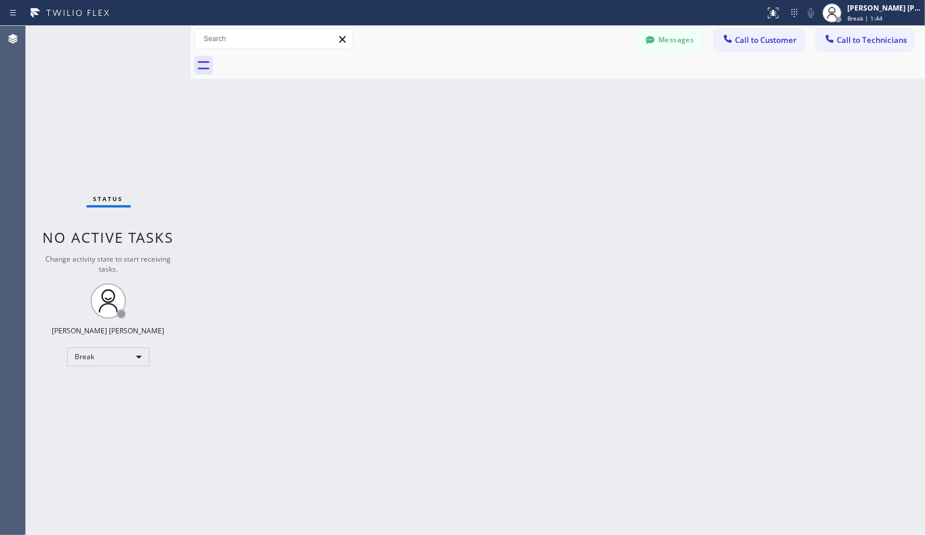
click at [442, 214] on div "Back to Dashboard Change Sender ID Customers Technicians Select a contact Outbo…" at bounding box center [558, 281] width 734 height 510
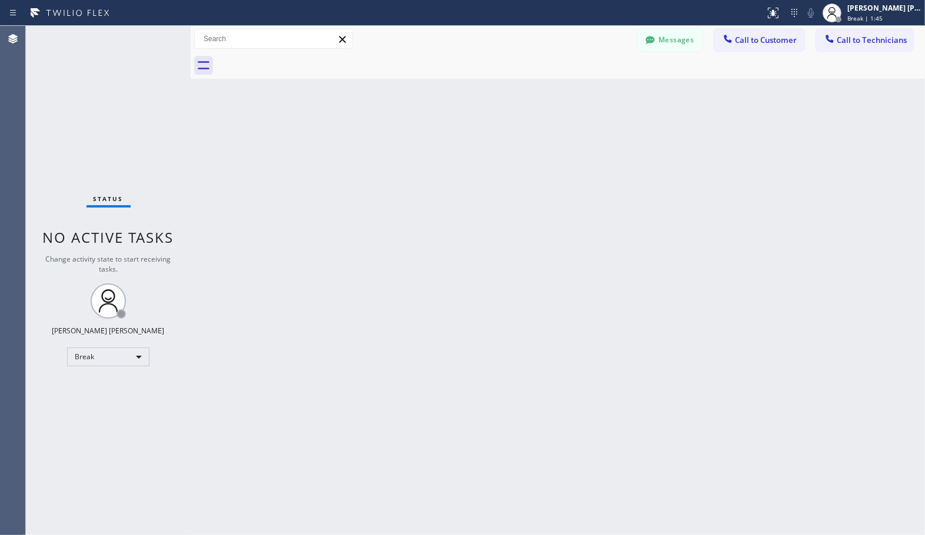
click at [442, 214] on div "Back to Dashboard Change Sender ID Customers Technicians Select a contact Outbo…" at bounding box center [558, 281] width 734 height 510
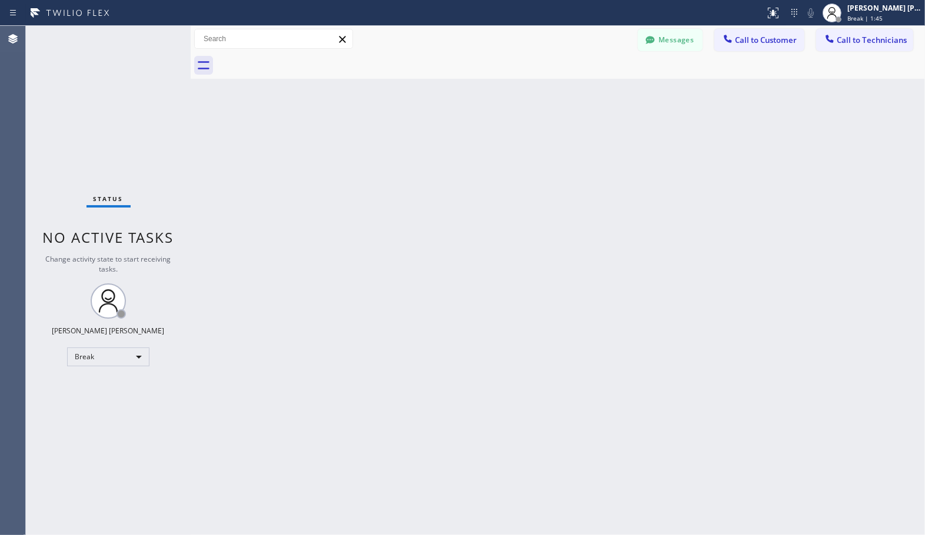
click at [442, 214] on div "Back to Dashboard Change Sender ID Customers Technicians Select a contact Outbo…" at bounding box center [558, 281] width 734 height 510
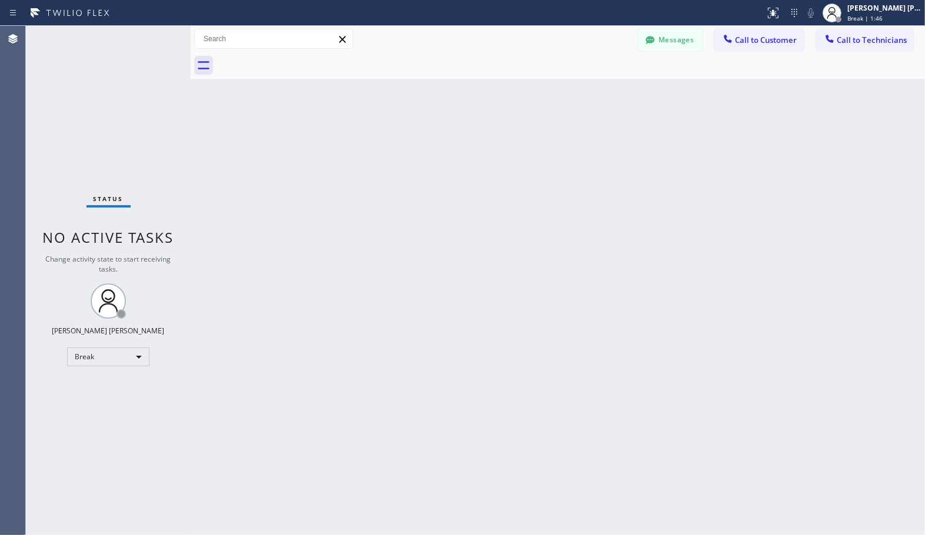
click at [442, 214] on div "Back to Dashboard Change Sender ID Customers Technicians Select a contact Outbo…" at bounding box center [558, 281] width 734 height 510
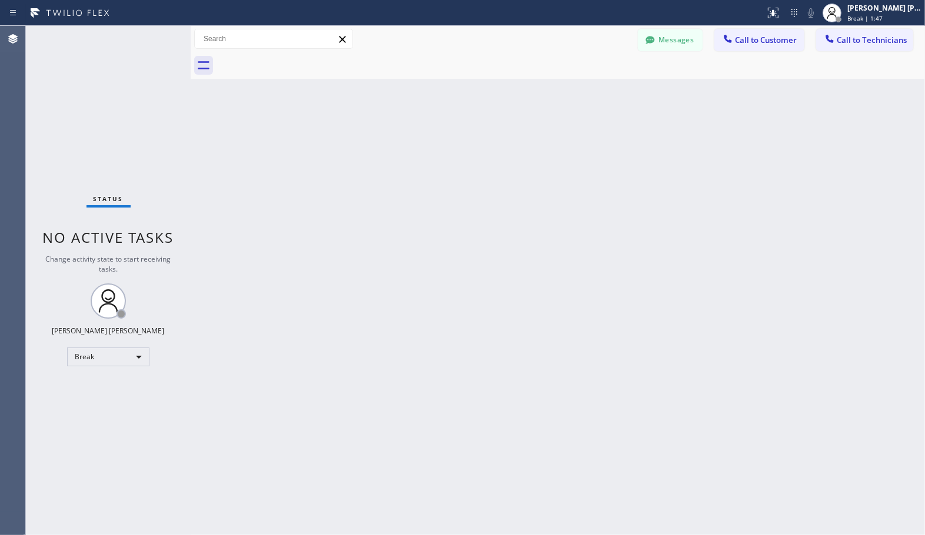
click at [442, 214] on div "Back to Dashboard Change Sender ID Customers Technicians Select a contact Outbo…" at bounding box center [558, 281] width 734 height 510
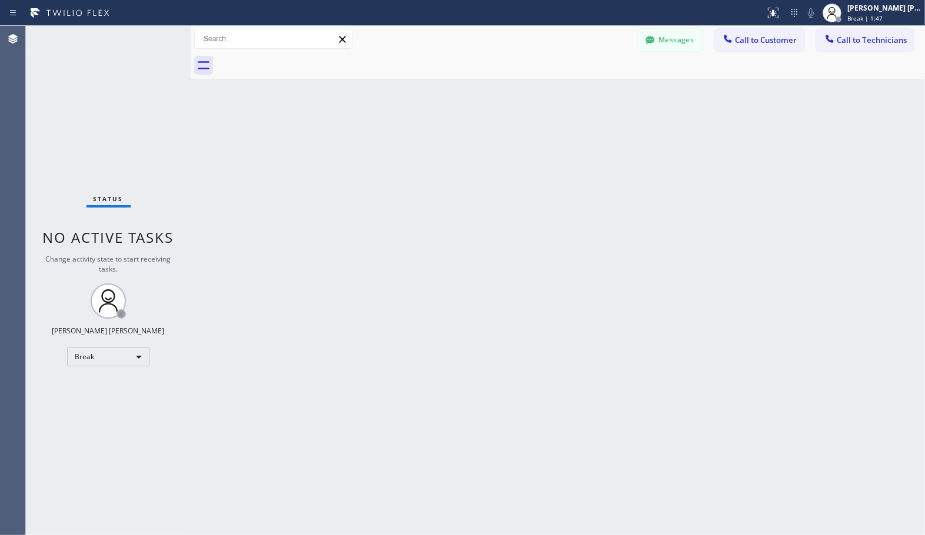
click at [442, 214] on div "Back to Dashboard Change Sender ID Customers Technicians Select a contact Outbo…" at bounding box center [558, 281] width 734 height 510
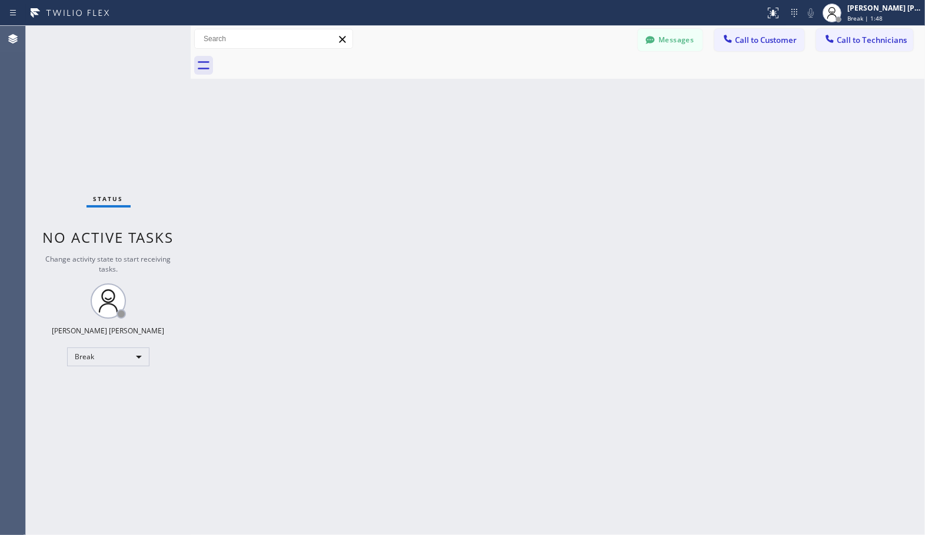
click at [442, 214] on div "Back to Dashboard Change Sender ID Customers Technicians Select a contact Outbo…" at bounding box center [558, 281] width 734 height 510
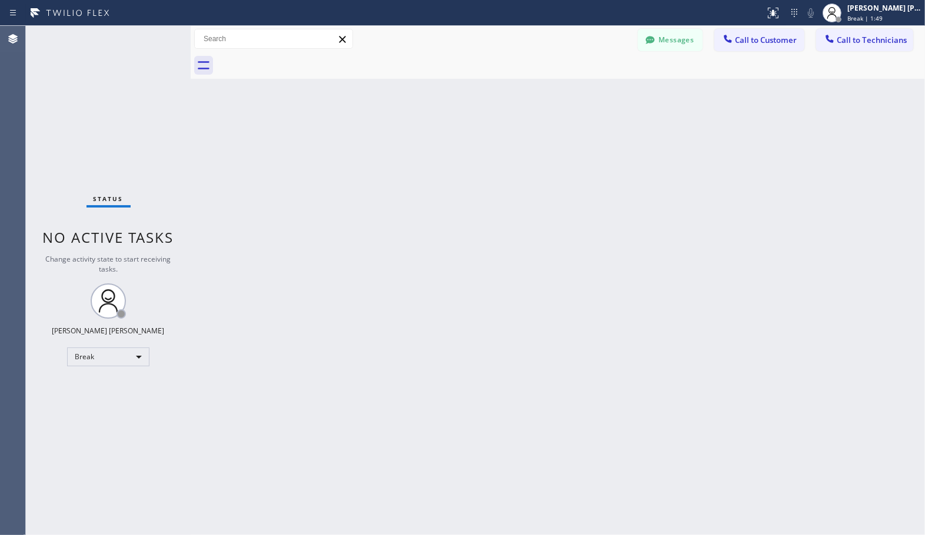
click at [442, 214] on div "Back to Dashboard Change Sender ID Customers Technicians Select a contact Outbo…" at bounding box center [558, 281] width 734 height 510
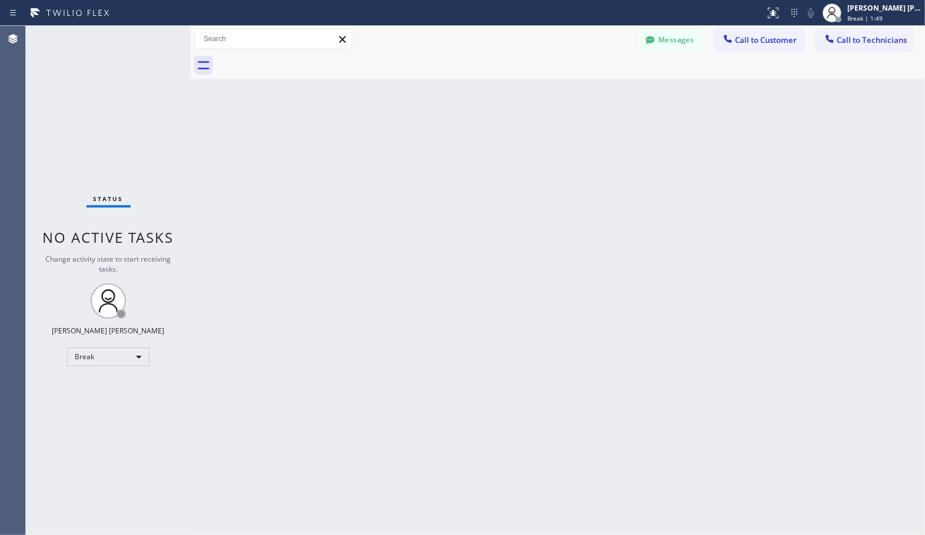
click at [442, 214] on div "Back to Dashboard Change Sender ID Customers Technicians Select a contact Outbo…" at bounding box center [558, 281] width 734 height 510
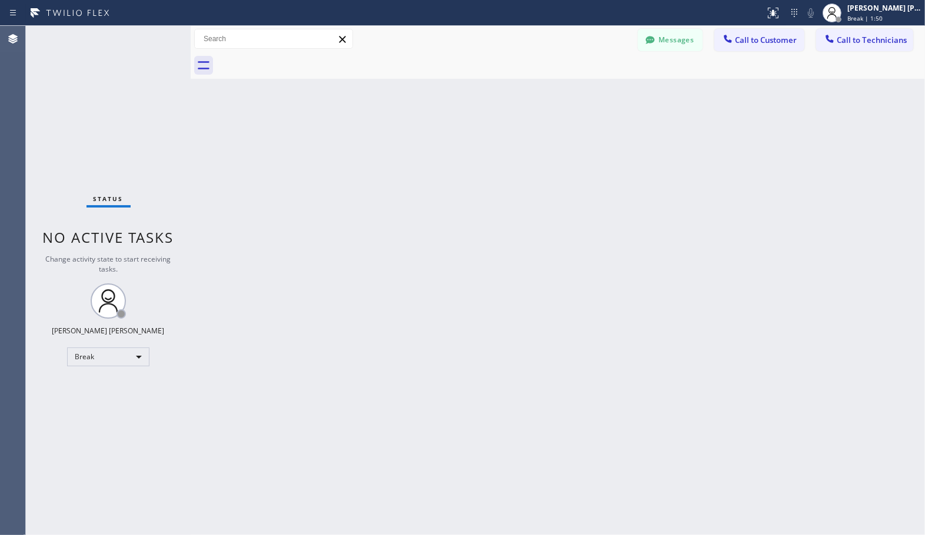
click at [442, 214] on div "Back to Dashboard Change Sender ID Customers Technicians Select a contact Outbo…" at bounding box center [558, 281] width 734 height 510
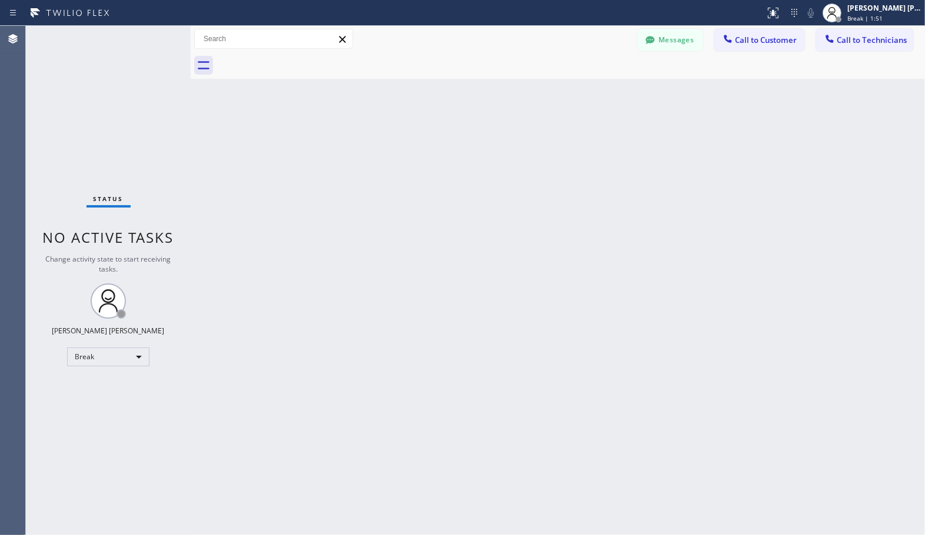
click at [442, 214] on div "Back to Dashboard Change Sender ID Customers Technicians Select a contact Outbo…" at bounding box center [558, 281] width 734 height 510
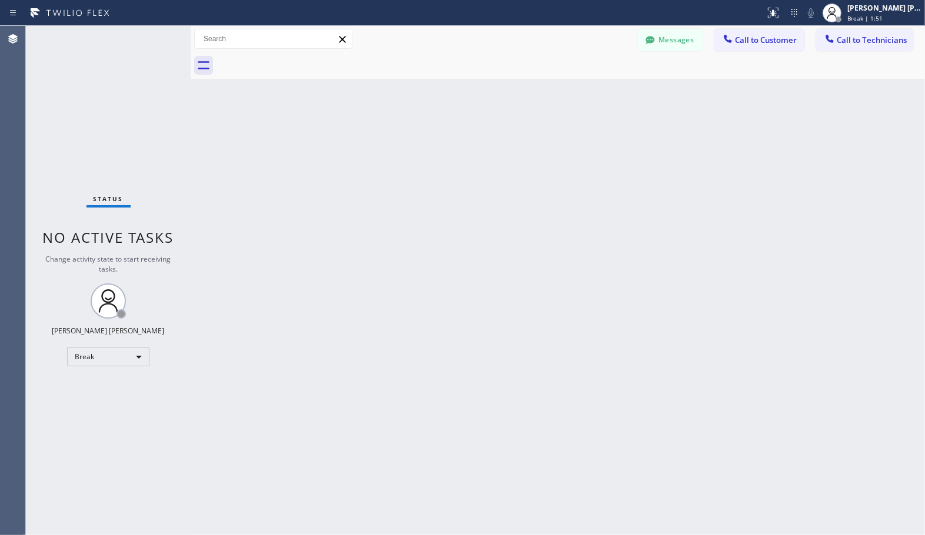
click at [442, 214] on div "Back to Dashboard Change Sender ID Customers Technicians Select a contact Outbo…" at bounding box center [558, 281] width 734 height 510
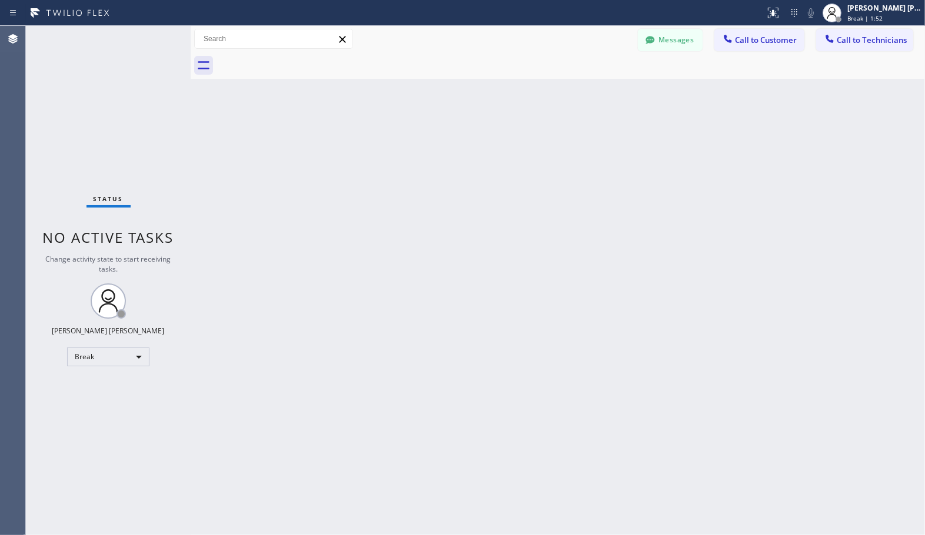
click at [442, 214] on div "Back to Dashboard Change Sender ID Customers Technicians Select a contact Outbo…" at bounding box center [558, 281] width 734 height 510
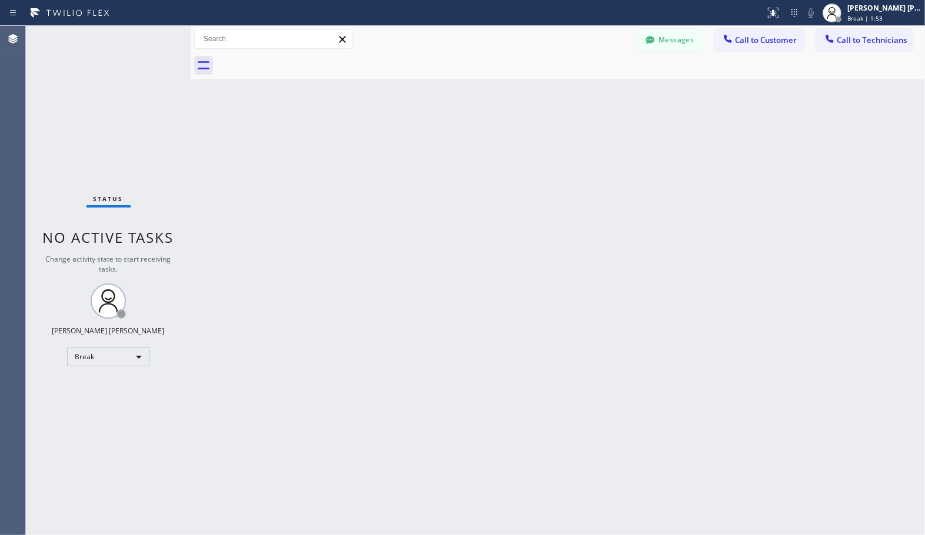
click at [442, 214] on div "Back to Dashboard Change Sender ID Customers Technicians Select a contact Outbo…" at bounding box center [558, 281] width 734 height 510
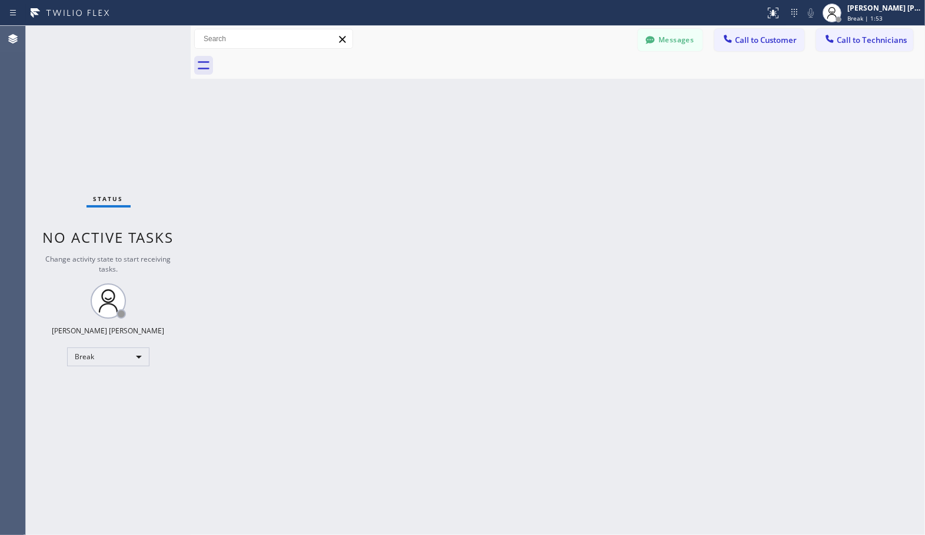
click at [442, 214] on div "Back to Dashboard Change Sender ID Customers Technicians Select a contact Outbo…" at bounding box center [558, 281] width 734 height 510
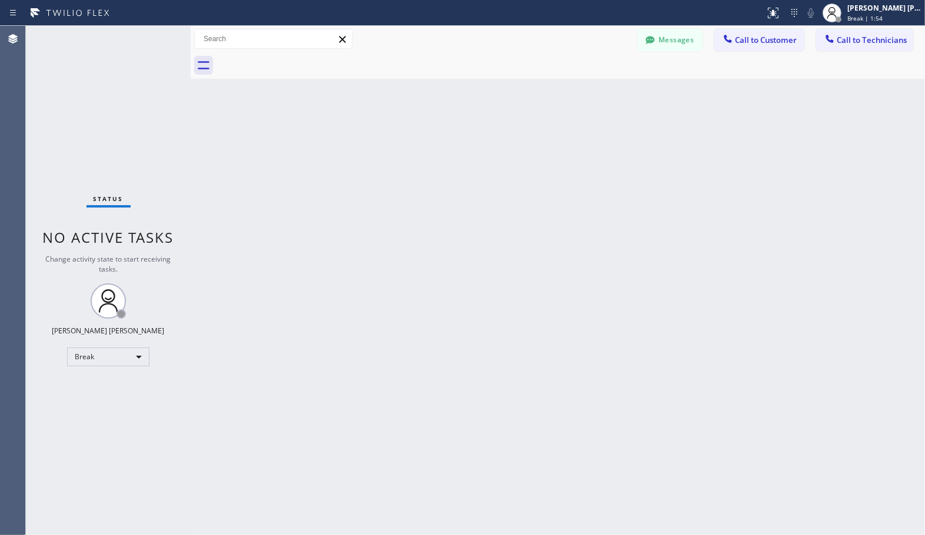
click at [442, 214] on div "Back to Dashboard Change Sender ID Customers Technicians Select a contact Outbo…" at bounding box center [558, 281] width 734 height 510
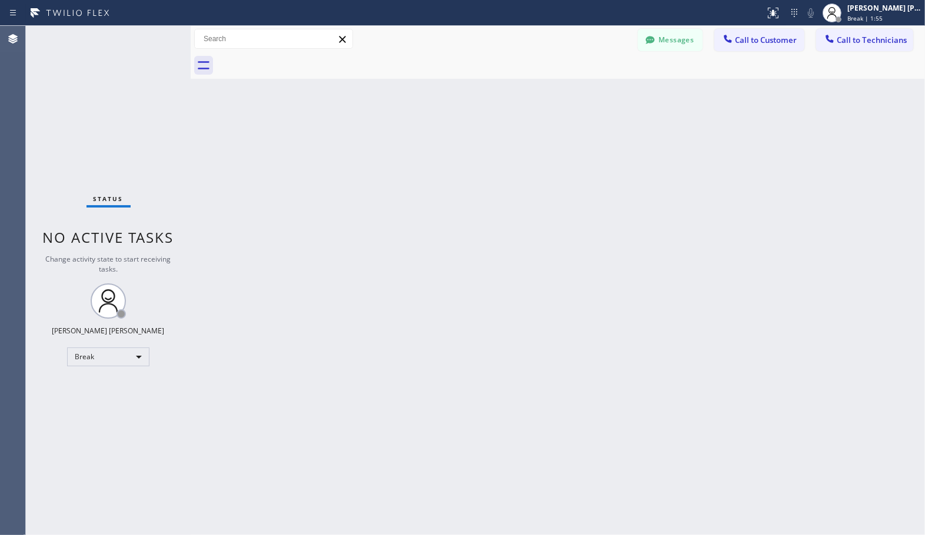
click at [442, 214] on div "Back to Dashboard Change Sender ID Customers Technicians Select a contact Outbo…" at bounding box center [558, 281] width 734 height 510
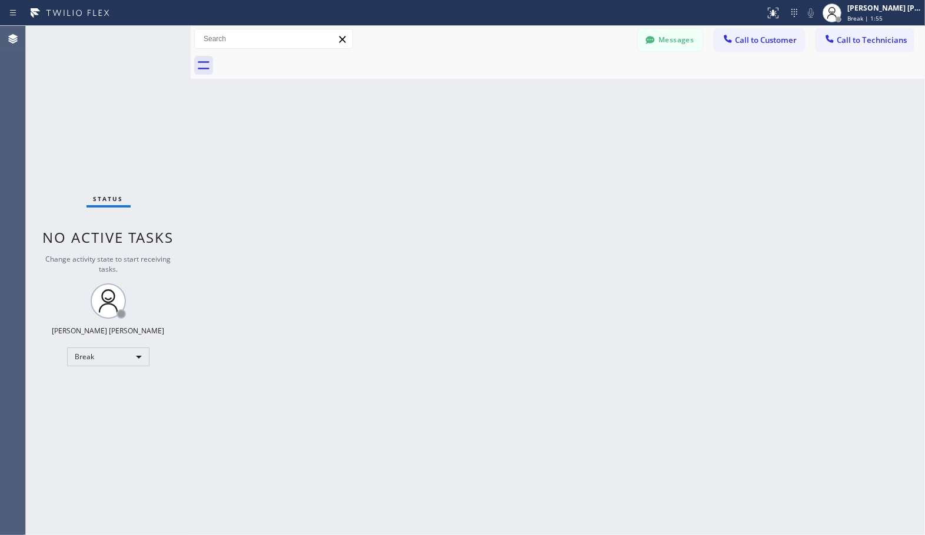
click at [442, 214] on div "Back to Dashboard Change Sender ID Customers Technicians Select a contact Outbo…" at bounding box center [558, 281] width 734 height 510
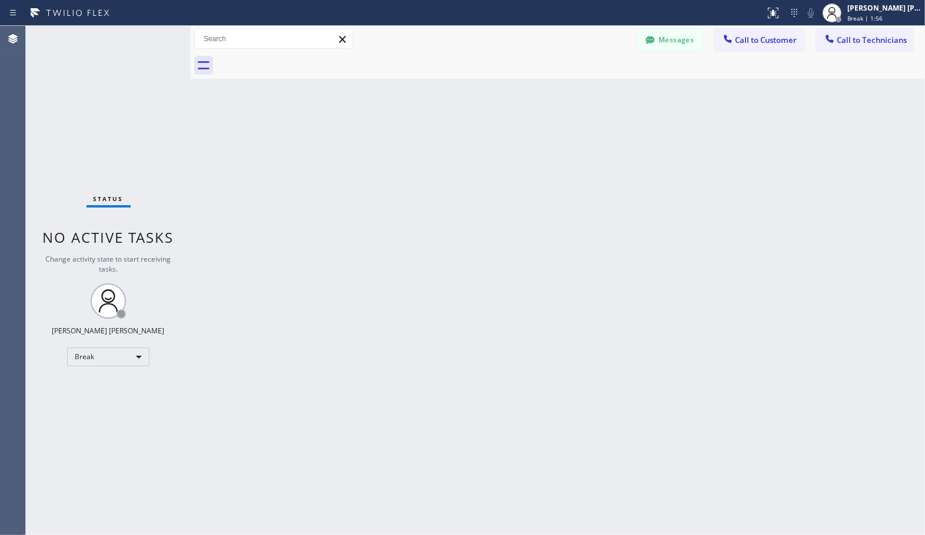
click at [442, 214] on div "Back to Dashboard Change Sender ID Customers Technicians Select a contact Outbo…" at bounding box center [558, 281] width 734 height 510
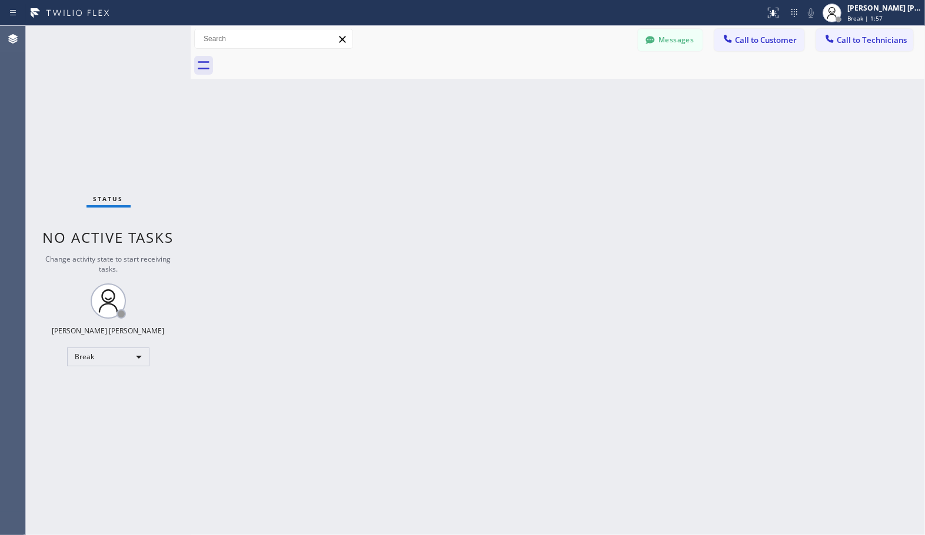
click at [442, 214] on div "Back to Dashboard Change Sender ID Customers Technicians Select a contact Outbo…" at bounding box center [558, 281] width 734 height 510
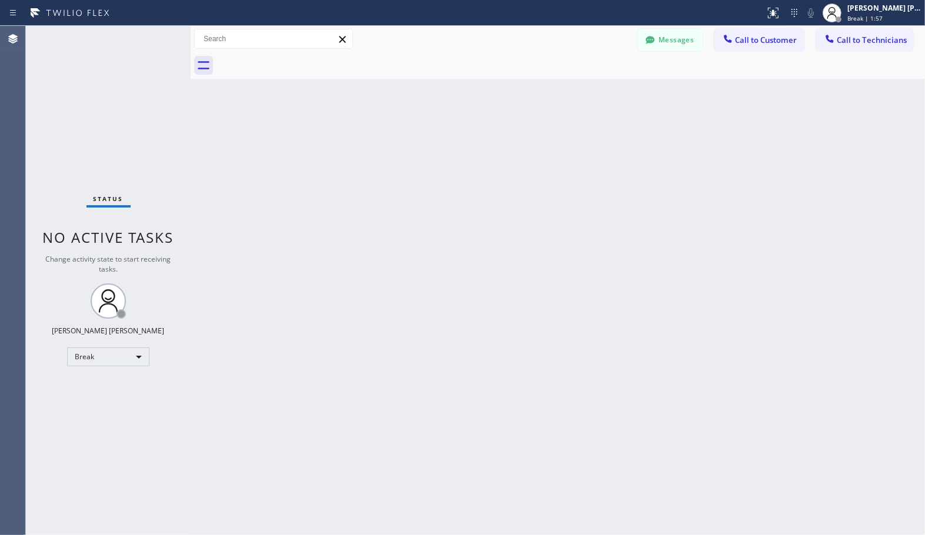
click at [442, 214] on div "Back to Dashboard Change Sender ID Customers Technicians Select a contact Outbo…" at bounding box center [558, 281] width 734 height 510
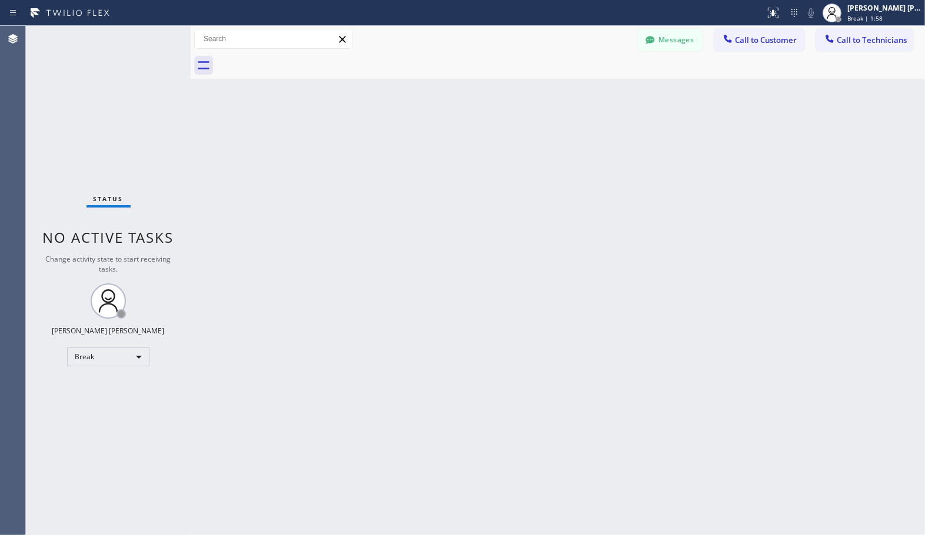
click at [442, 214] on div "Back to Dashboard Change Sender ID Customers Technicians Select a contact Outbo…" at bounding box center [558, 281] width 734 height 510
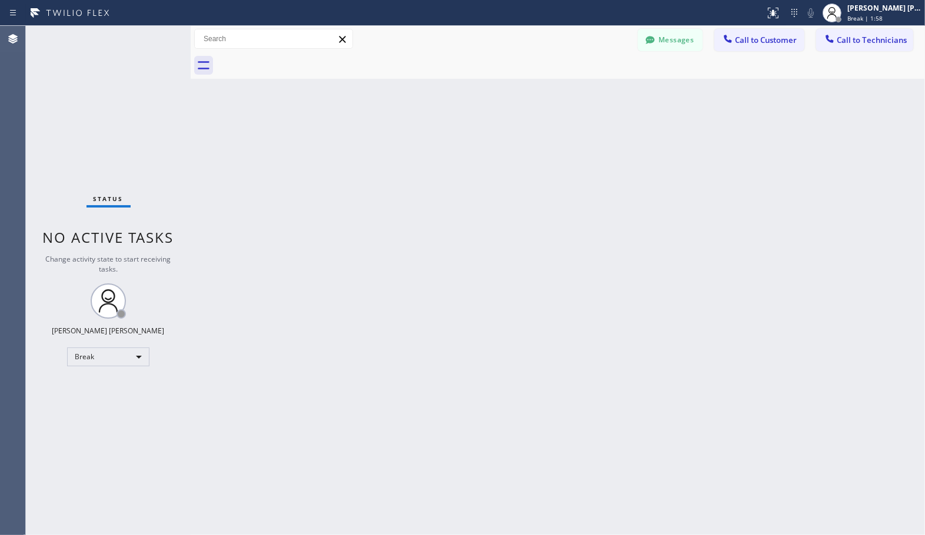
click at [442, 214] on div "Back to Dashboard Change Sender ID Customers Technicians Select a contact Outbo…" at bounding box center [558, 281] width 734 height 510
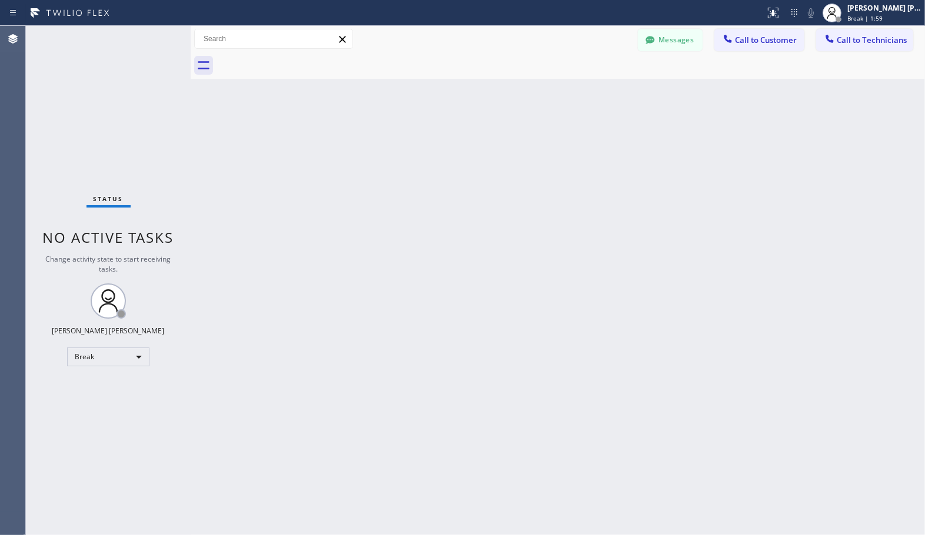
click at [442, 214] on div "Back to Dashboard Change Sender ID Customers Technicians Select a contact Outbo…" at bounding box center [558, 281] width 734 height 510
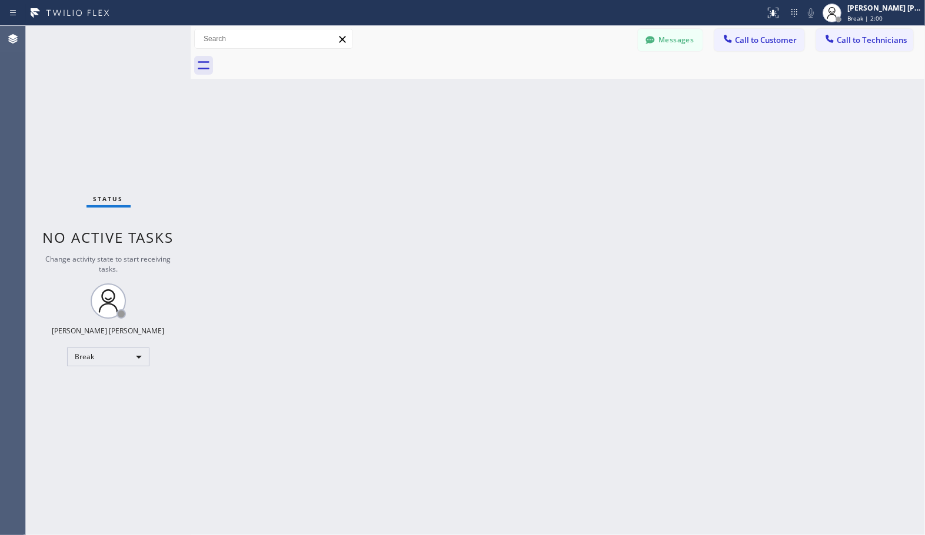
click at [442, 214] on div "Back to Dashboard Change Sender ID Customers Technicians Select a contact Outbo…" at bounding box center [558, 281] width 734 height 510
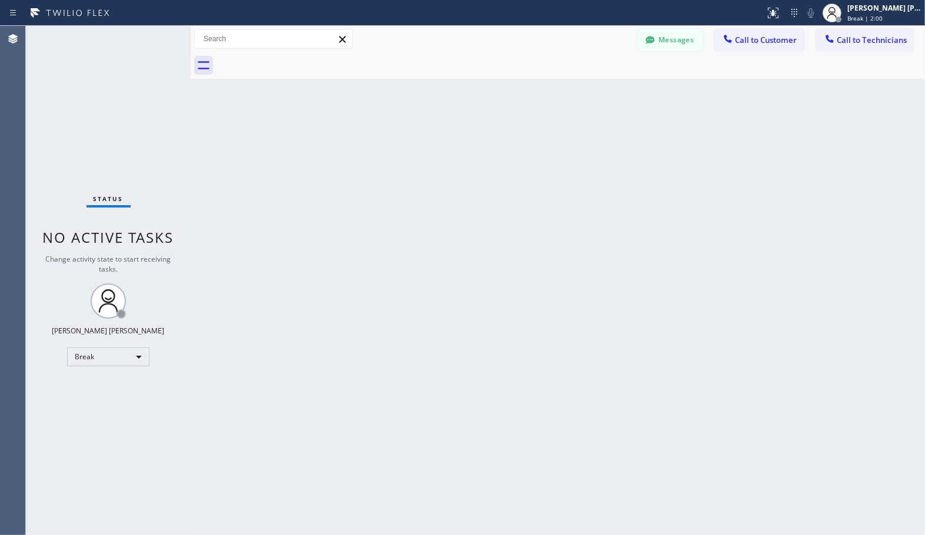
click at [442, 214] on div "Back to Dashboard Change Sender ID Customers Technicians Select a contact Outbo…" at bounding box center [558, 281] width 734 height 510
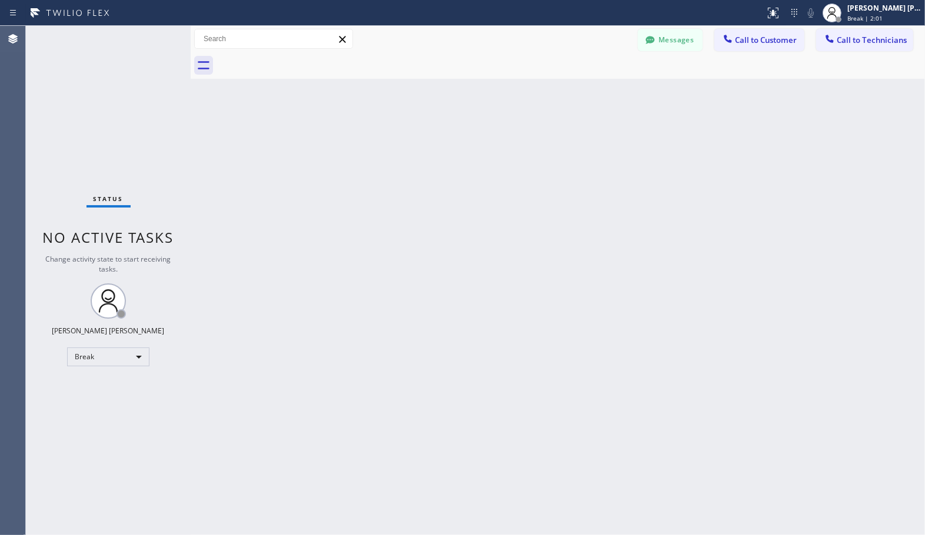
click at [442, 214] on div "Back to Dashboard Change Sender ID Customers Technicians Select a contact Outbo…" at bounding box center [558, 281] width 734 height 510
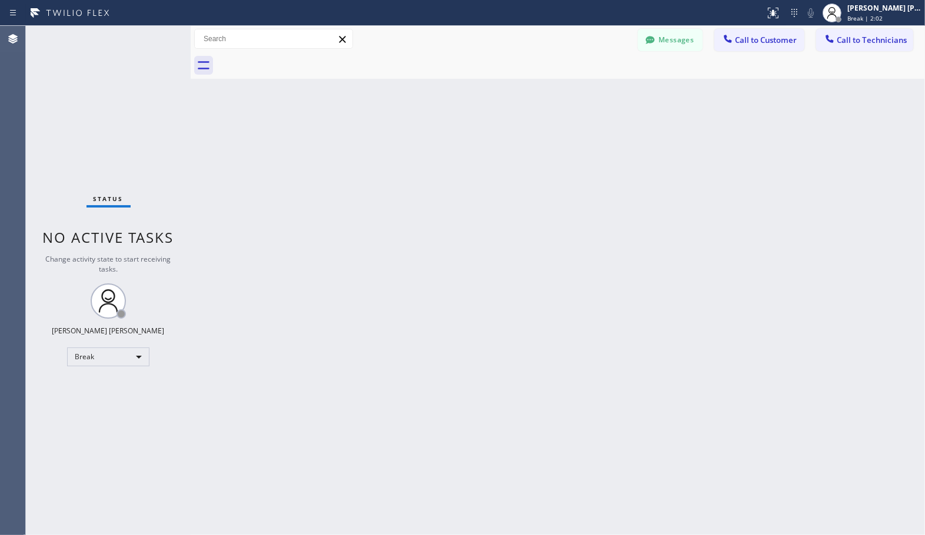
click at [442, 214] on div "Back to Dashboard Change Sender ID Customers Technicians Select a contact Outbo…" at bounding box center [558, 281] width 734 height 510
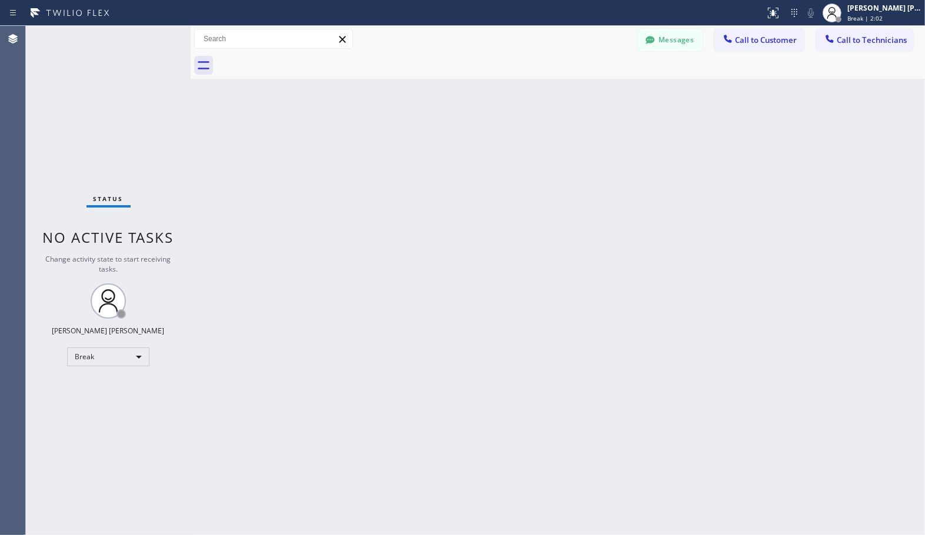
click at [442, 214] on div "Back to Dashboard Change Sender ID Customers Technicians Select a contact Outbo…" at bounding box center [558, 281] width 734 height 510
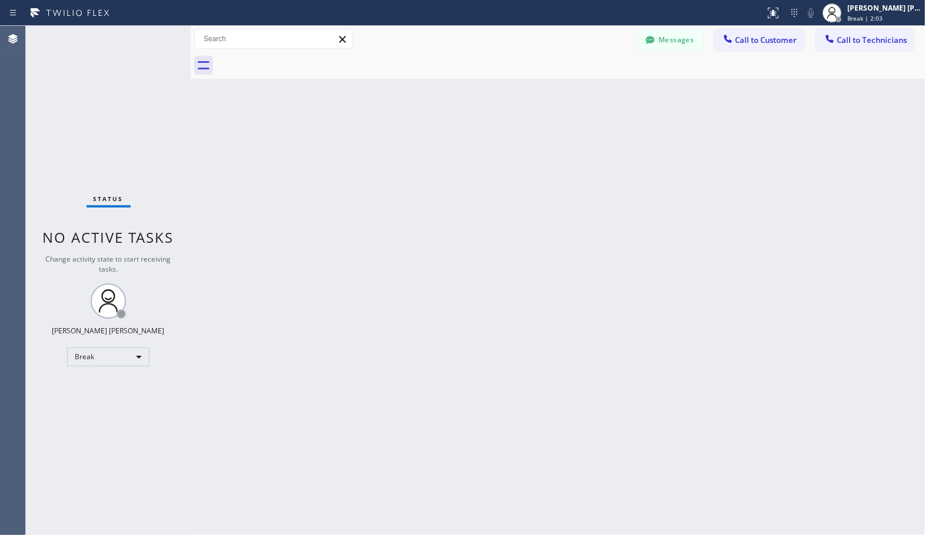
click at [442, 214] on div "Back to Dashboard Change Sender ID Customers Technicians Select a contact Outbo…" at bounding box center [558, 281] width 734 height 510
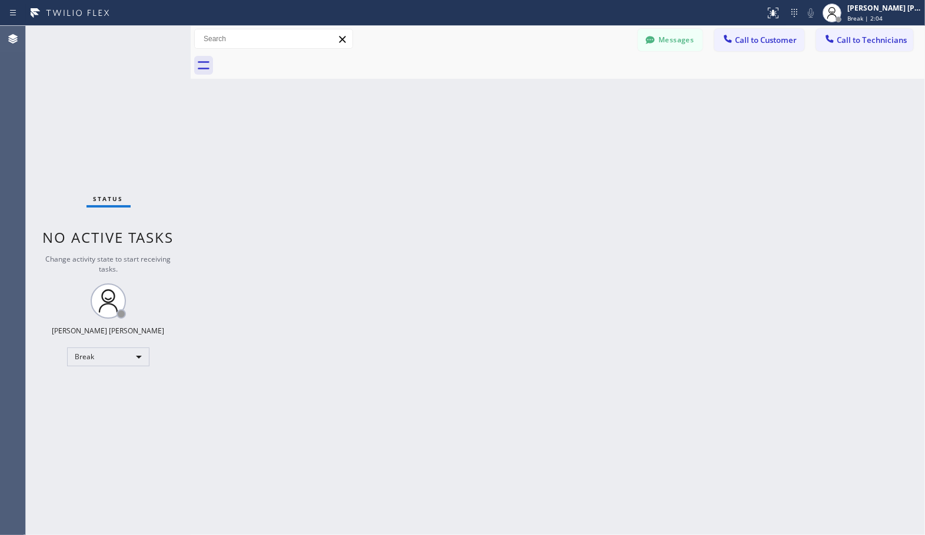
click at [442, 214] on div "Back to Dashboard Change Sender ID Customers Technicians Select a contact Outbo…" at bounding box center [558, 281] width 734 height 510
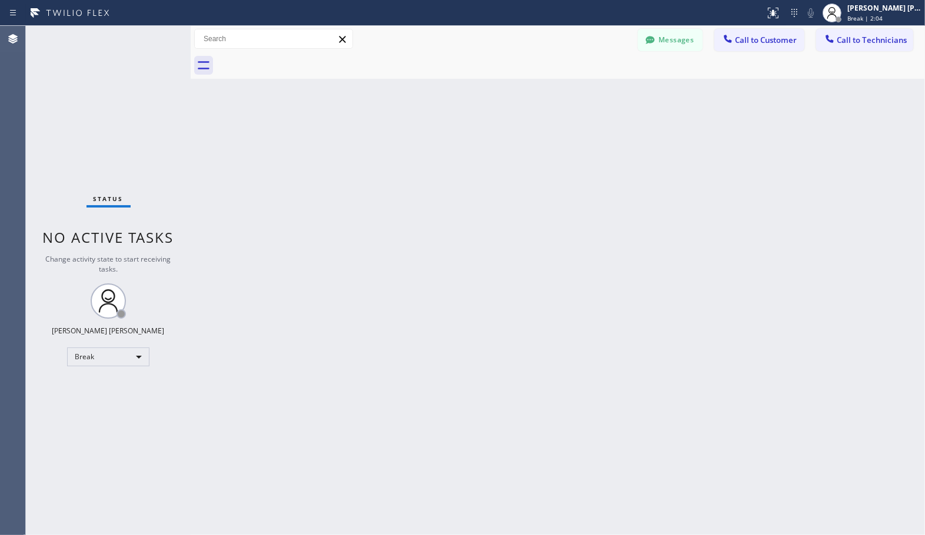
click at [442, 214] on div "Back to Dashboard Change Sender ID Customers Technicians Select a contact Outbo…" at bounding box center [558, 281] width 734 height 510
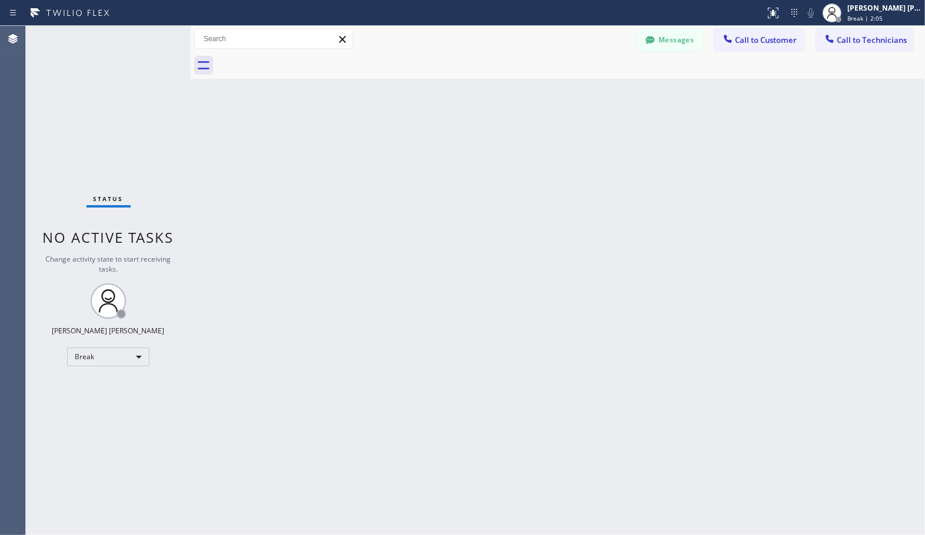
click at [442, 214] on div "Back to Dashboard Change Sender ID Customers Technicians Select a contact Outbo…" at bounding box center [558, 281] width 734 height 510
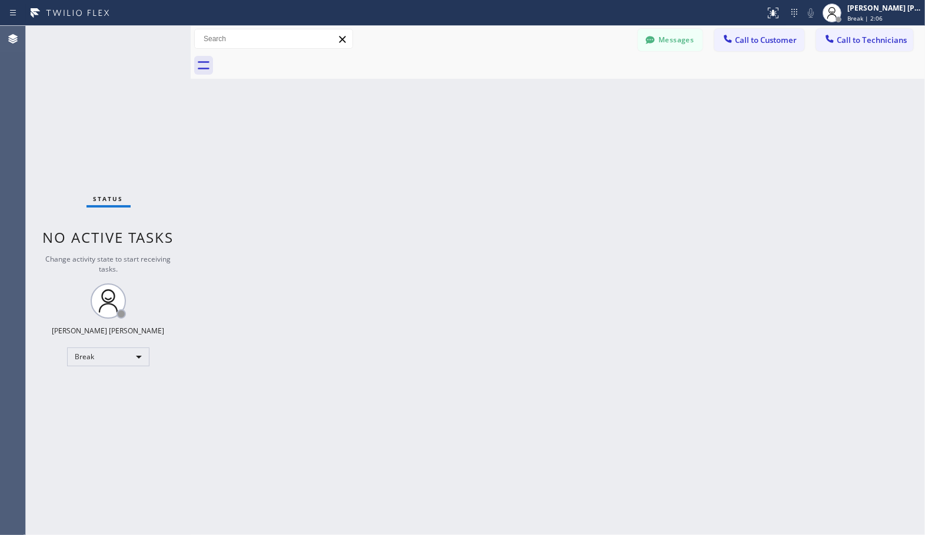
click at [442, 214] on div "Back to Dashboard Change Sender ID Customers Technicians Select a contact Outbo…" at bounding box center [558, 281] width 734 height 510
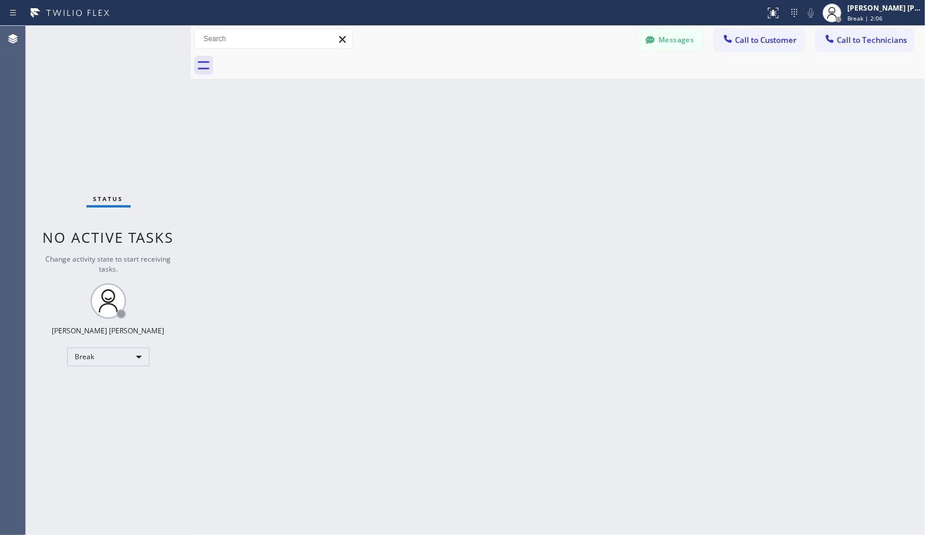
click at [442, 214] on div "Back to Dashboard Change Sender ID Customers Technicians Select a contact Outbo…" at bounding box center [558, 281] width 734 height 510
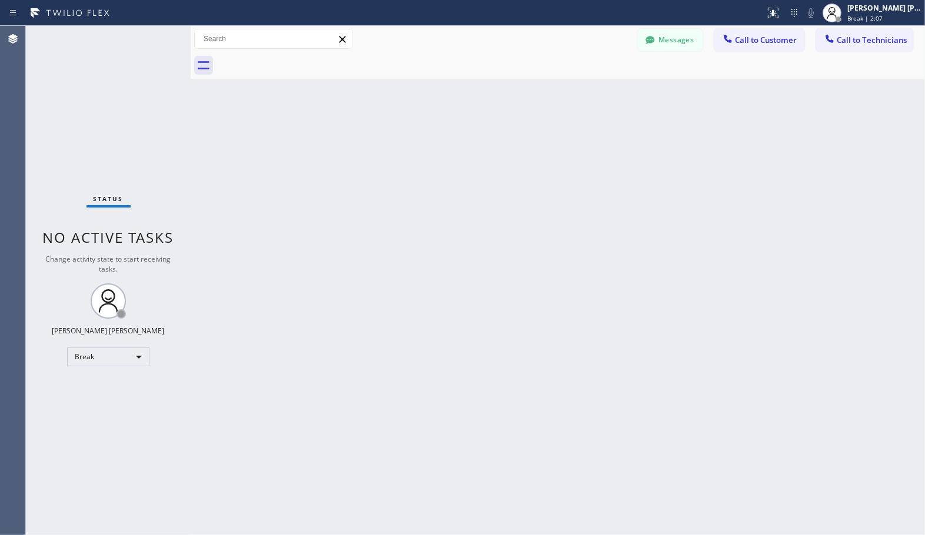
click at [442, 214] on div "Back to Dashboard Change Sender ID Customers Technicians Select a contact Outbo…" at bounding box center [558, 281] width 734 height 510
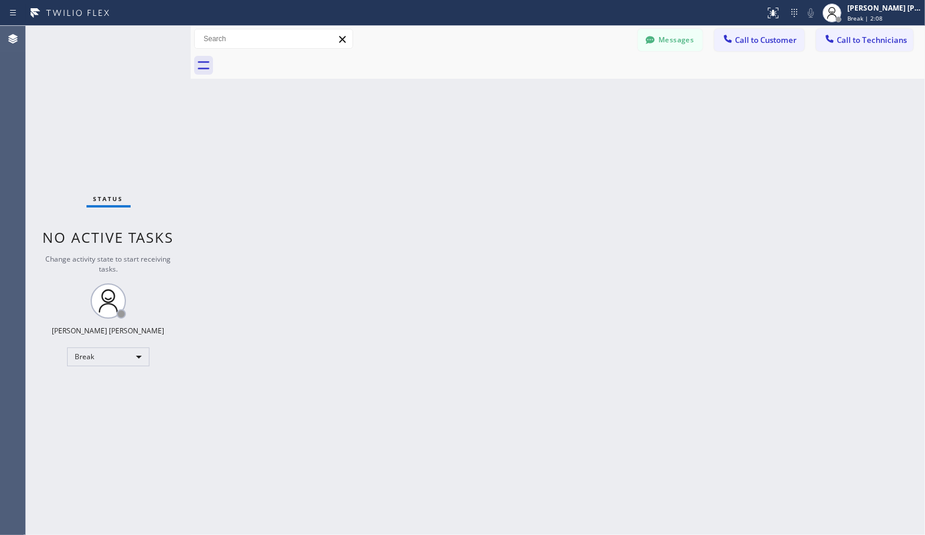
click at [442, 214] on div "Back to Dashboard Change Sender ID Customers Technicians Select a contact Outbo…" at bounding box center [558, 281] width 734 height 510
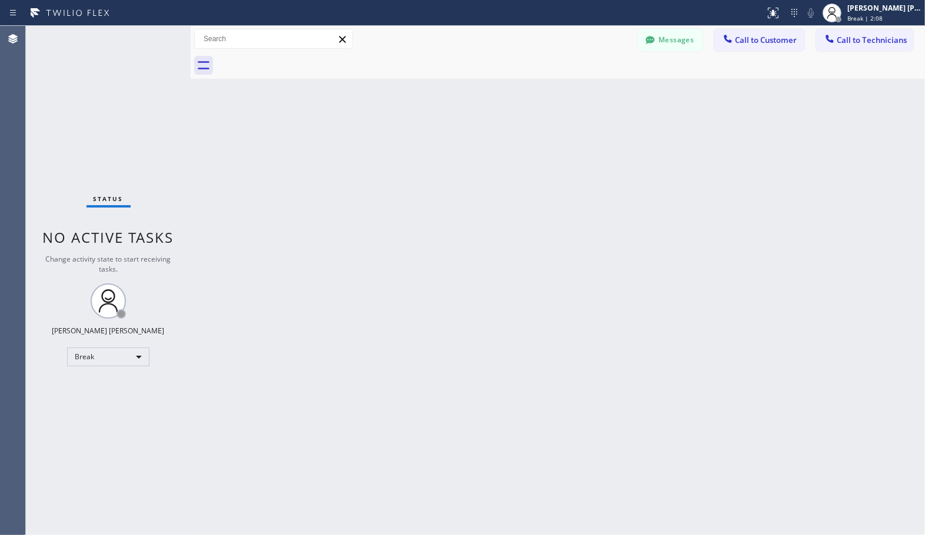
click at [442, 214] on div "Back to Dashboard Change Sender ID Customers Technicians Select a contact Outbo…" at bounding box center [558, 281] width 734 height 510
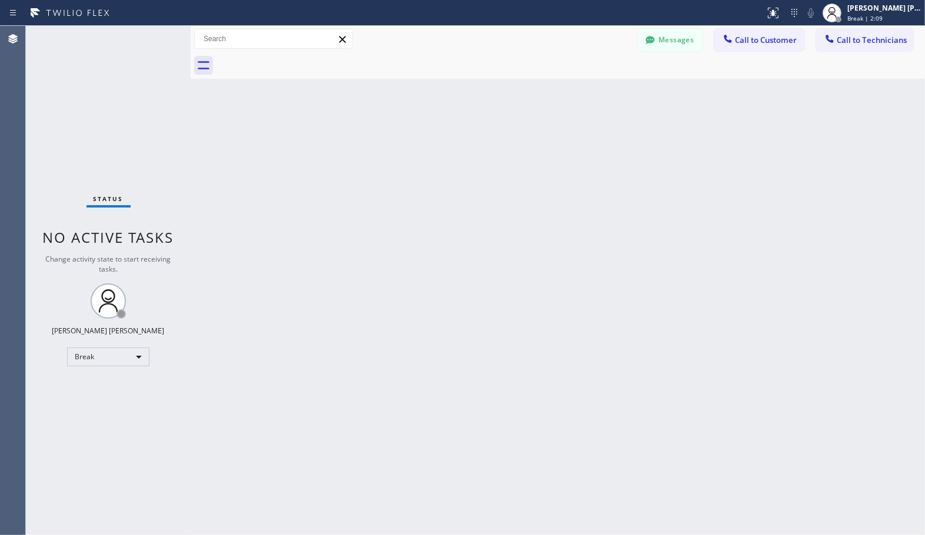
click at [442, 214] on div "Back to Dashboard Change Sender ID Customers Technicians Select a contact Outbo…" at bounding box center [558, 281] width 734 height 510
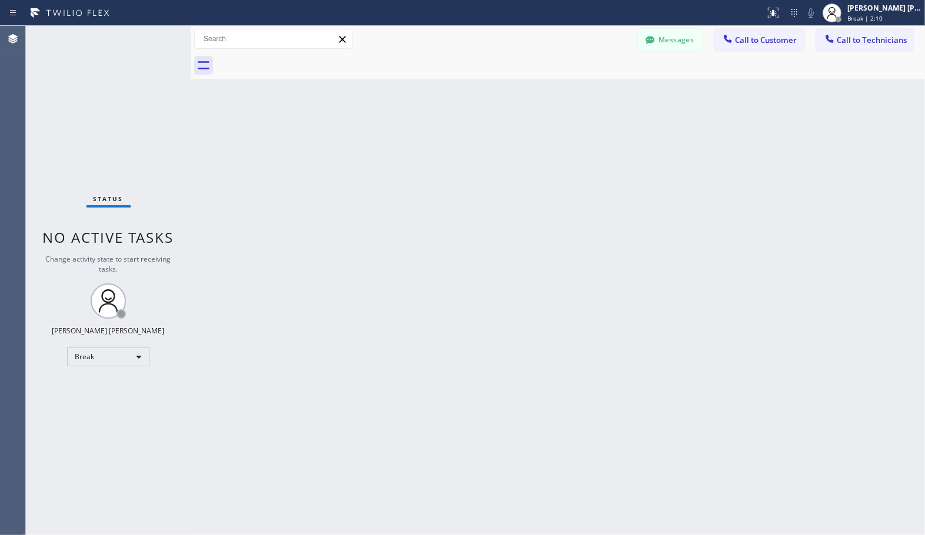
click at [442, 214] on div "Back to Dashboard Change Sender ID Customers Technicians Select a contact Outbo…" at bounding box center [558, 281] width 734 height 510
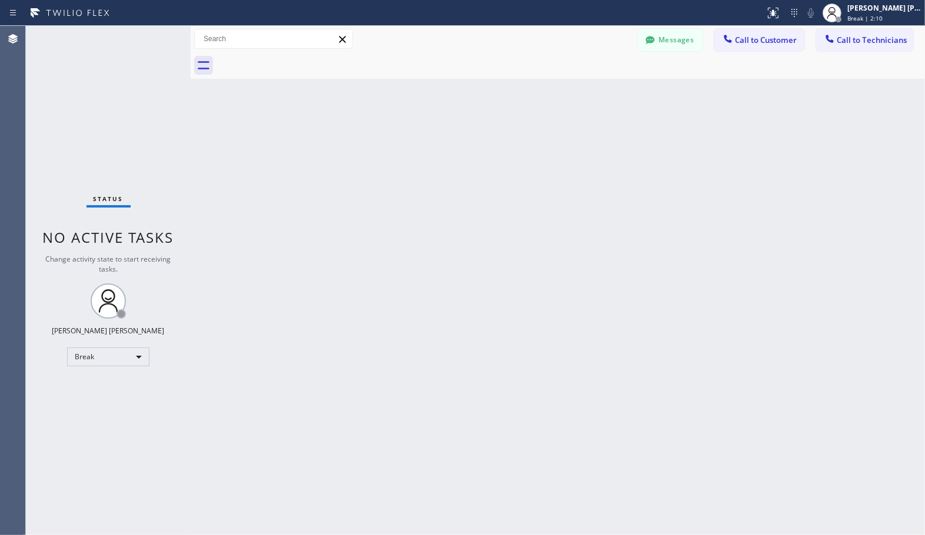
click at [442, 214] on div "Back to Dashboard Change Sender ID Customers Technicians Select a contact Outbo…" at bounding box center [558, 281] width 734 height 510
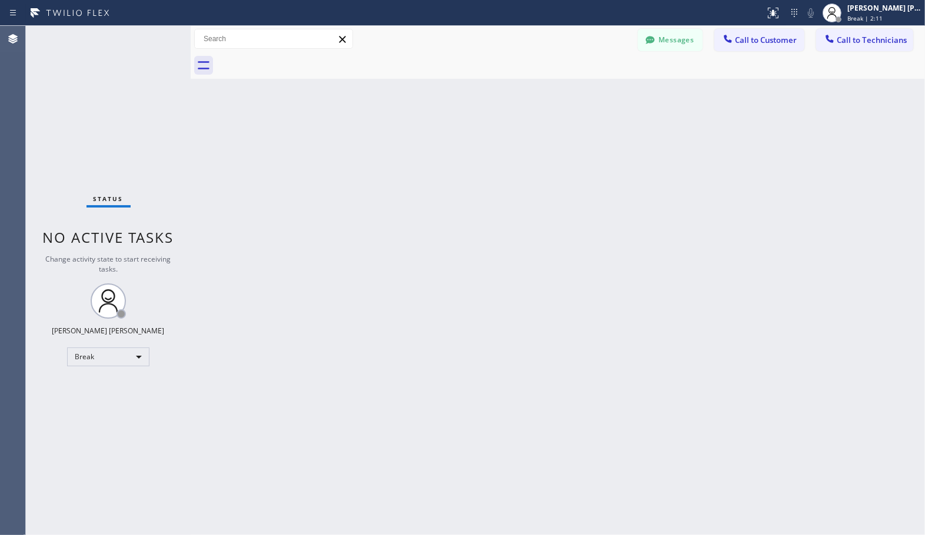
click at [442, 214] on div "Back to Dashboard Change Sender ID Customers Technicians Select a contact Outbo…" at bounding box center [558, 281] width 734 height 510
click
